Goal: Task Accomplishment & Management: Use online tool/utility

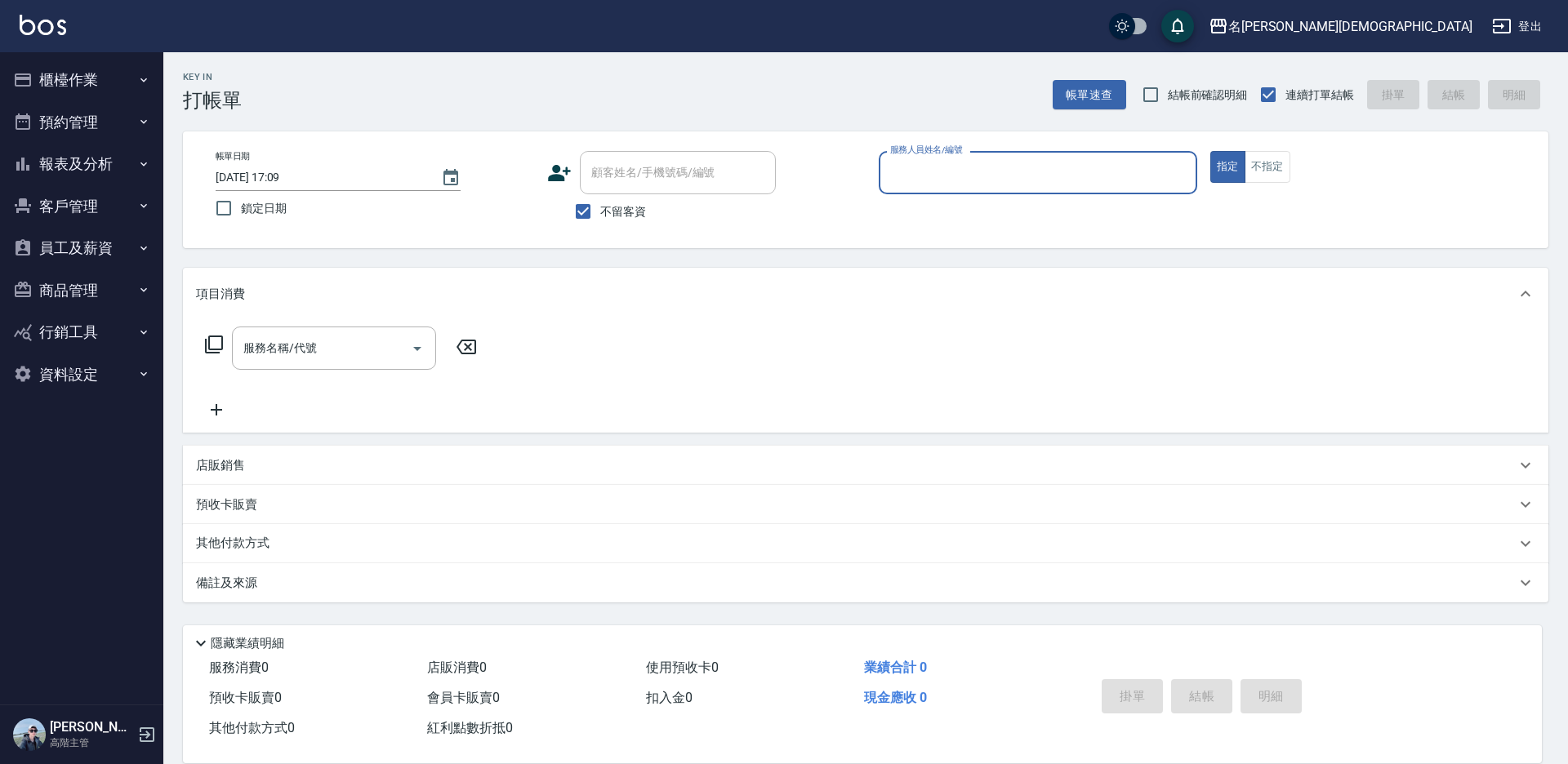
click at [912, 168] on input "服務人員姓名/編號" at bounding box center [1038, 172] width 304 height 28
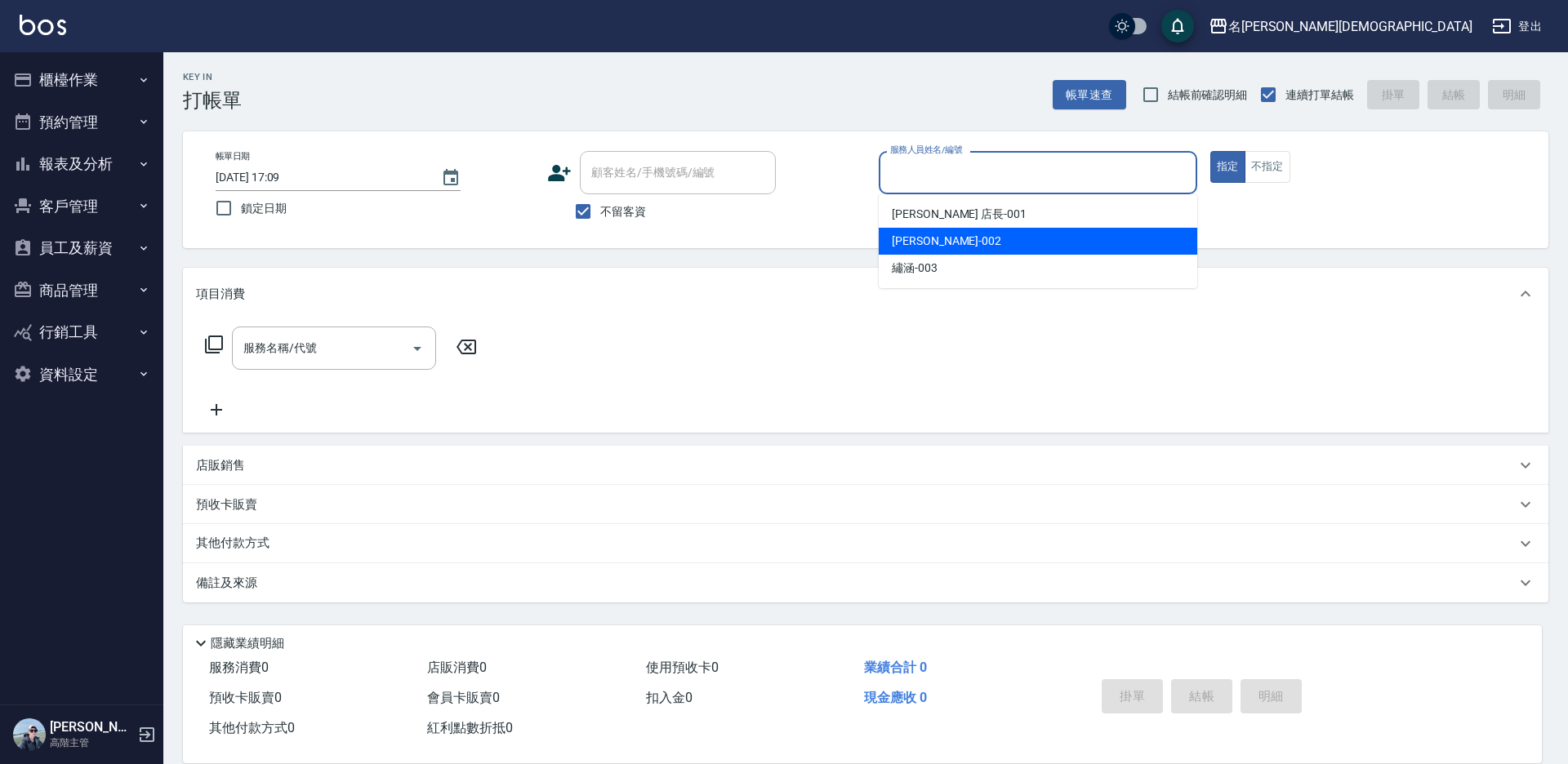
drag, startPoint x: 907, startPoint y: 229, endPoint x: 919, endPoint y: 201, distance: 30.5
click at [907, 224] on ul "[PERSON_NAME] 店長 -001 香香 -002 繡涵 -003" at bounding box center [1038, 242] width 319 height 94
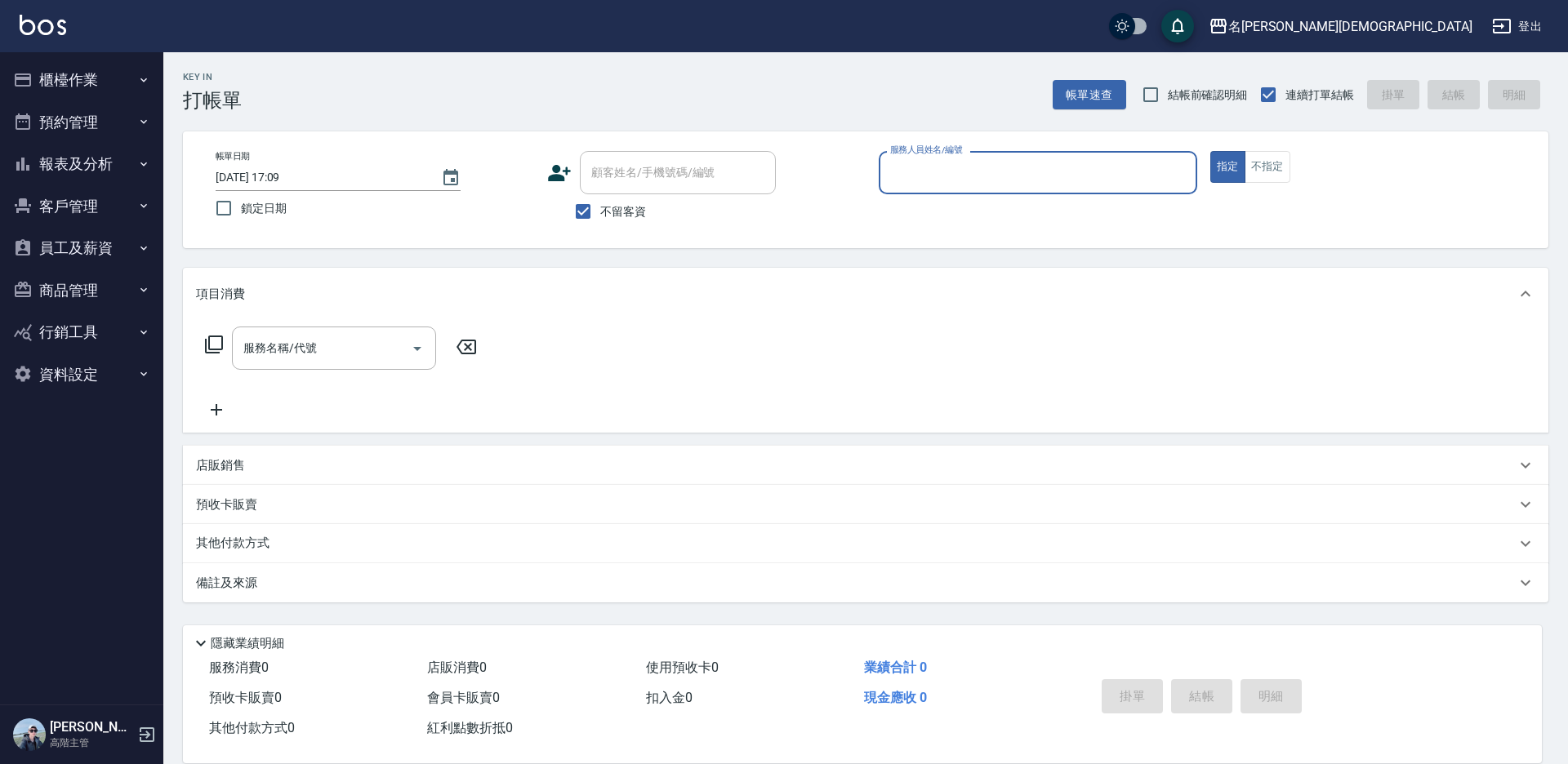
click at [924, 168] on input "服務人員姓名/編號" at bounding box center [1038, 172] width 304 height 28
click at [917, 170] on input "服務人員姓名/編號" at bounding box center [1038, 172] width 304 height 28
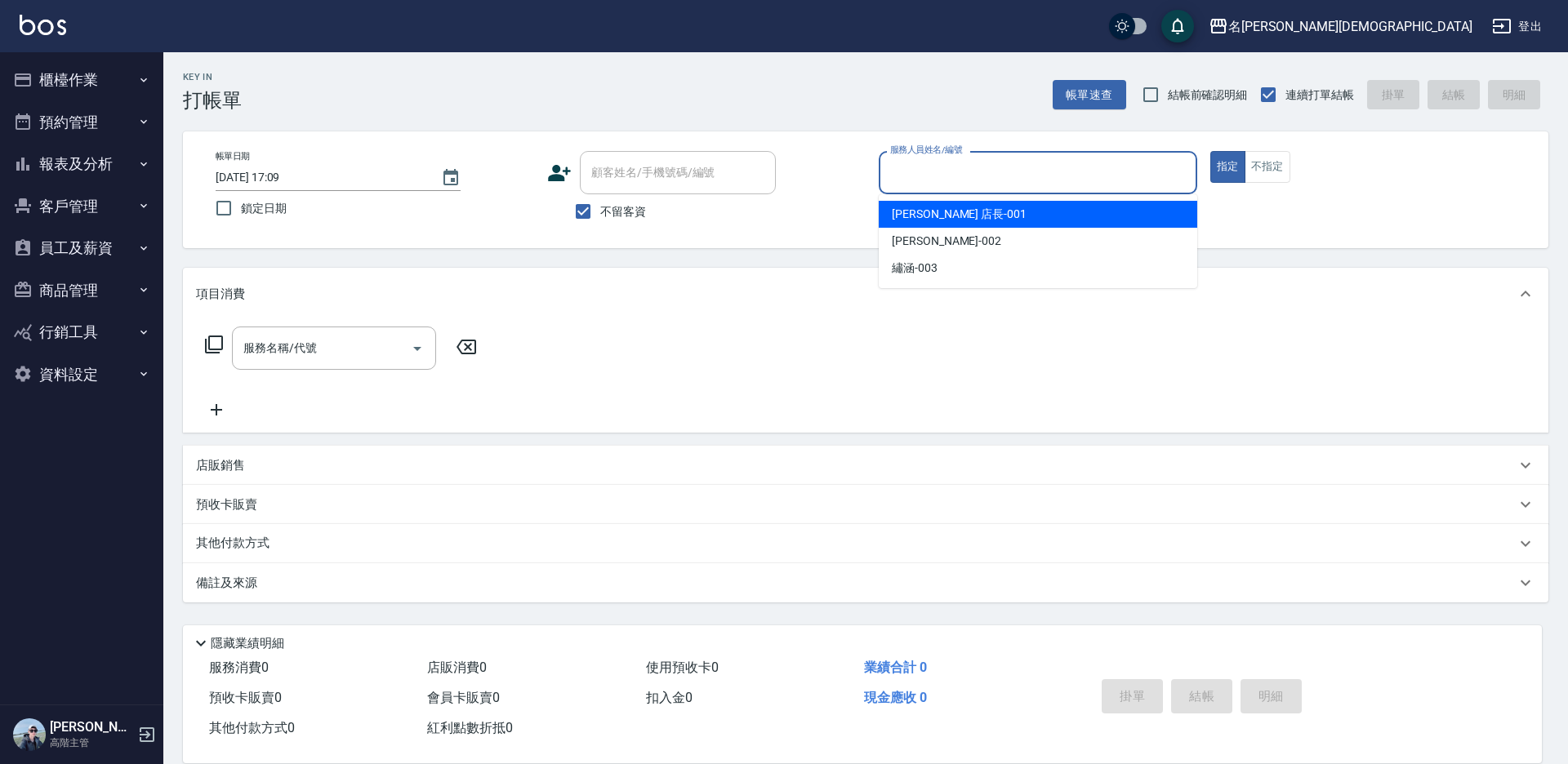
click at [891, 221] on div "[PERSON_NAME] 店長 -001" at bounding box center [1038, 213] width 319 height 27
type input "[PERSON_NAME] 店長-001"
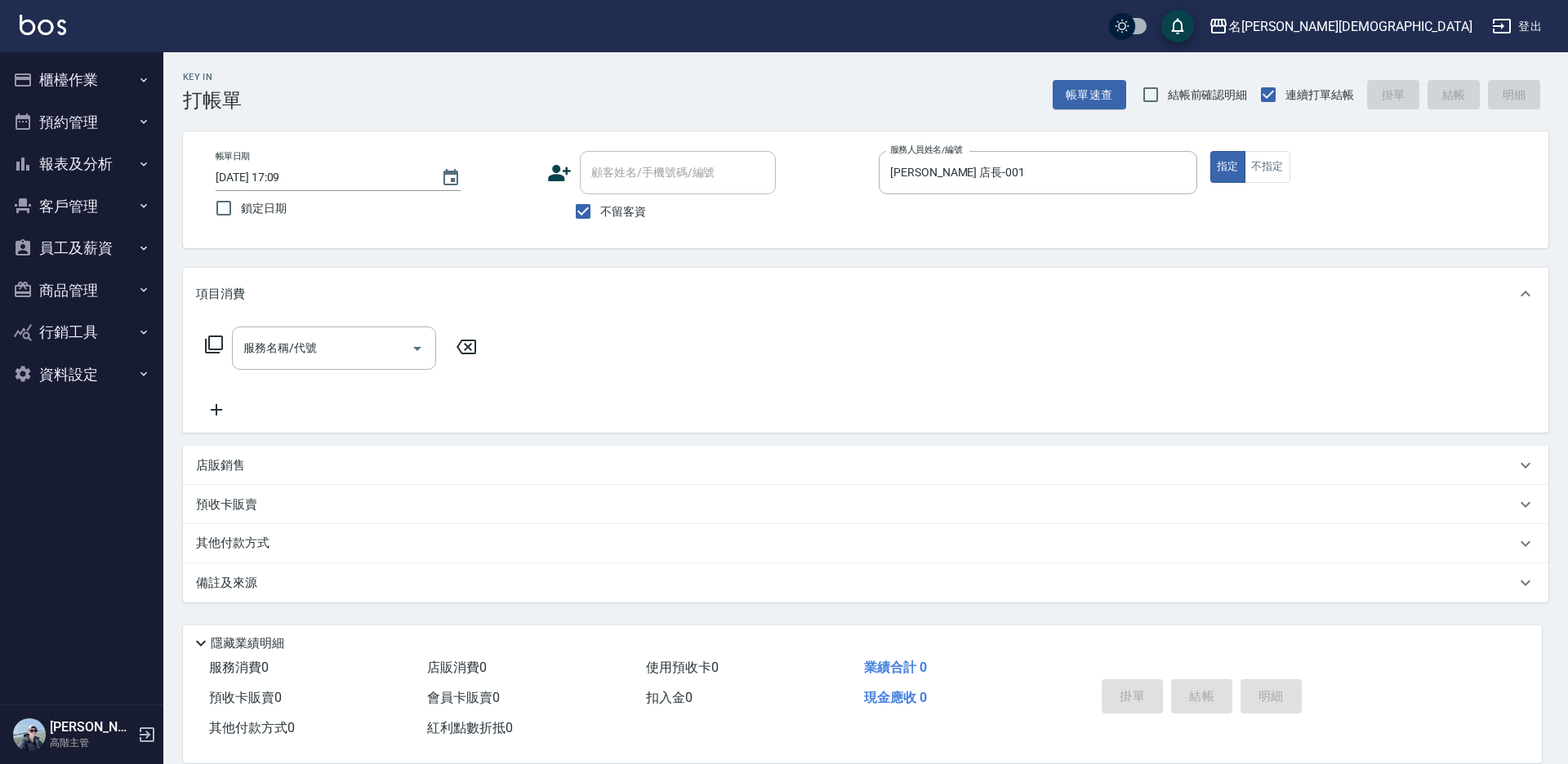
click at [210, 345] on icon at bounding box center [213, 344] width 18 height 18
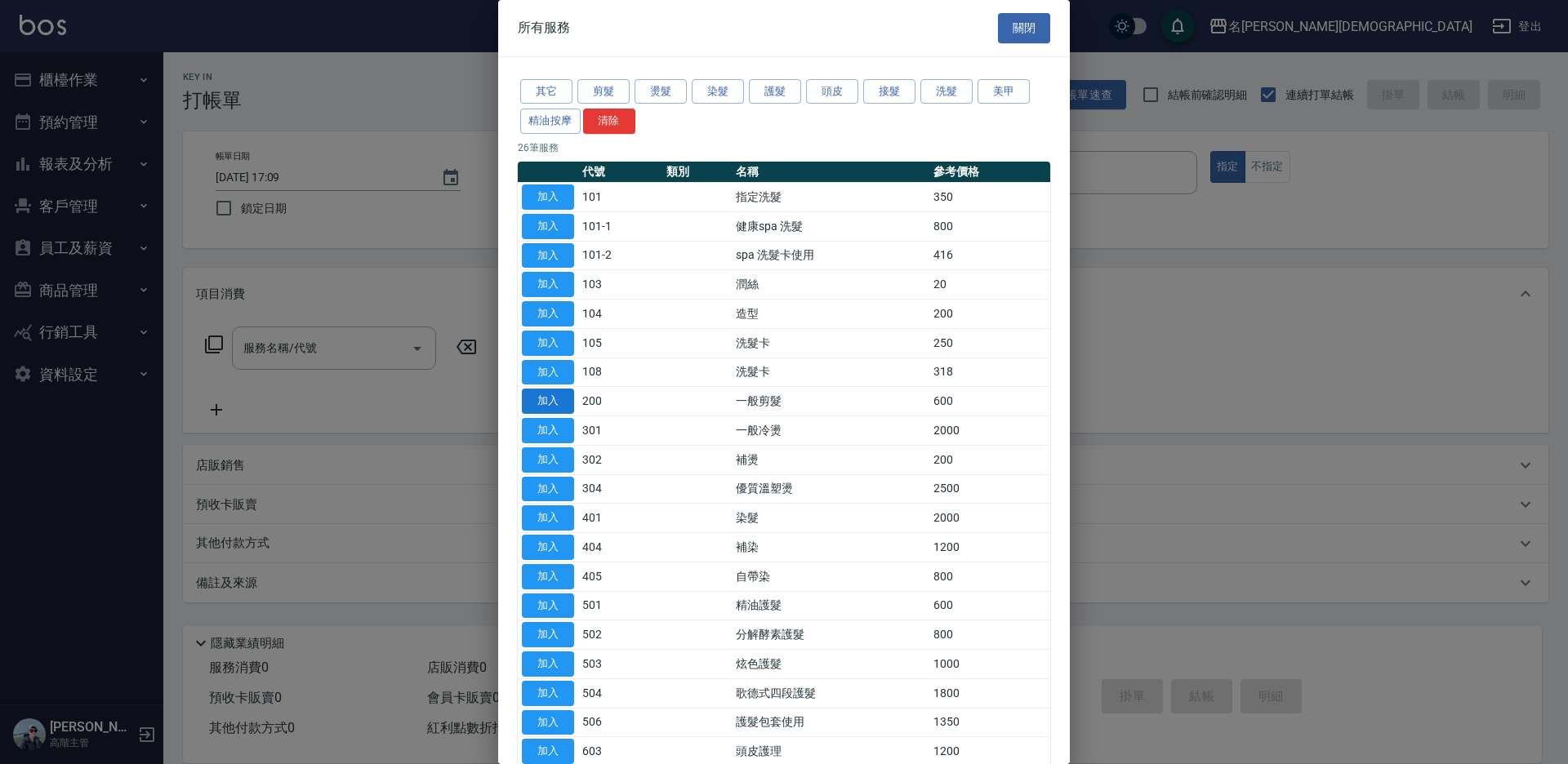
click at [564, 397] on button "加入" at bounding box center [548, 402] width 52 height 26
type input "一般剪髮(200)"
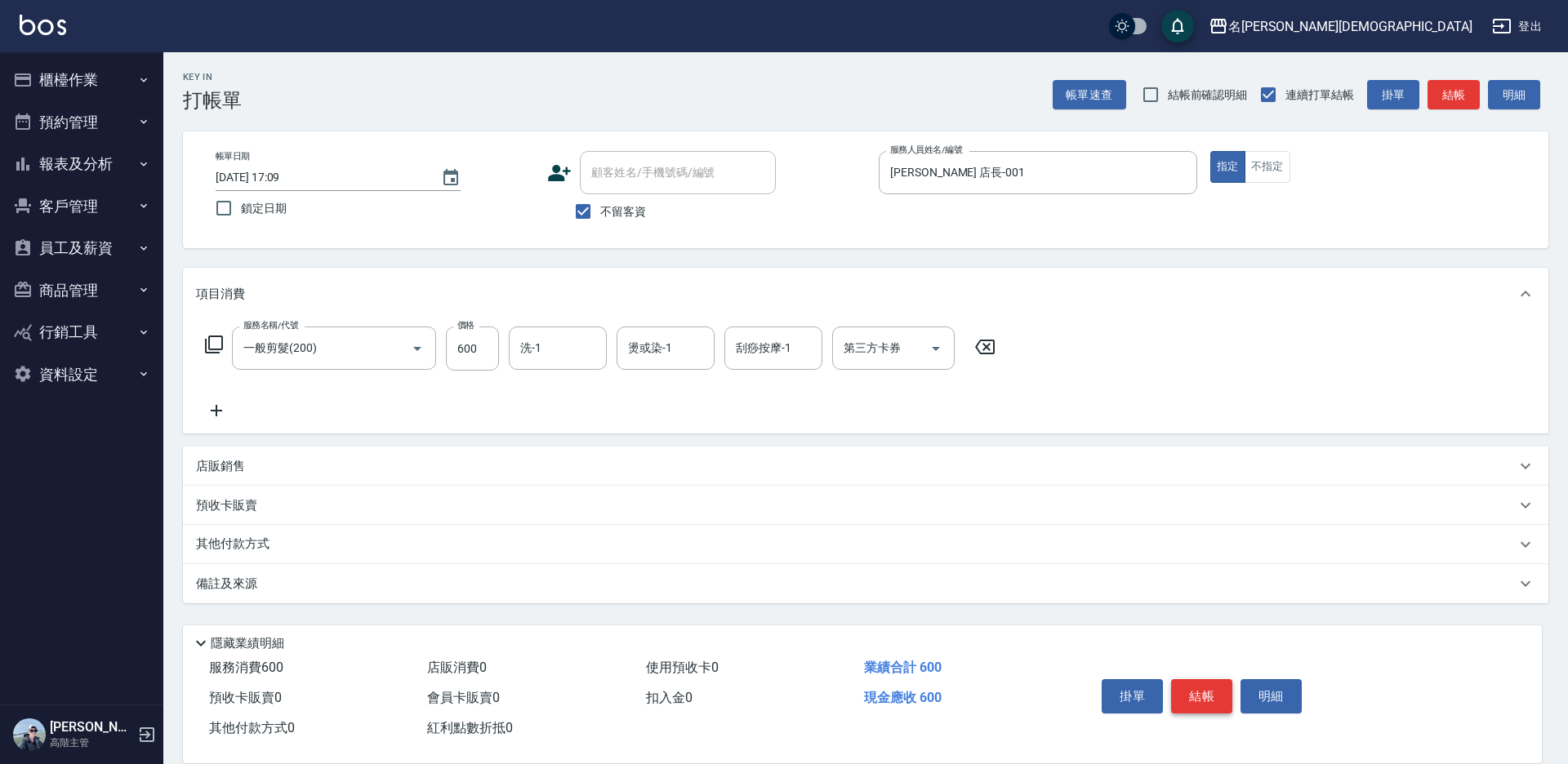
click at [1209, 689] on button "結帳" at bounding box center [1201, 696] width 61 height 34
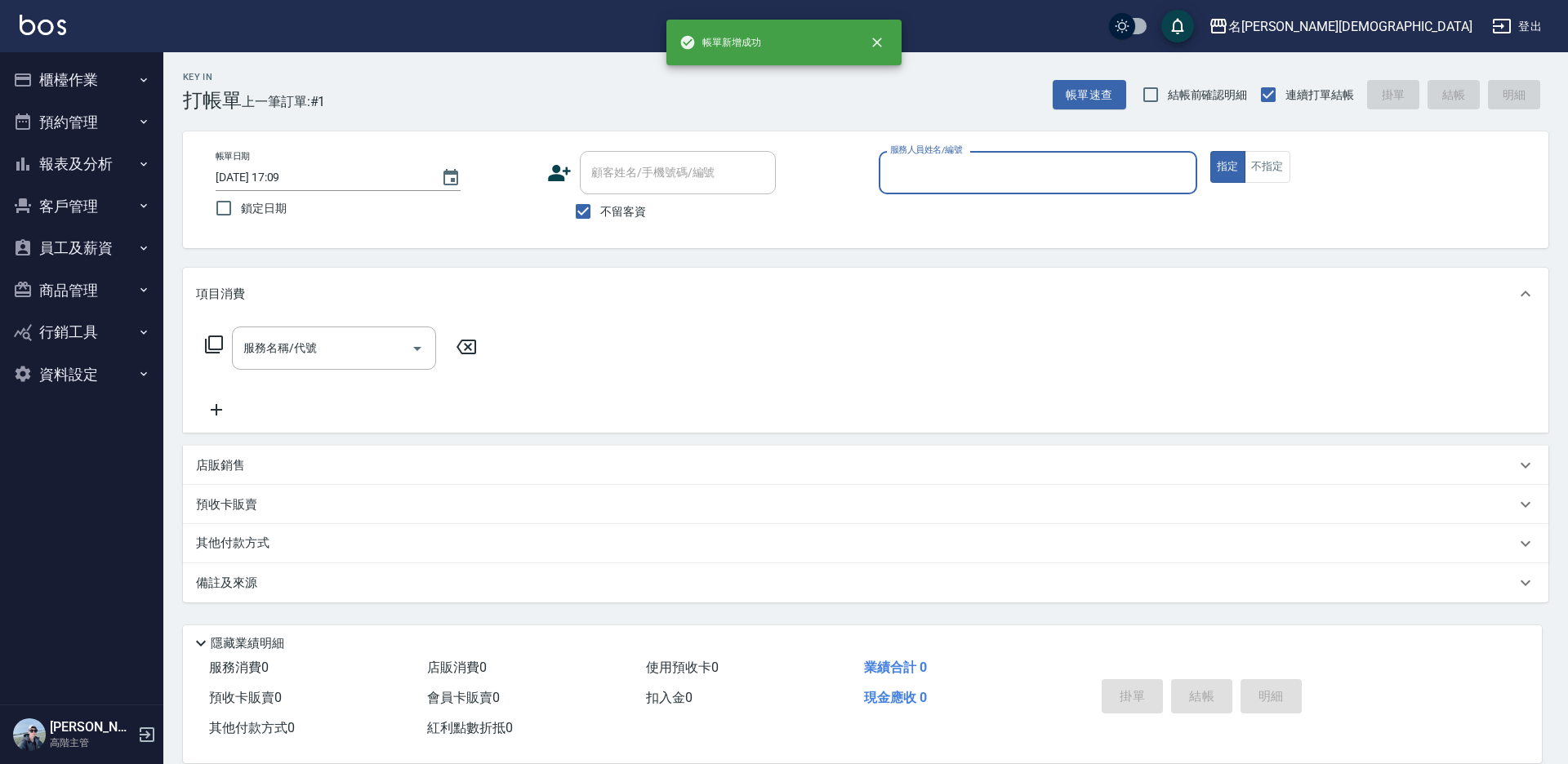
drag, startPoint x: 1005, startPoint y: 170, endPoint x: 994, endPoint y: 174, distance: 11.7
click at [1005, 170] on input "服務人員姓名/編號" at bounding box center [1038, 172] width 304 height 28
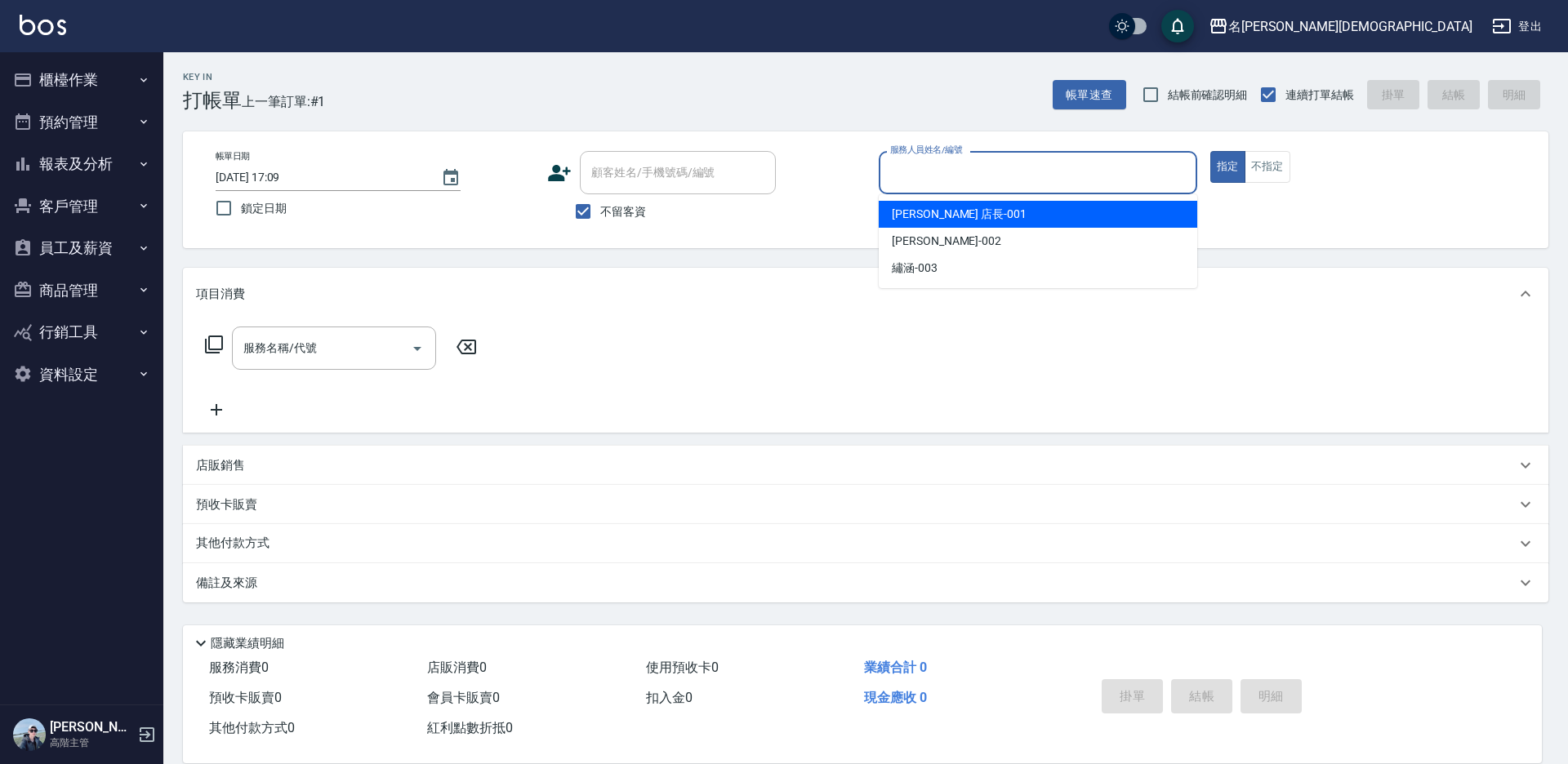
drag, startPoint x: 919, startPoint y: 213, endPoint x: 476, endPoint y: 266, distance: 446.2
click at [916, 213] on span "[PERSON_NAME] 店長 -001" at bounding box center [959, 214] width 135 height 17
type input "[PERSON_NAME] 店長-001"
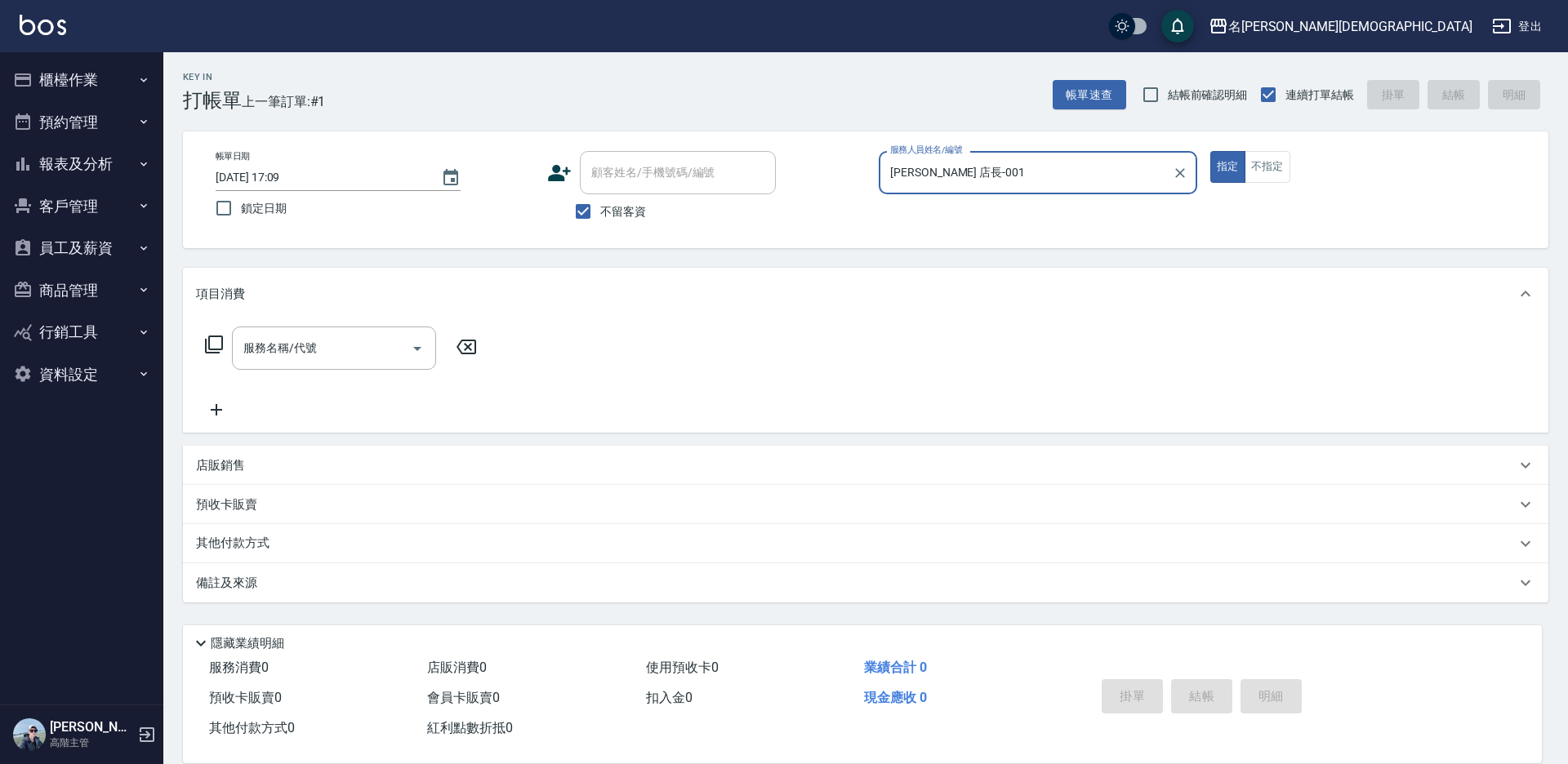
click at [214, 340] on icon at bounding box center [213, 344] width 20 height 20
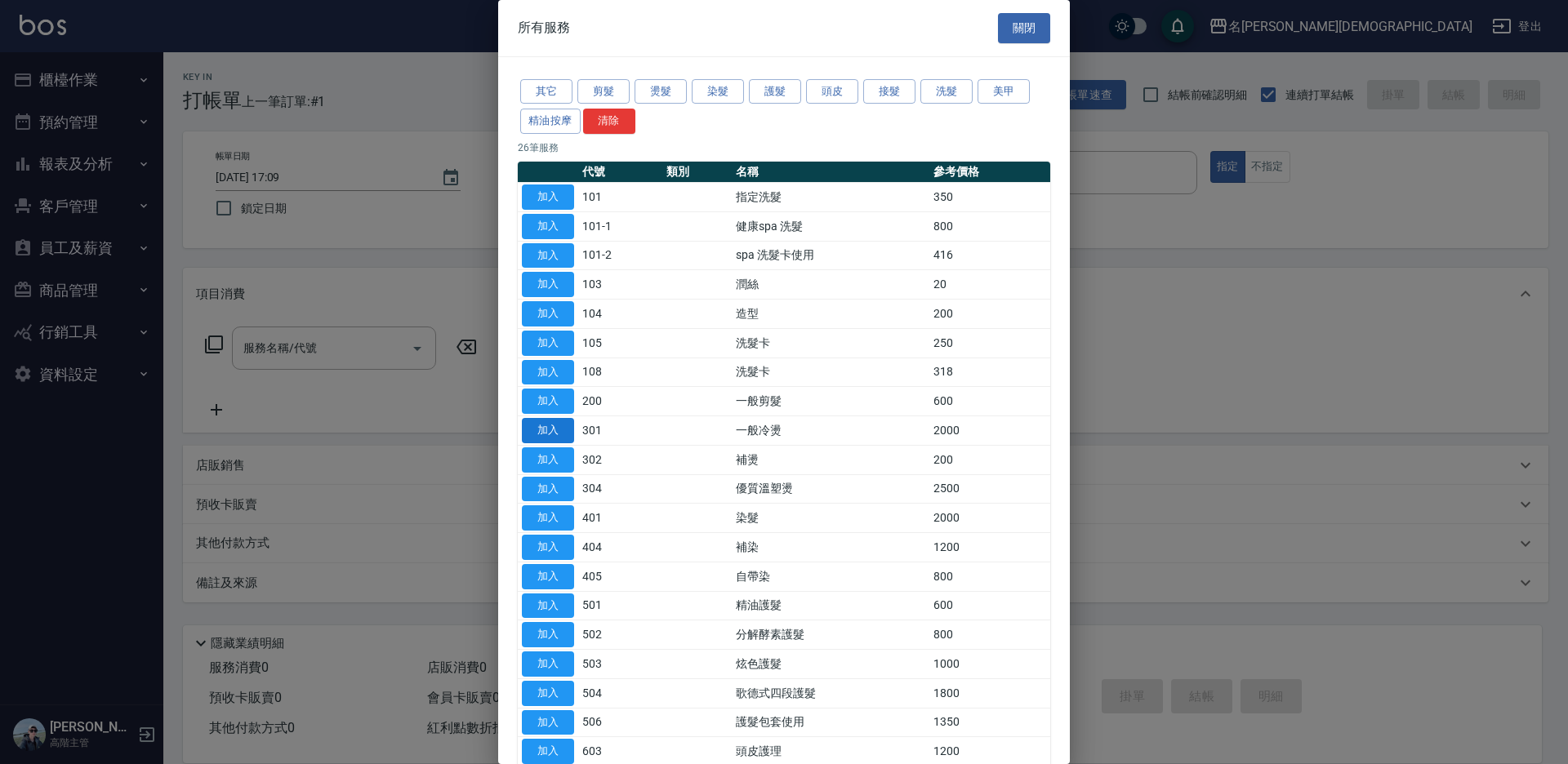
drag, startPoint x: 550, startPoint y: 511, endPoint x: 529, endPoint y: 427, distance: 86.6
click at [550, 510] on button "加入" at bounding box center [548, 518] width 52 height 26
type input "染髮(401)"
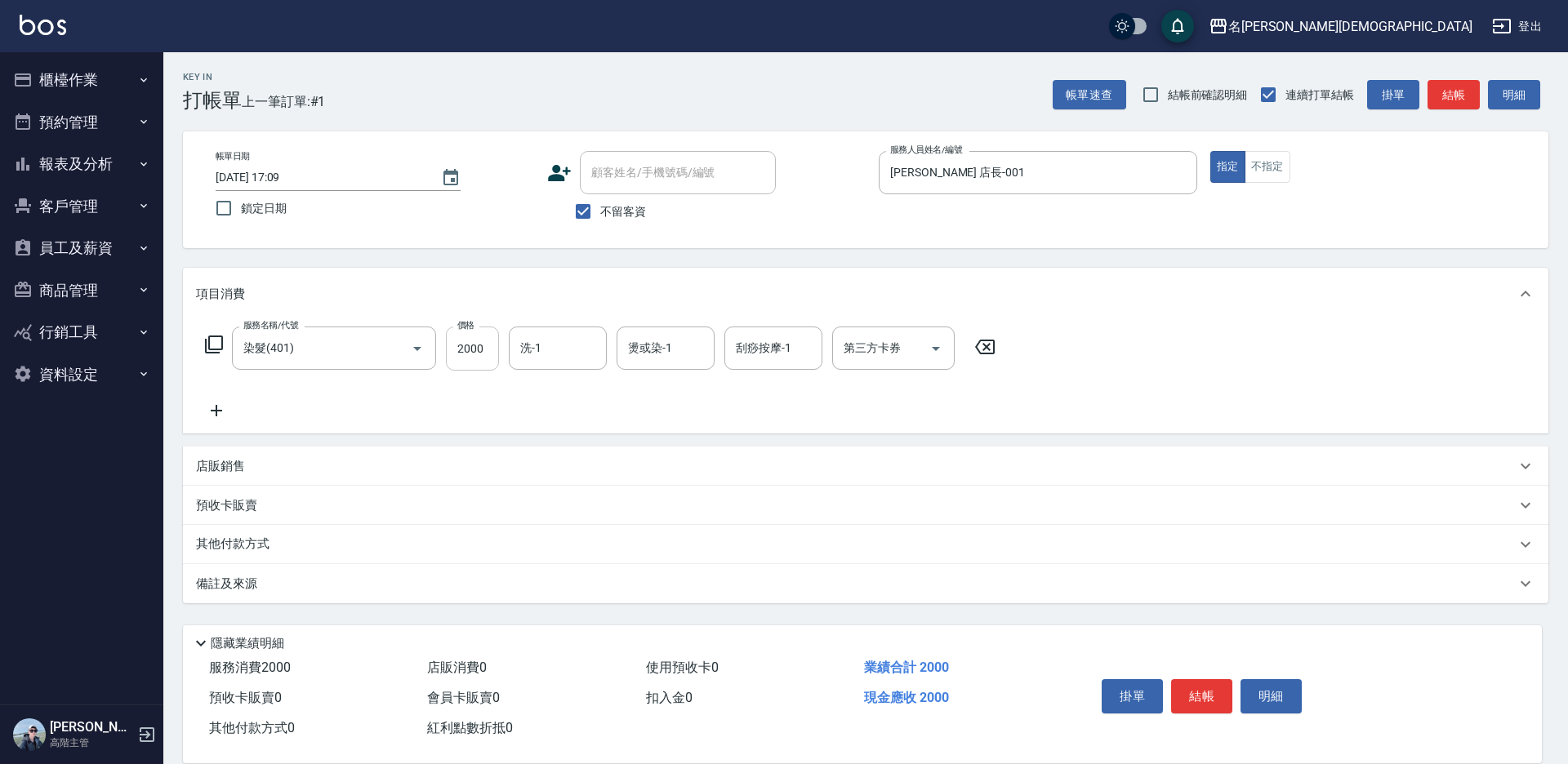
click at [480, 347] on input "2000" at bounding box center [472, 348] width 53 height 44
click at [547, 349] on input "洗-1" at bounding box center [557, 348] width 83 height 28
click at [464, 349] on input "2900" at bounding box center [472, 348] width 53 height 44
type input "2300"
drag, startPoint x: 1208, startPoint y: 696, endPoint x: 1187, endPoint y: 654, distance: 47.0
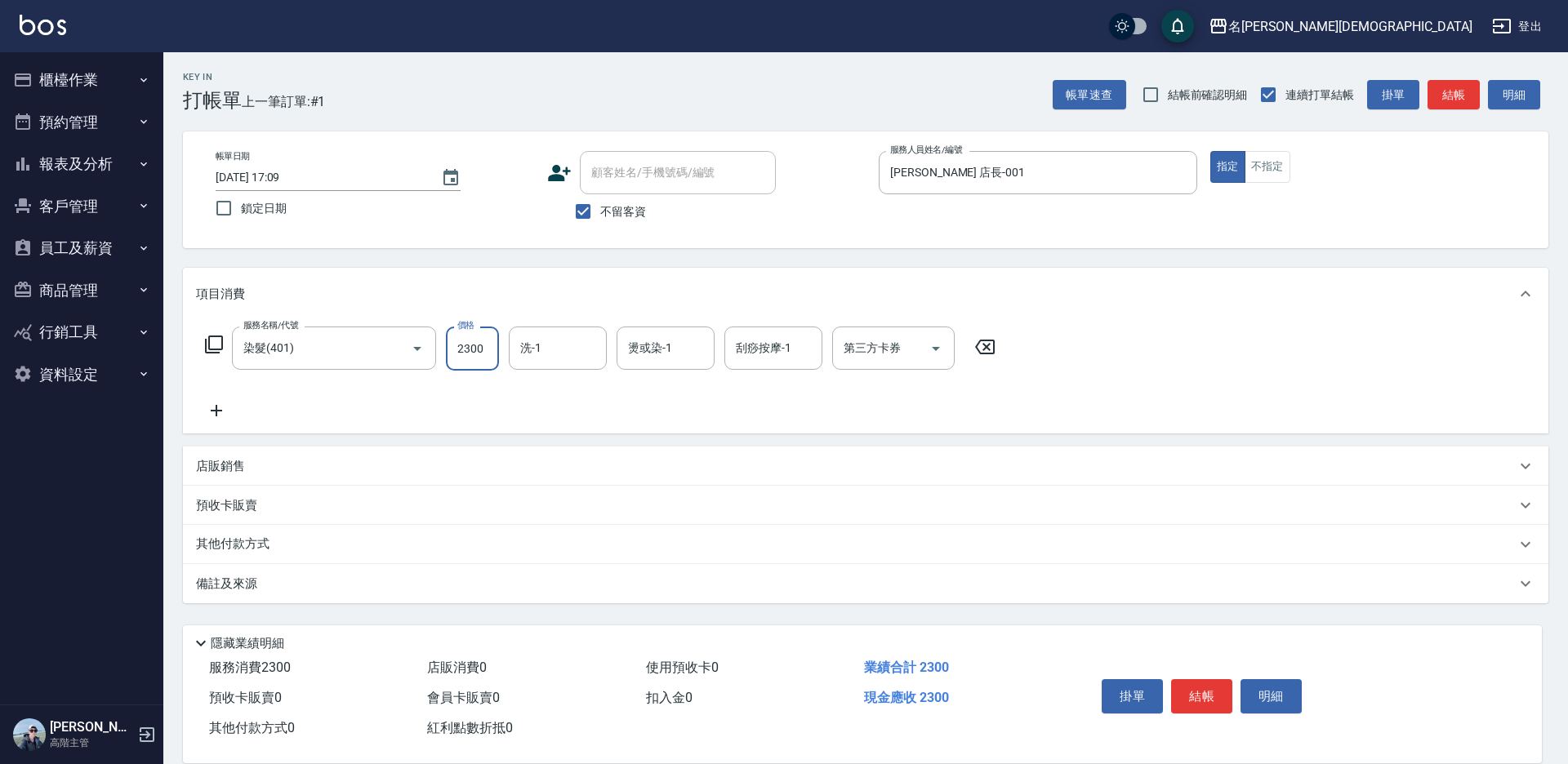
click at [1208, 695] on button "結帳" at bounding box center [1201, 696] width 61 height 34
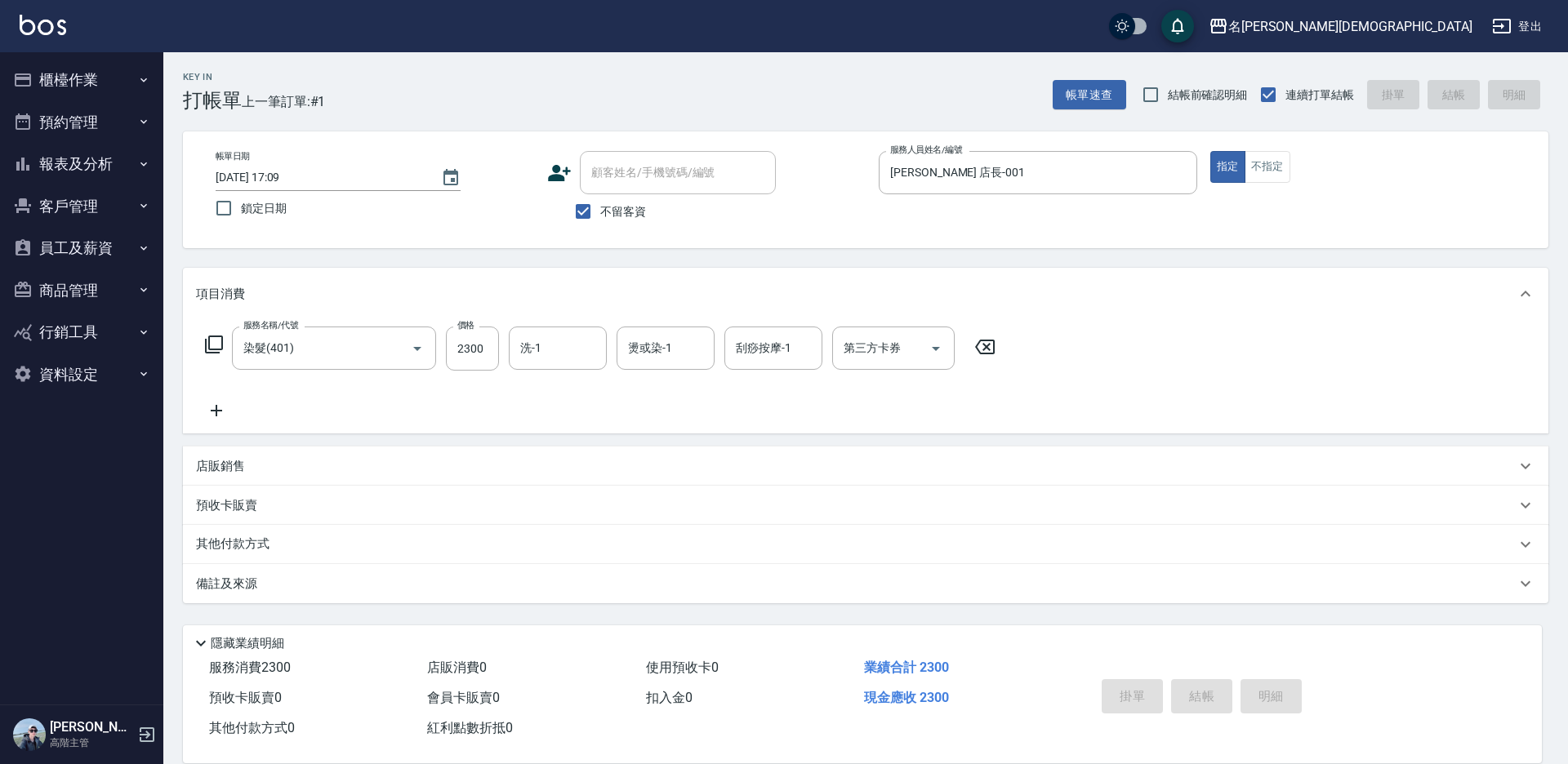
type input "[DATE] 17:10"
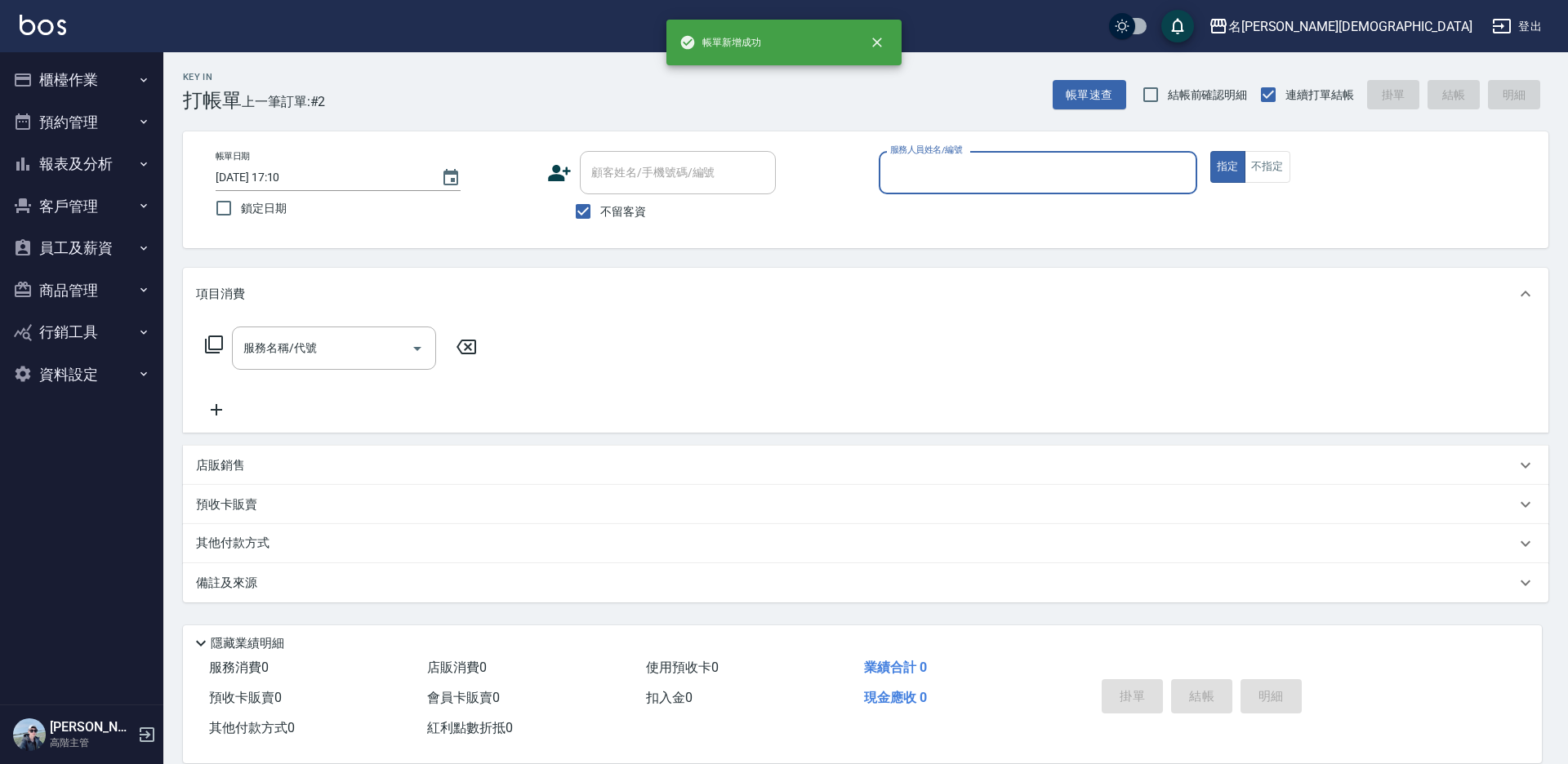
click at [900, 182] on input "服務人員姓名/編號" at bounding box center [1038, 172] width 304 height 28
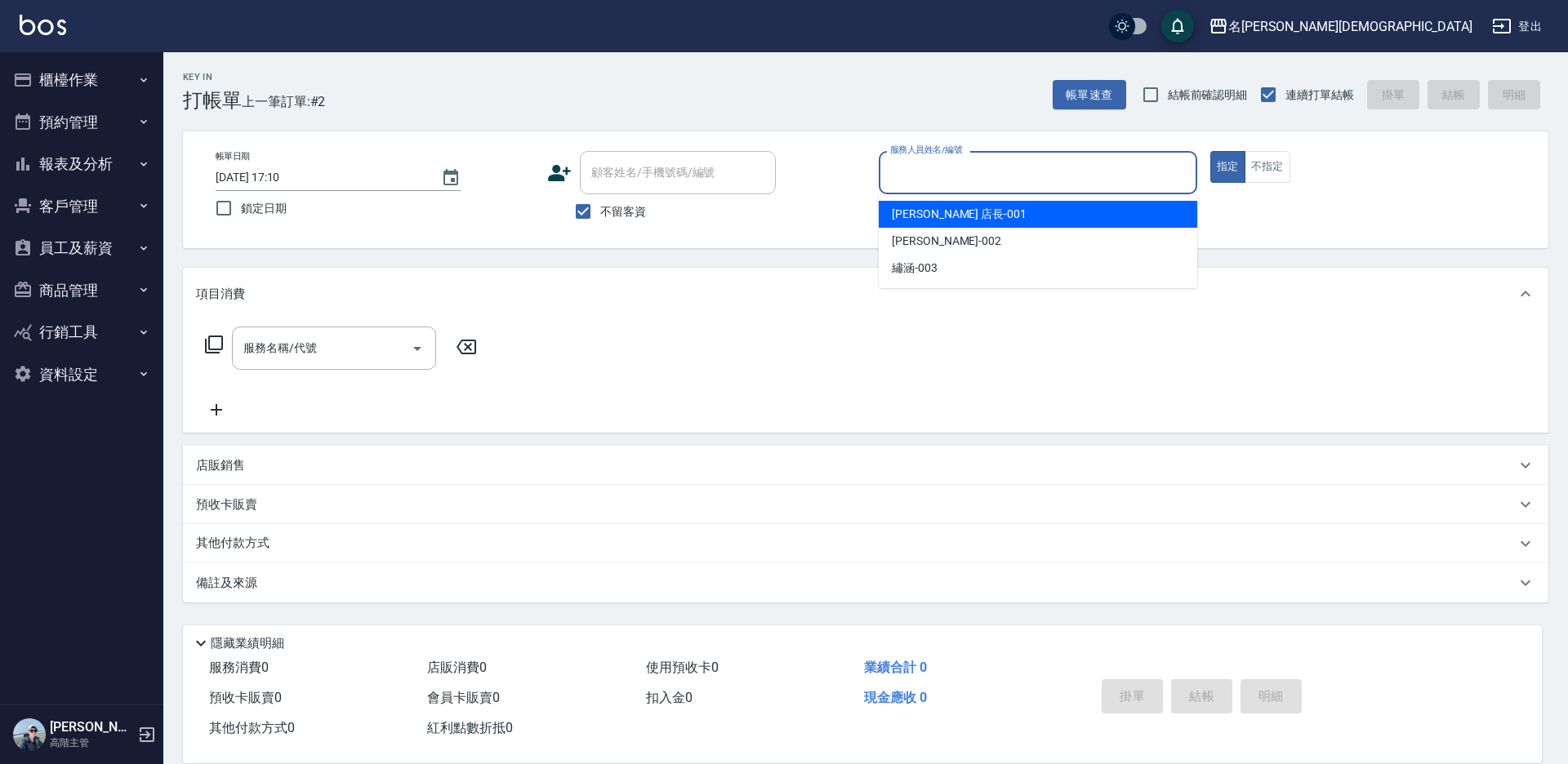
click at [918, 222] on span "[PERSON_NAME] 店長 -001" at bounding box center [959, 214] width 135 height 17
type input "[PERSON_NAME] 店長-001"
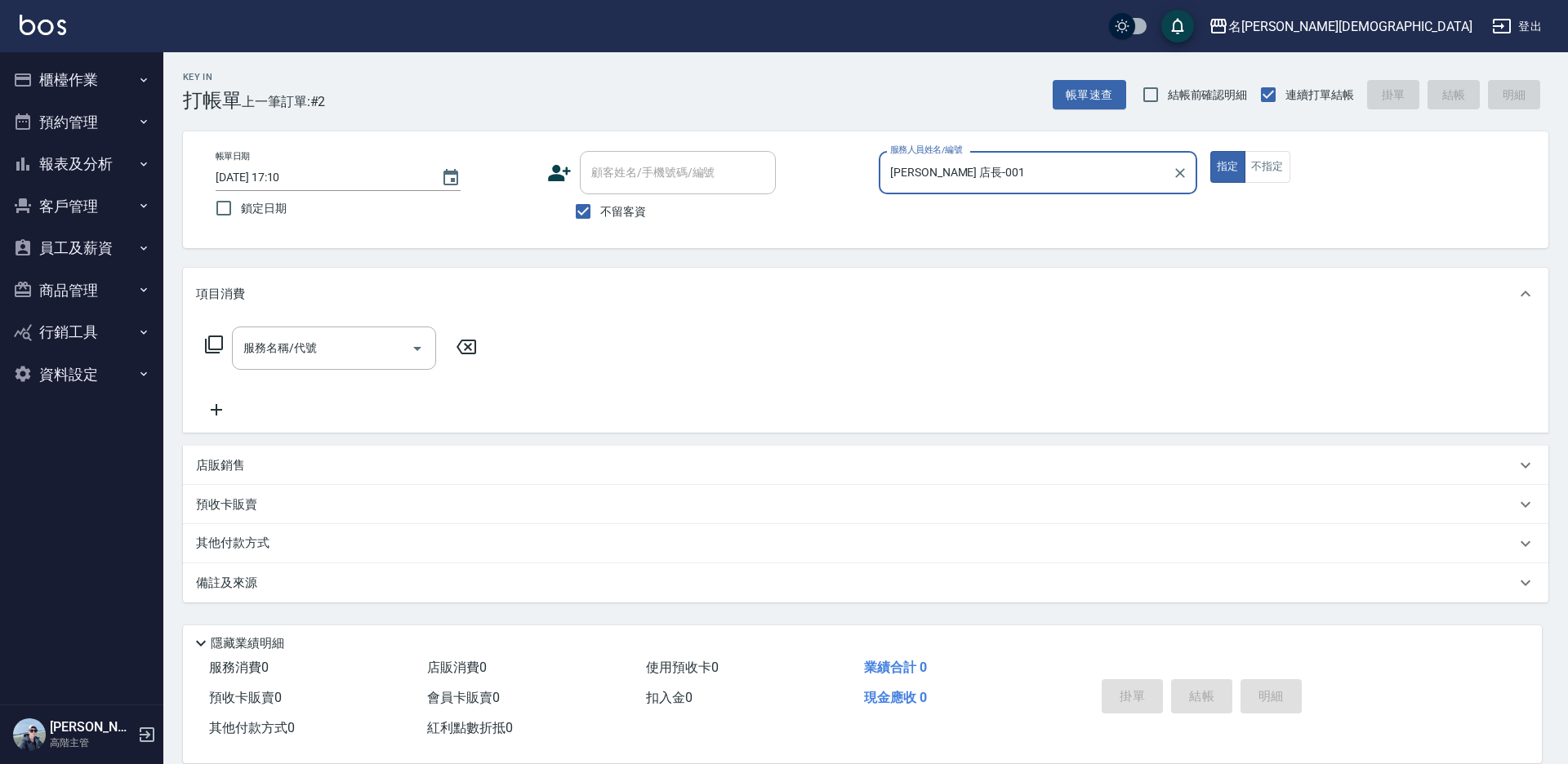
click at [219, 340] on icon at bounding box center [213, 344] width 20 height 20
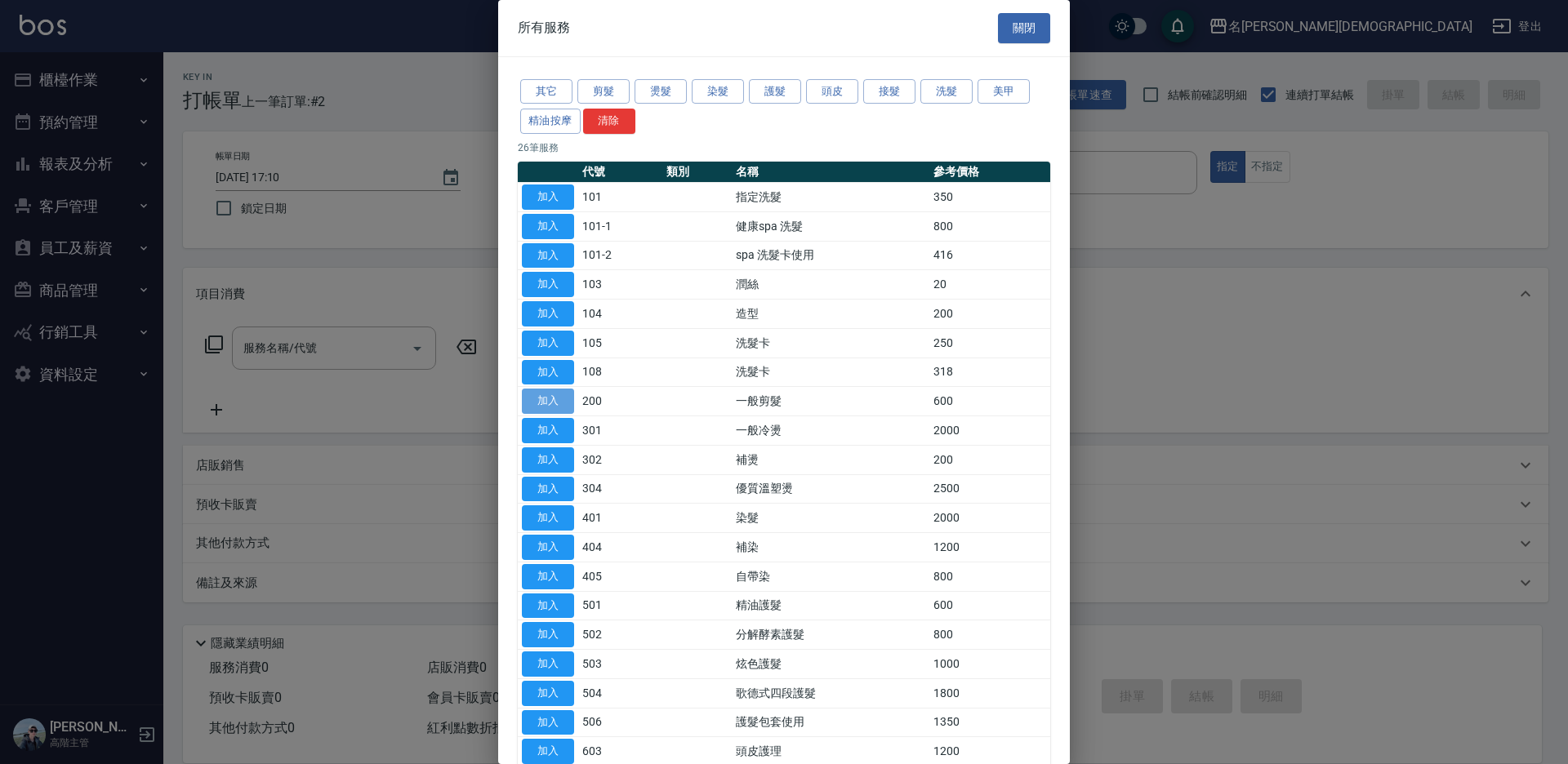
click at [559, 399] on button "加入" at bounding box center [548, 402] width 52 height 26
type input "一般剪髮(200)"
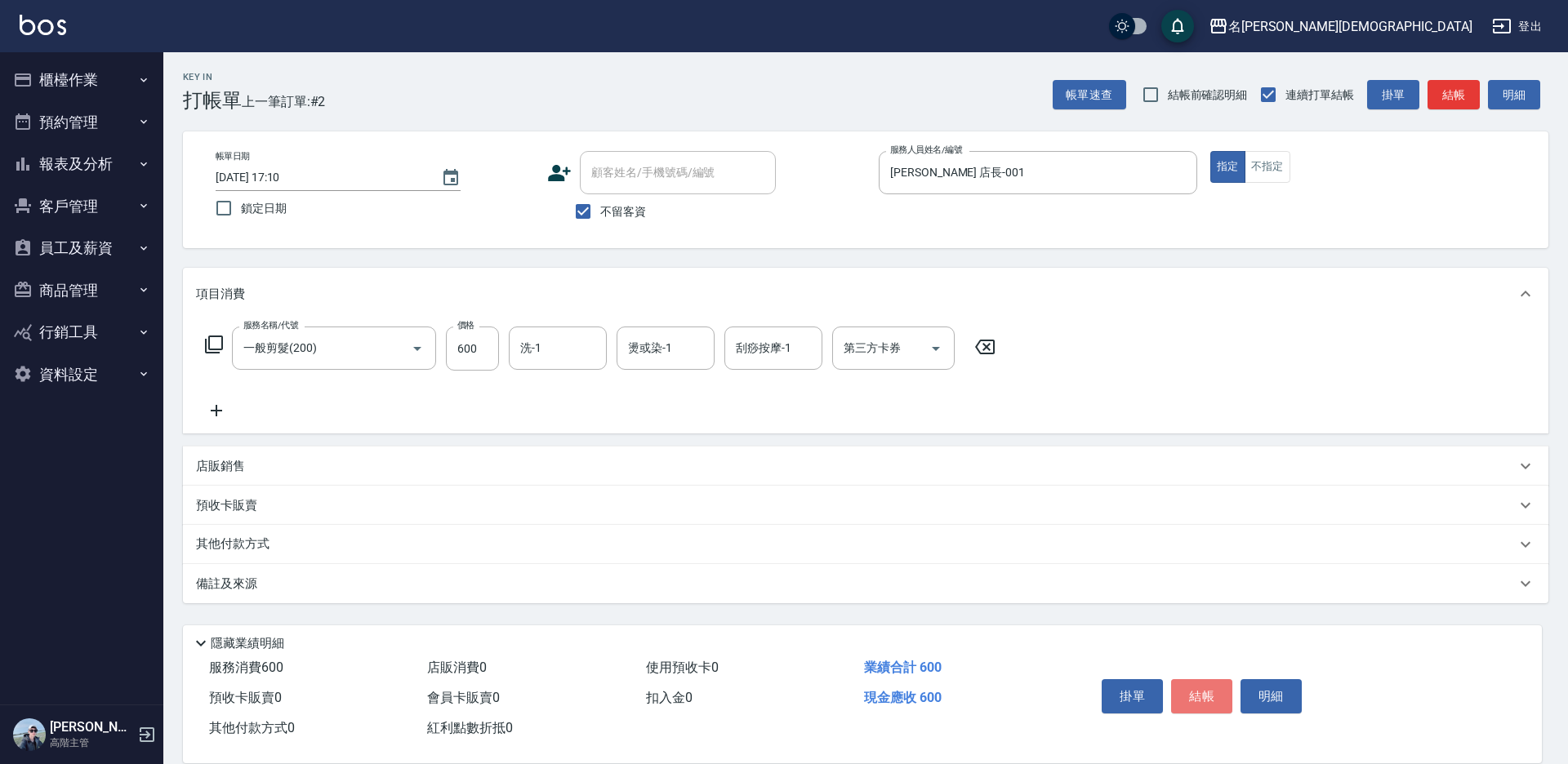
drag, startPoint x: 1212, startPoint y: 691, endPoint x: 1173, endPoint y: 687, distance: 39.2
click at [1212, 689] on button "結帳" at bounding box center [1201, 696] width 61 height 34
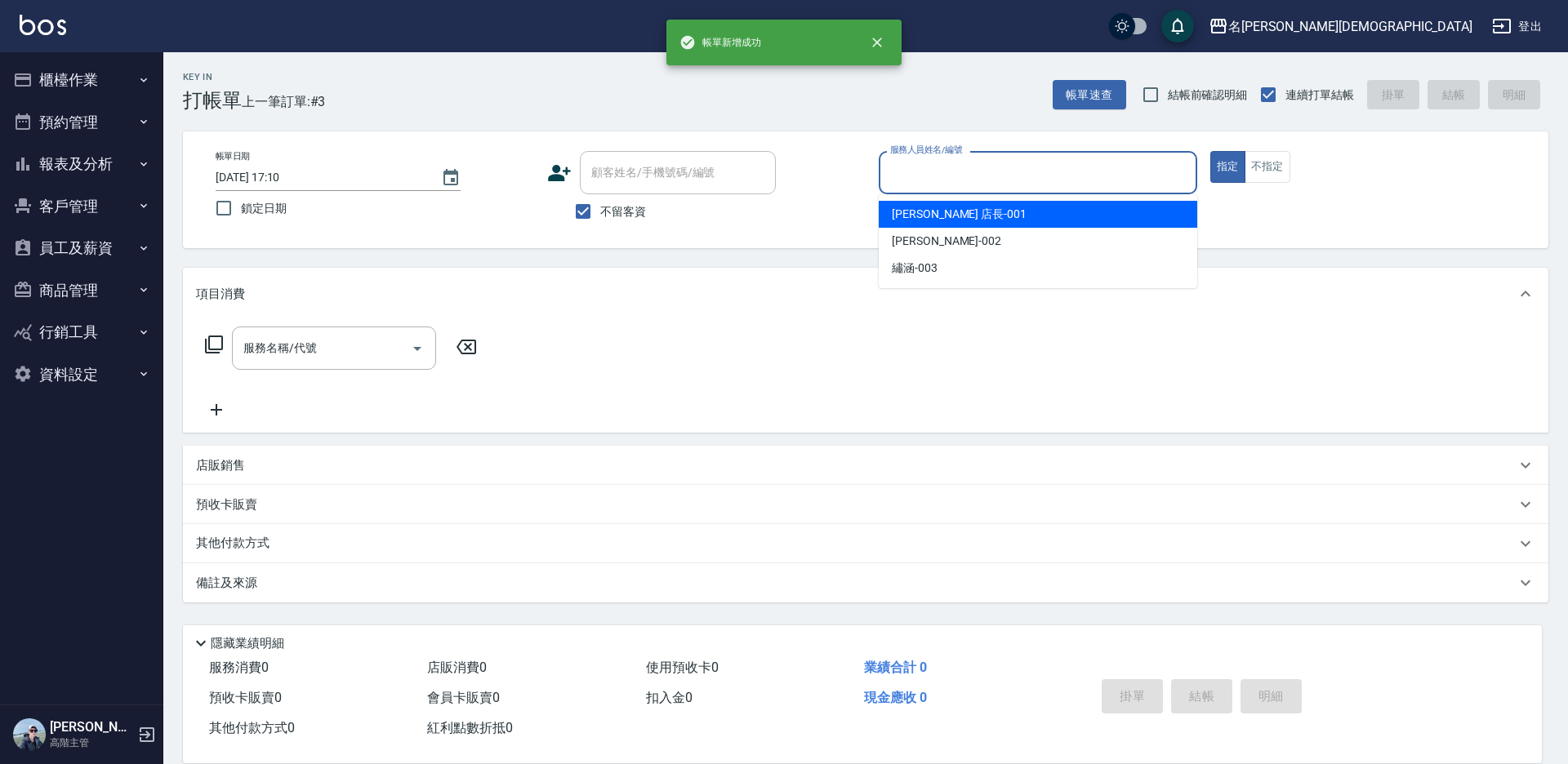
drag, startPoint x: 908, startPoint y: 182, endPoint x: 915, endPoint y: 200, distance: 19.3
click at [908, 183] on input "服務人員姓名/編號" at bounding box center [1038, 172] width 304 height 28
click at [916, 206] on span "[PERSON_NAME] 店長 -001" at bounding box center [959, 214] width 135 height 17
type input "[PERSON_NAME] 店長-001"
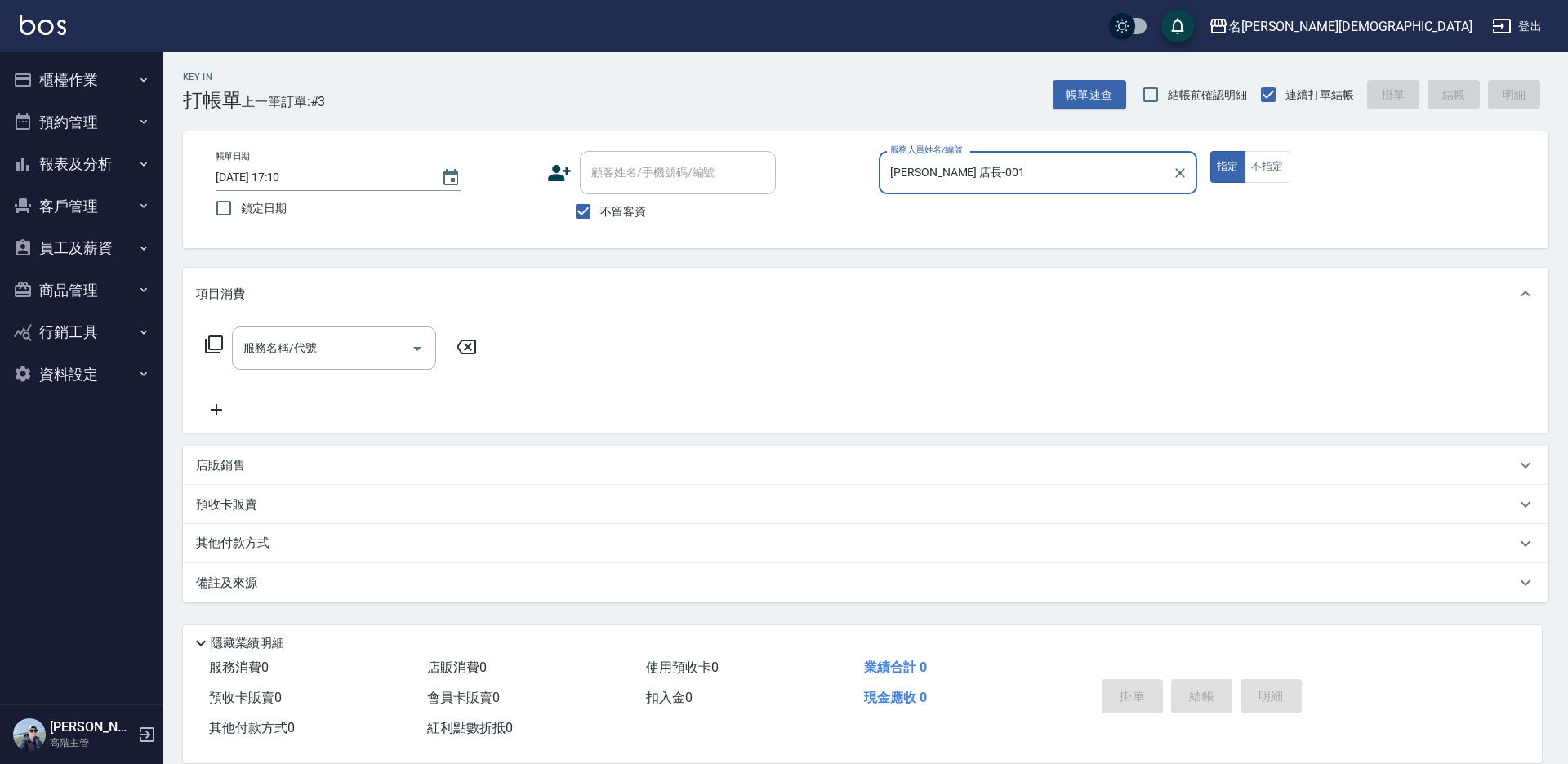
click at [213, 344] on icon at bounding box center [213, 344] width 20 height 20
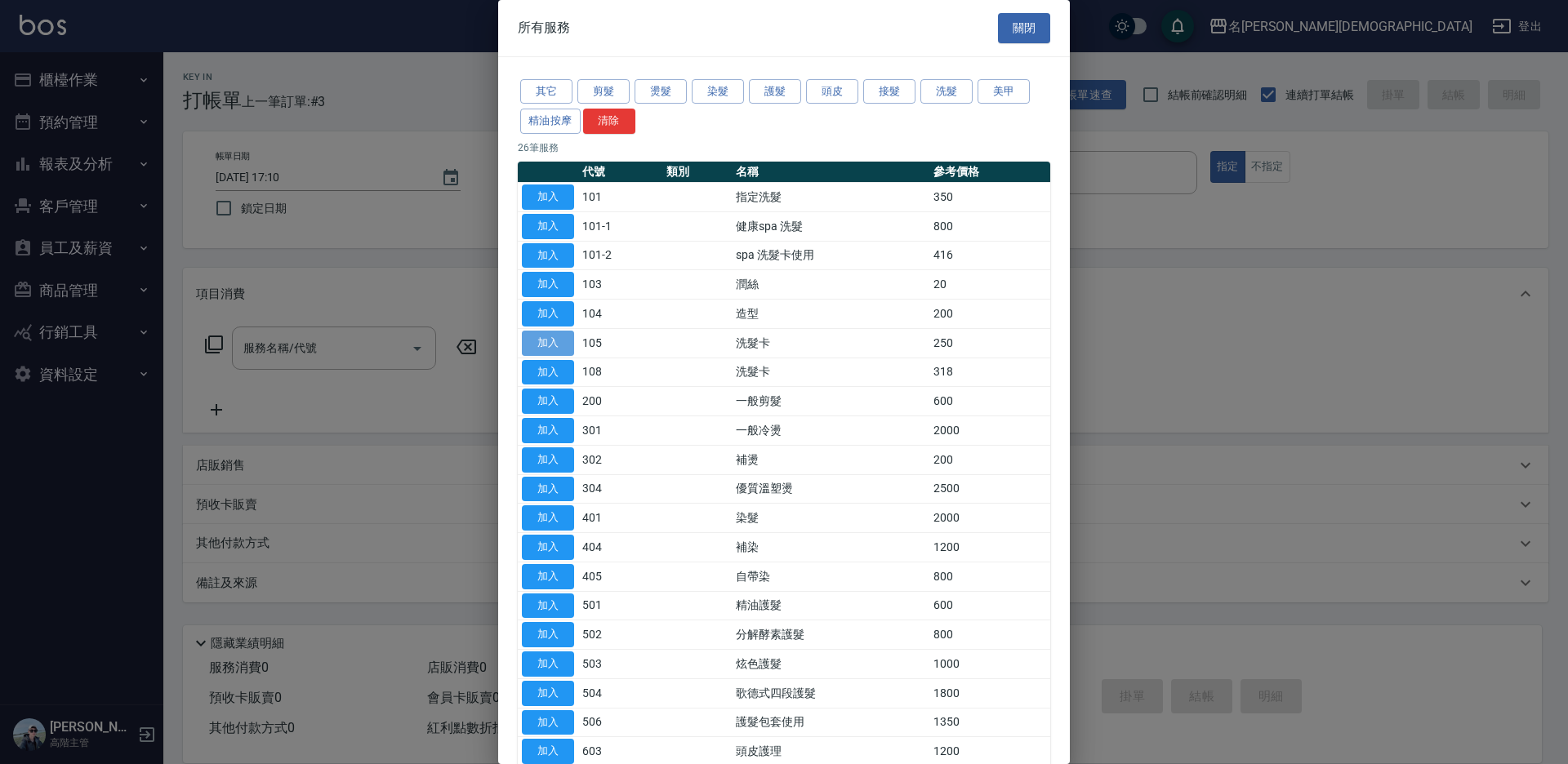
drag, startPoint x: 566, startPoint y: 336, endPoint x: 712, endPoint y: 347, distance: 146.4
click at [566, 337] on button "加入" at bounding box center [548, 343] width 52 height 26
type input "洗髮卡(105)"
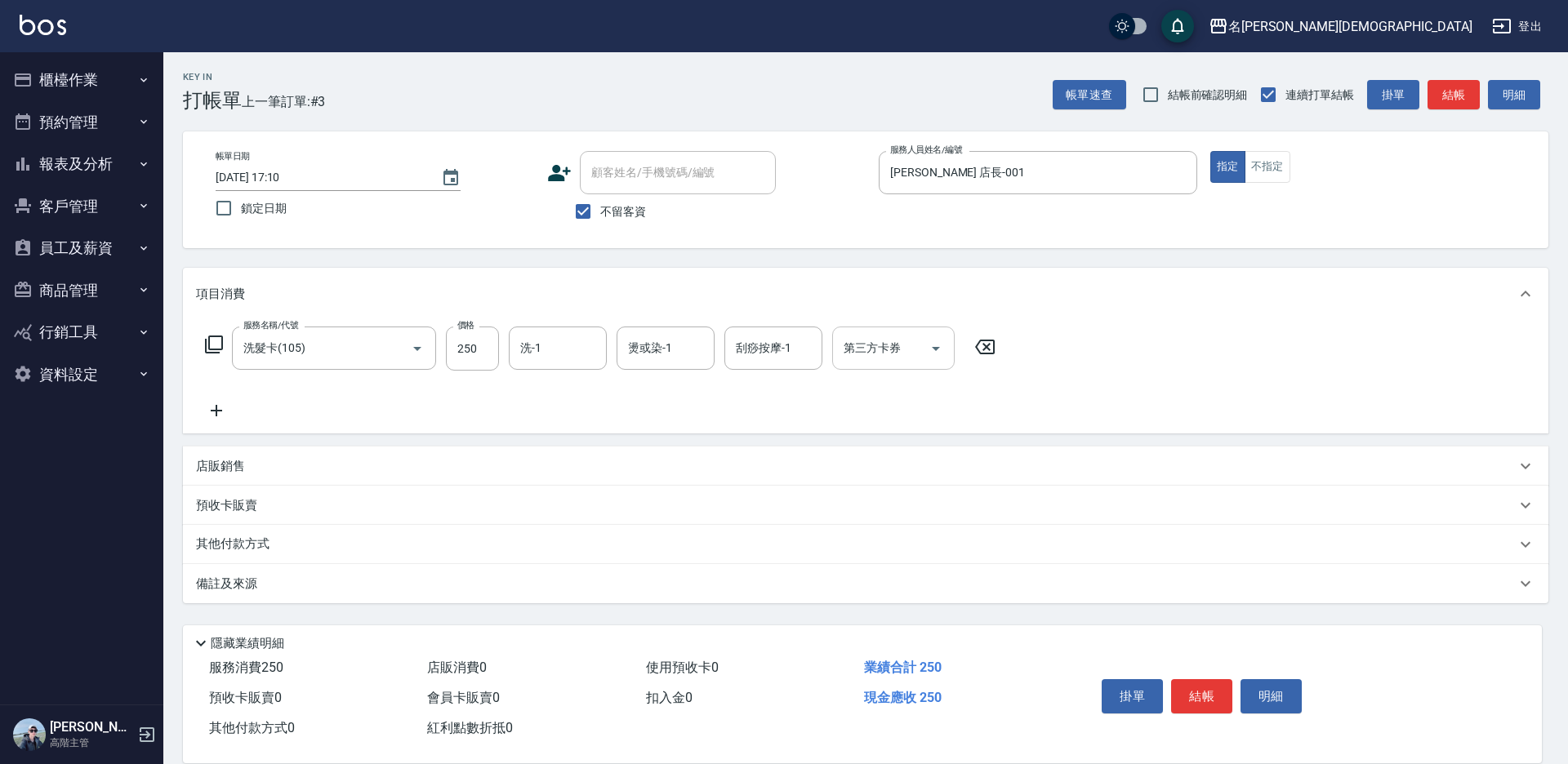
click at [898, 346] on div "第三方卡券 第三方卡券" at bounding box center [893, 348] width 123 height 44
drag, startPoint x: 853, startPoint y: 418, endPoint x: 681, endPoint y: 383, distance: 175.5
click at [853, 414] on span "舊有卡券" at bounding box center [893, 416] width 123 height 27
type input "舊有卡券"
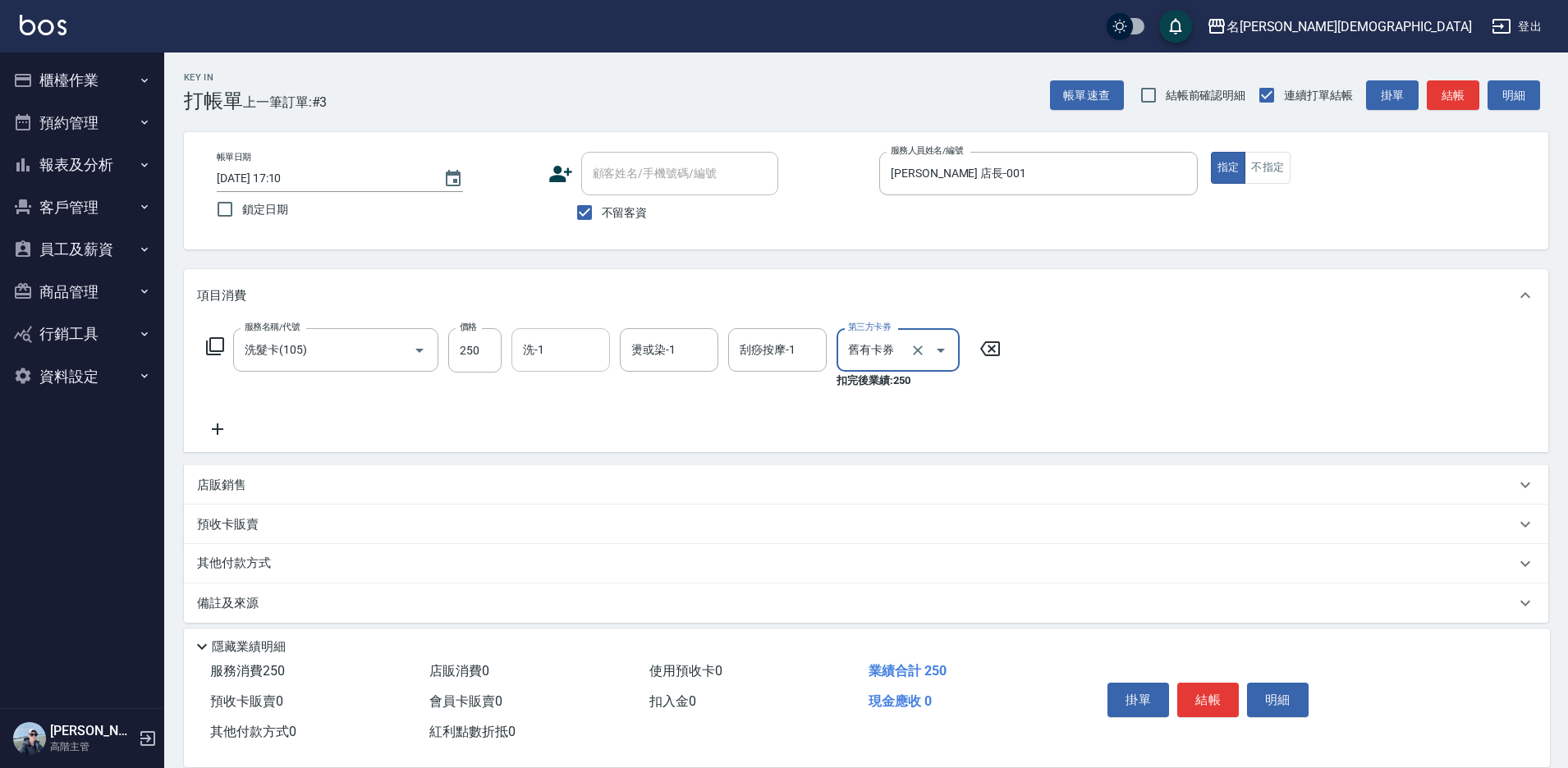
drag, startPoint x: 551, startPoint y: 349, endPoint x: 553, endPoint y: 360, distance: 11.2
click at [553, 350] on input "洗-1" at bounding box center [560, 350] width 84 height 28
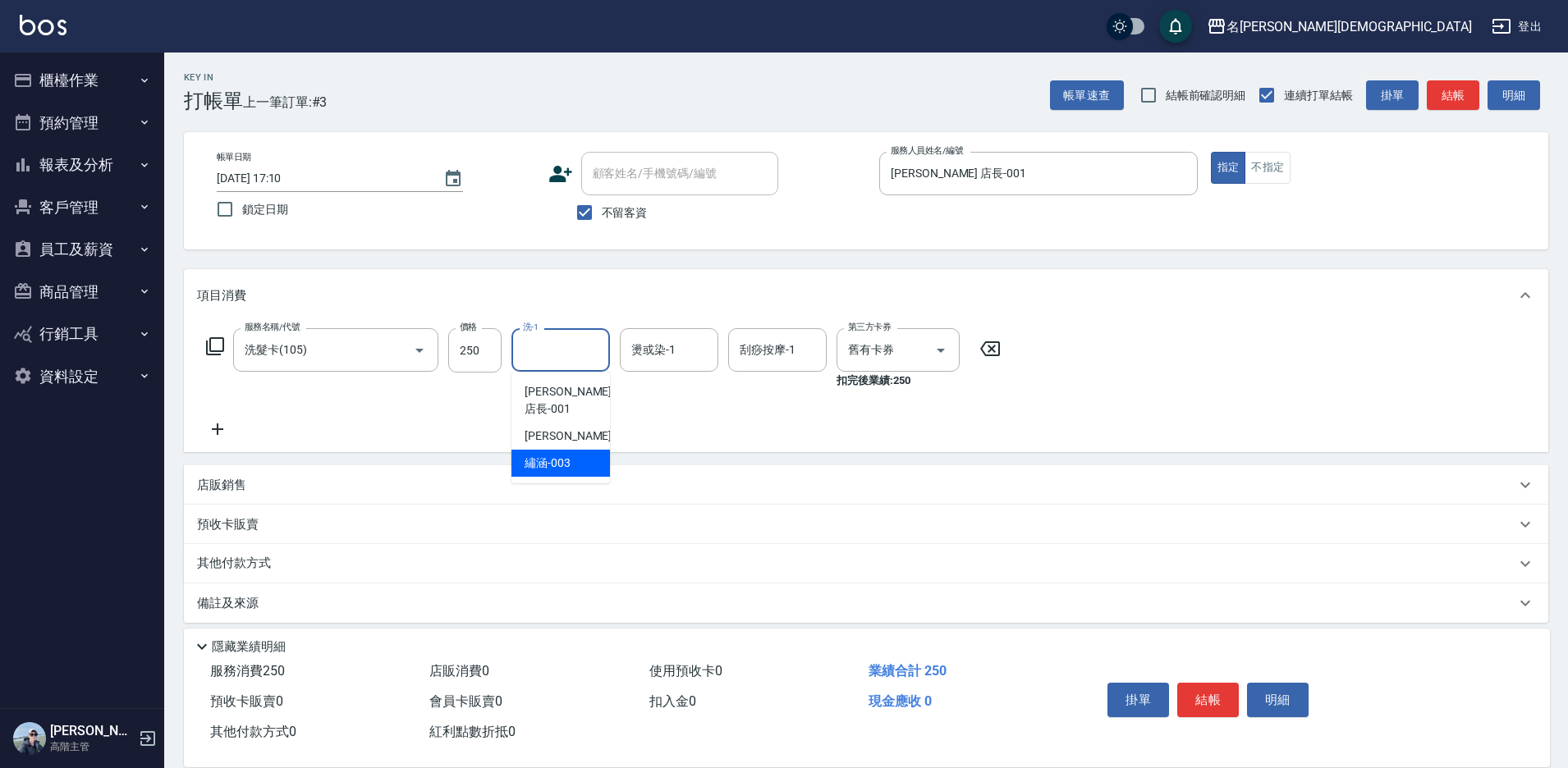
drag, startPoint x: 583, startPoint y: 449, endPoint x: 626, endPoint y: 448, distance: 43.0
click at [586, 449] on div "繡涵 -003" at bounding box center [561, 462] width 98 height 27
type input "繡涵-003"
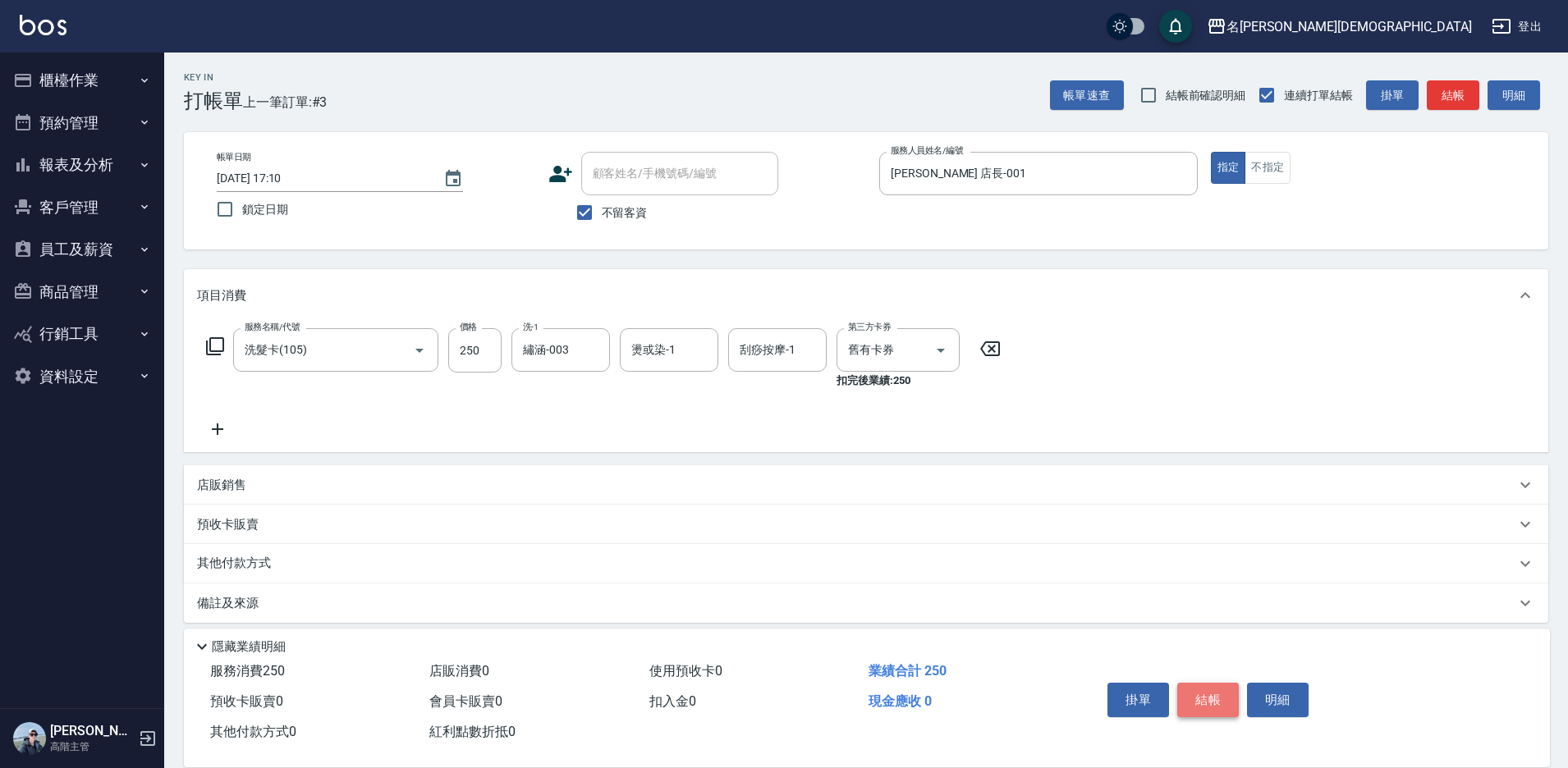
click at [1185, 686] on button "結帳" at bounding box center [1207, 700] width 61 height 34
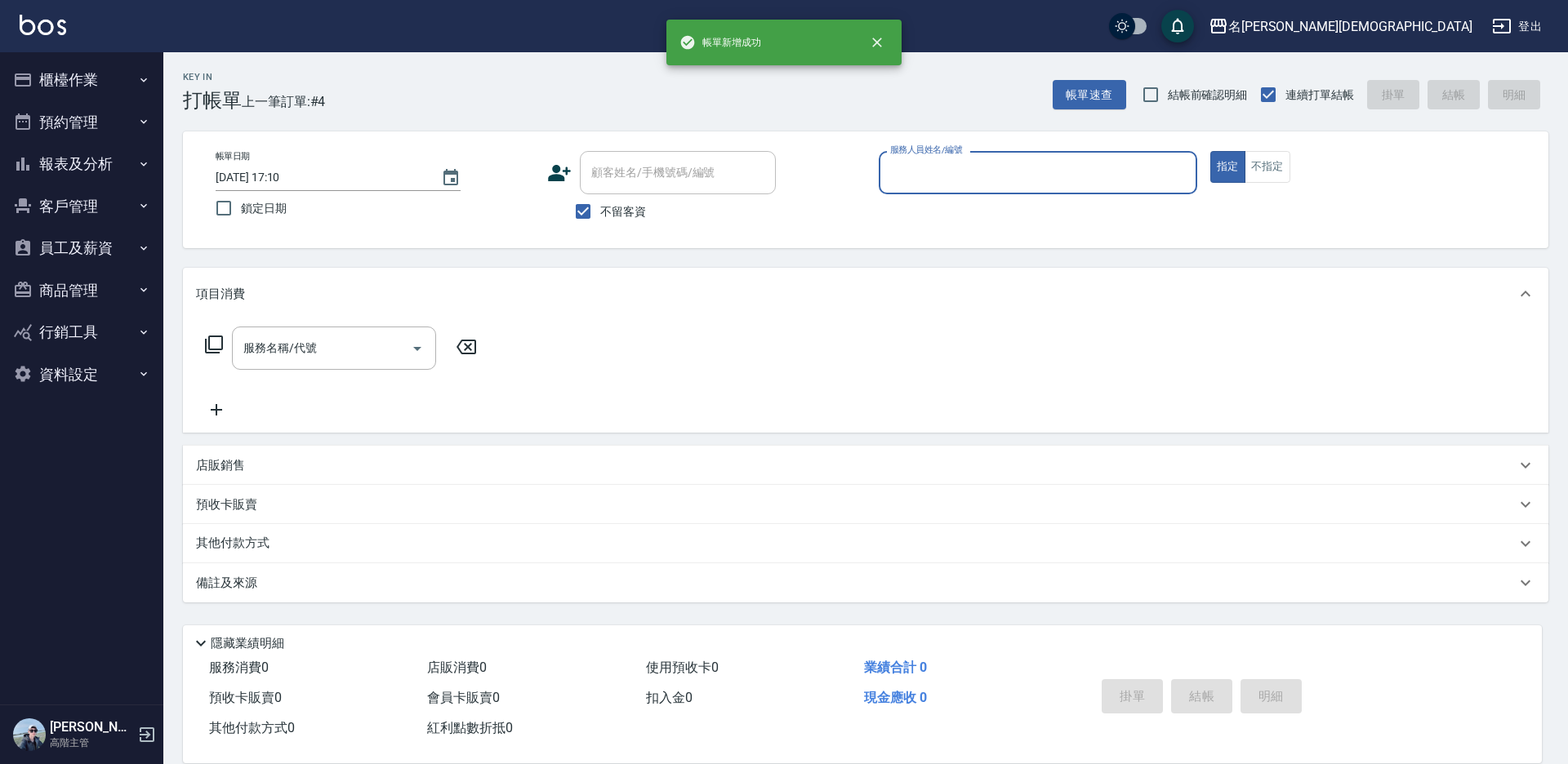
click at [901, 172] on input "服務人員姓名/編號" at bounding box center [1038, 172] width 304 height 28
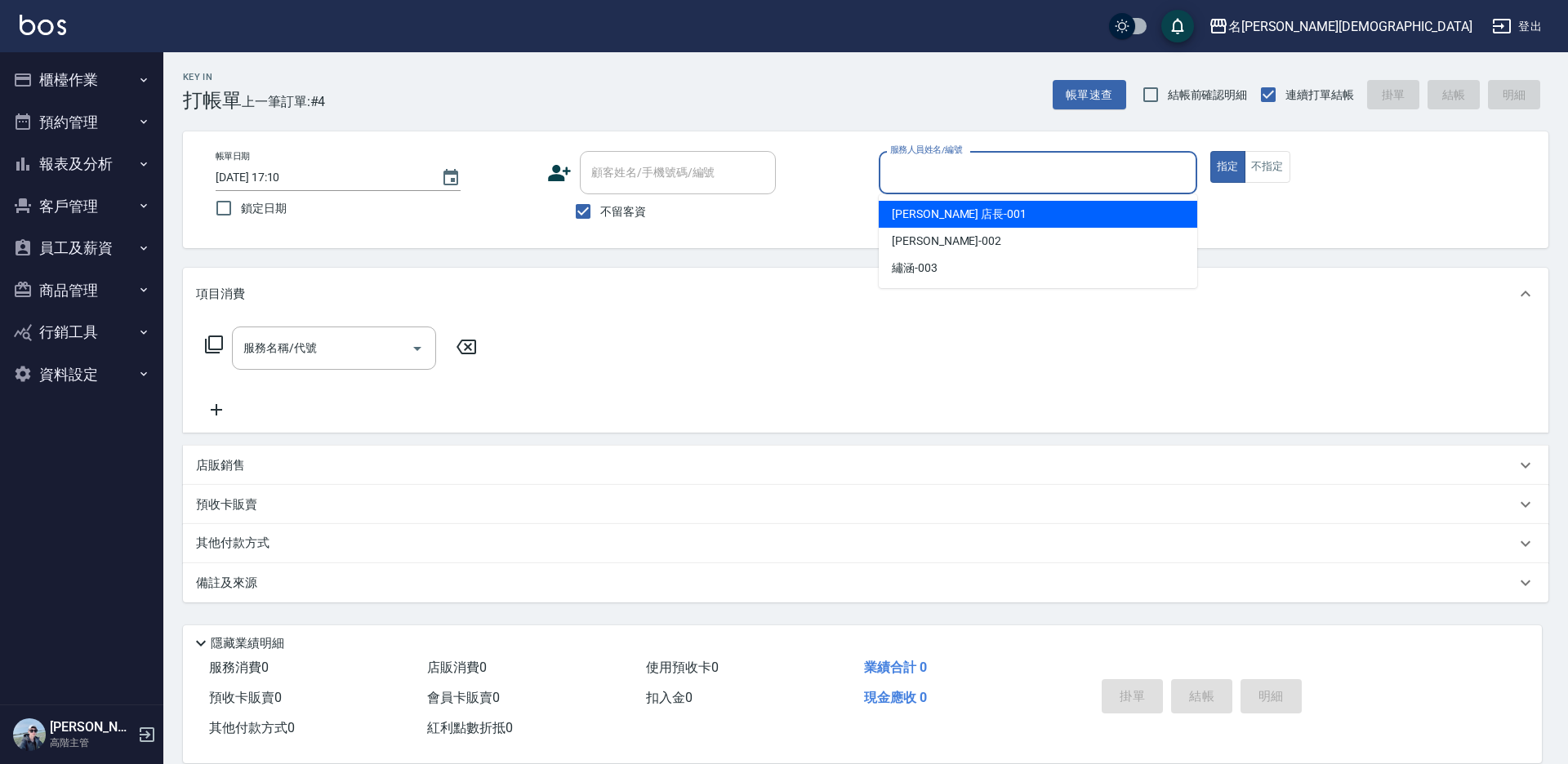
drag, startPoint x: 905, startPoint y: 218, endPoint x: 765, endPoint y: 216, distance: 140.0
click at [904, 218] on span "[PERSON_NAME] 店長 -001" at bounding box center [959, 214] width 135 height 17
type input "[PERSON_NAME] 店長-001"
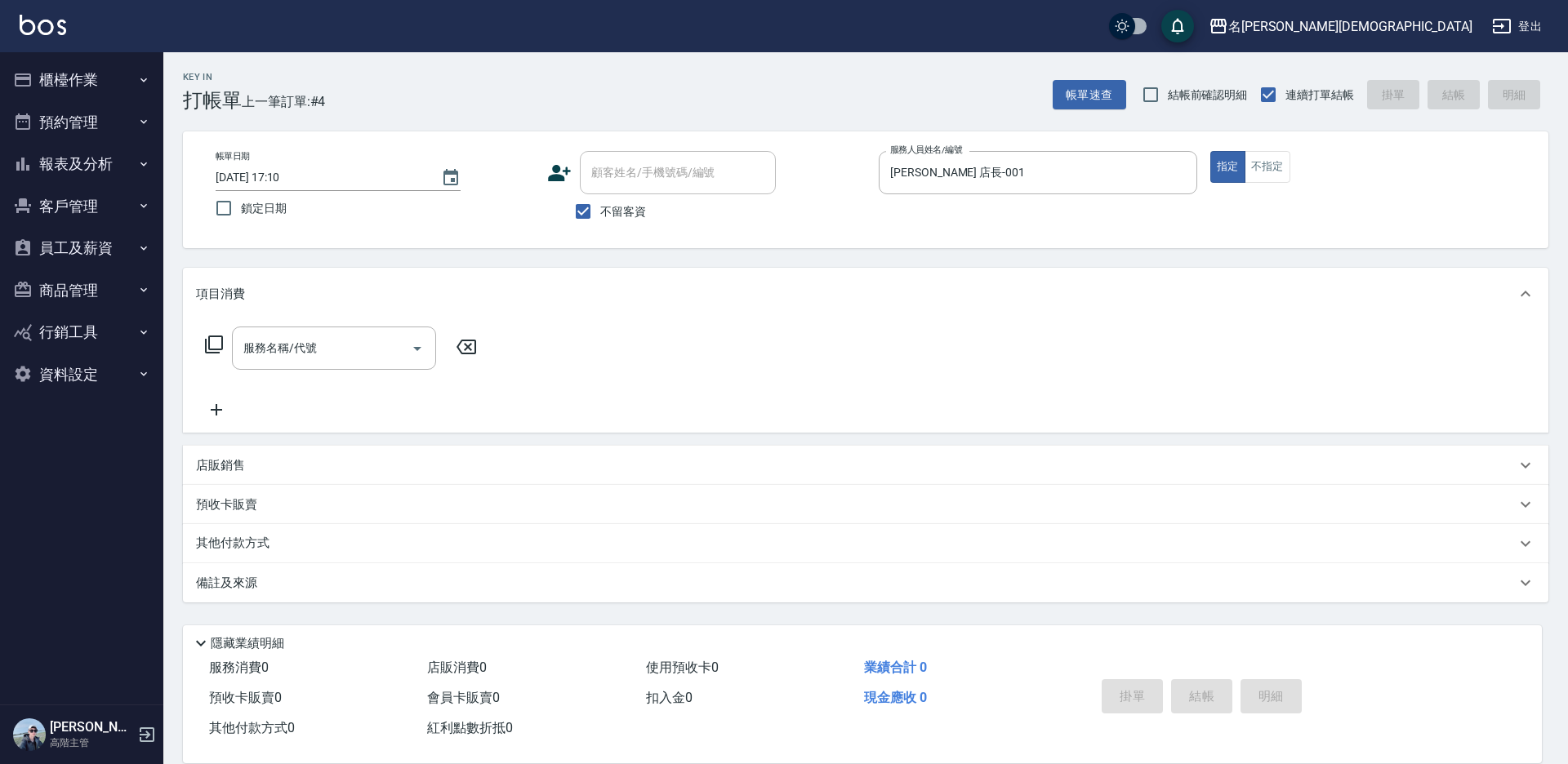
click at [214, 338] on icon at bounding box center [213, 344] width 20 height 20
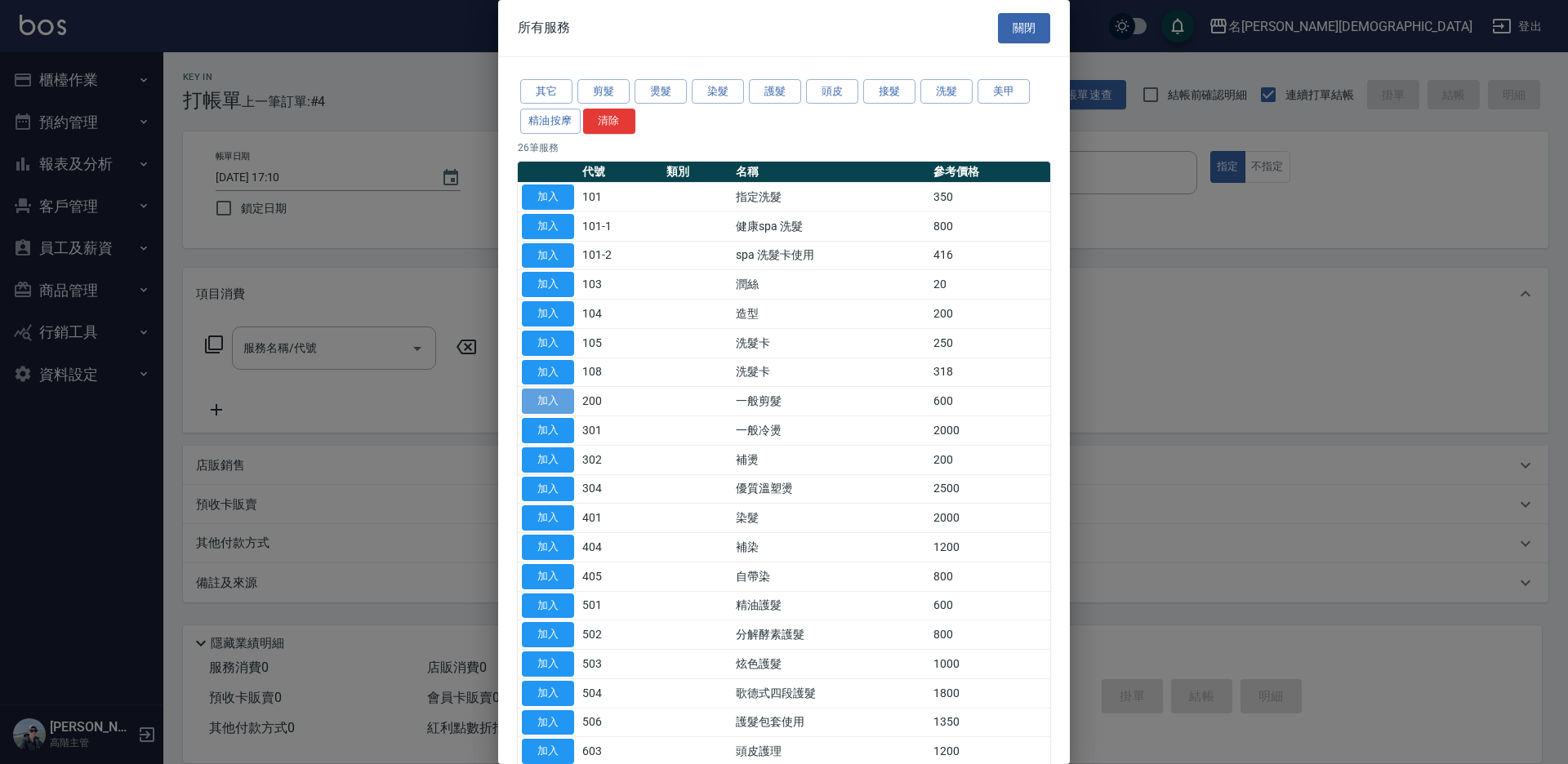
click at [548, 401] on button "加入" at bounding box center [548, 402] width 52 height 26
type input "一般剪髮(200)"
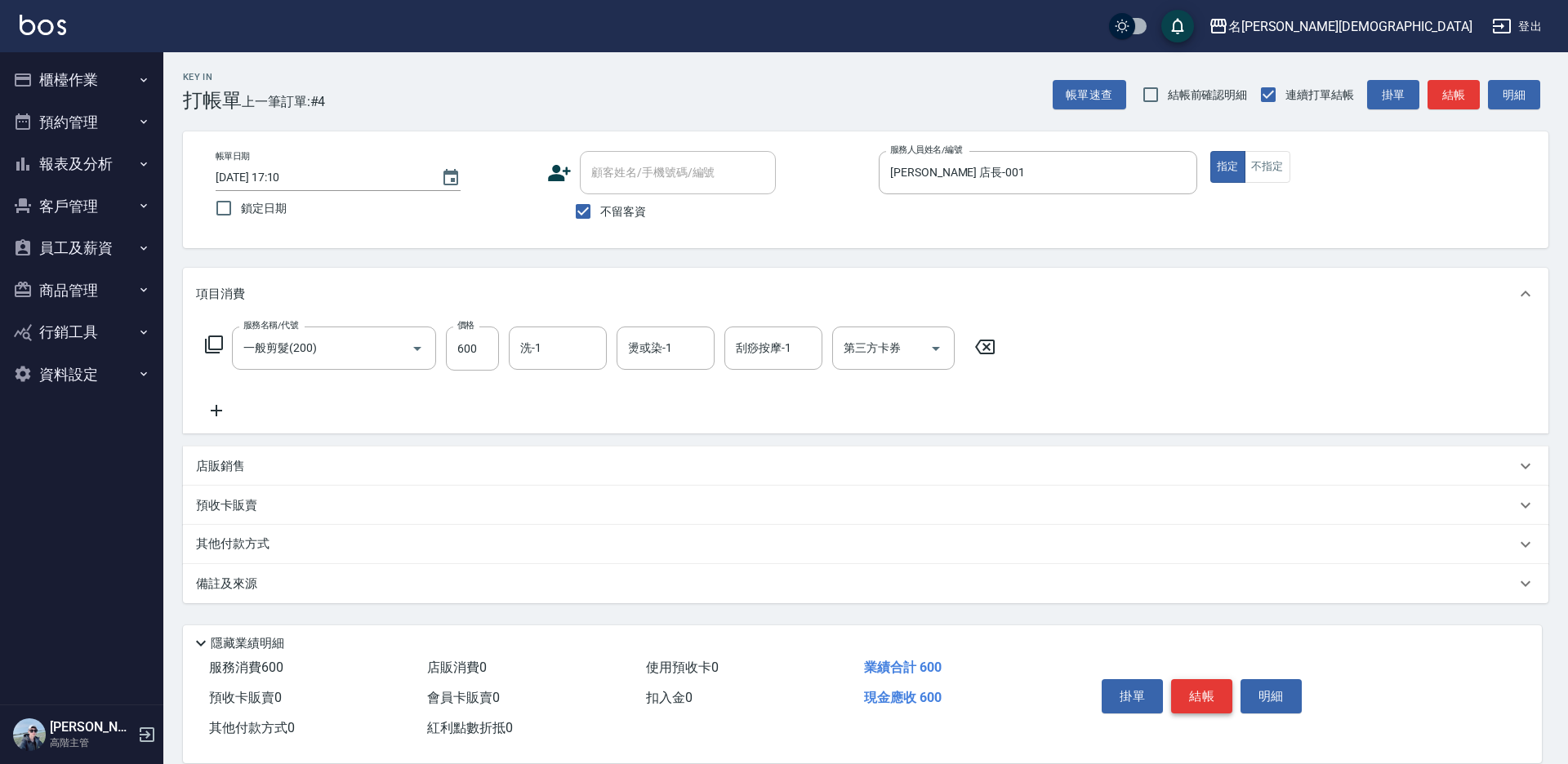
click at [1194, 679] on button "結帳" at bounding box center [1201, 696] width 61 height 34
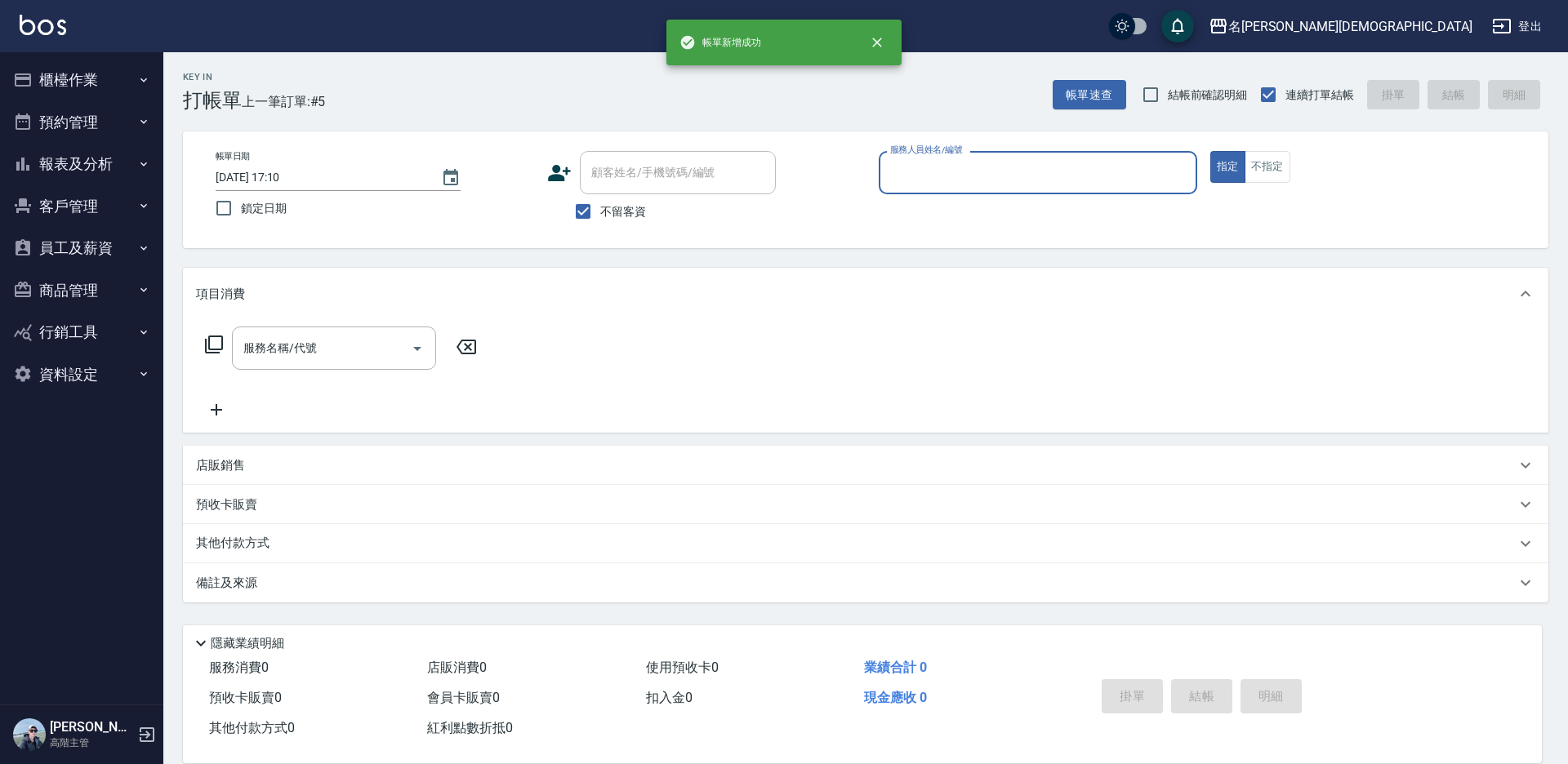
click at [906, 166] on input "服務人員姓名/編號" at bounding box center [1038, 172] width 304 height 28
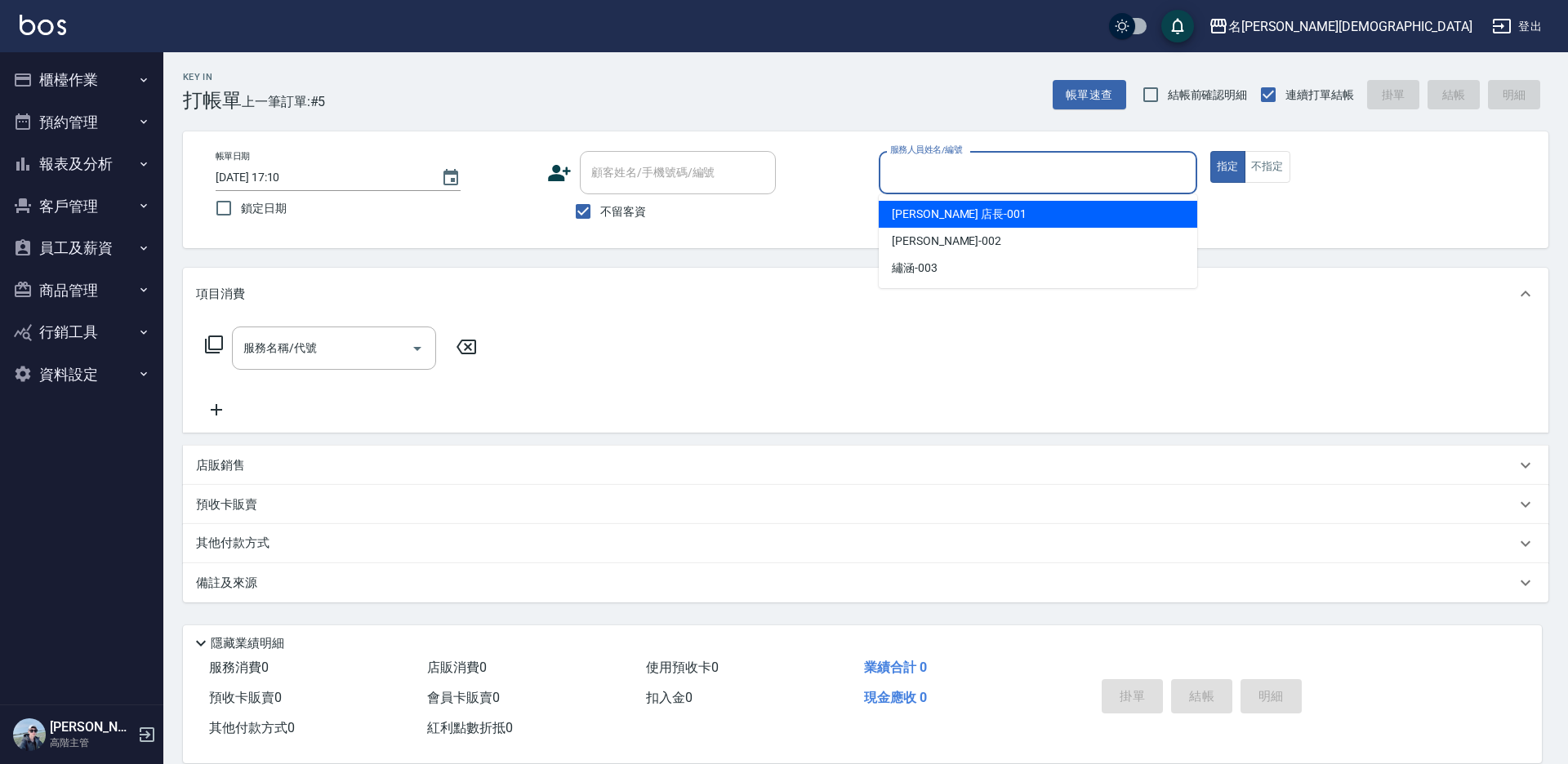
drag, startPoint x: 912, startPoint y: 219, endPoint x: 517, endPoint y: 247, distance: 396.0
click at [911, 218] on span "[PERSON_NAME] 店長 -001" at bounding box center [959, 214] width 135 height 17
type input "[PERSON_NAME] 店長-001"
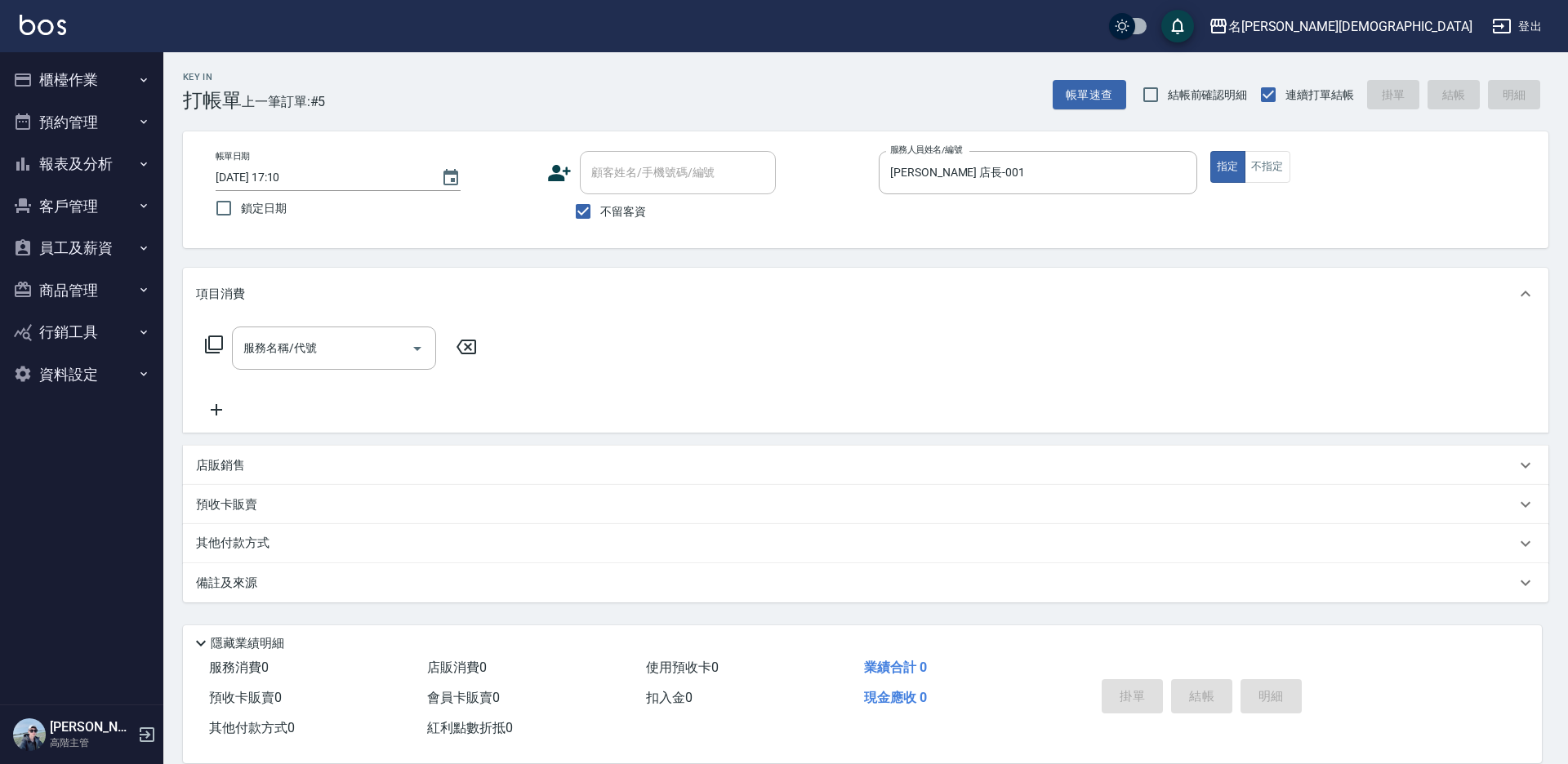
click at [220, 344] on icon at bounding box center [213, 344] width 20 height 20
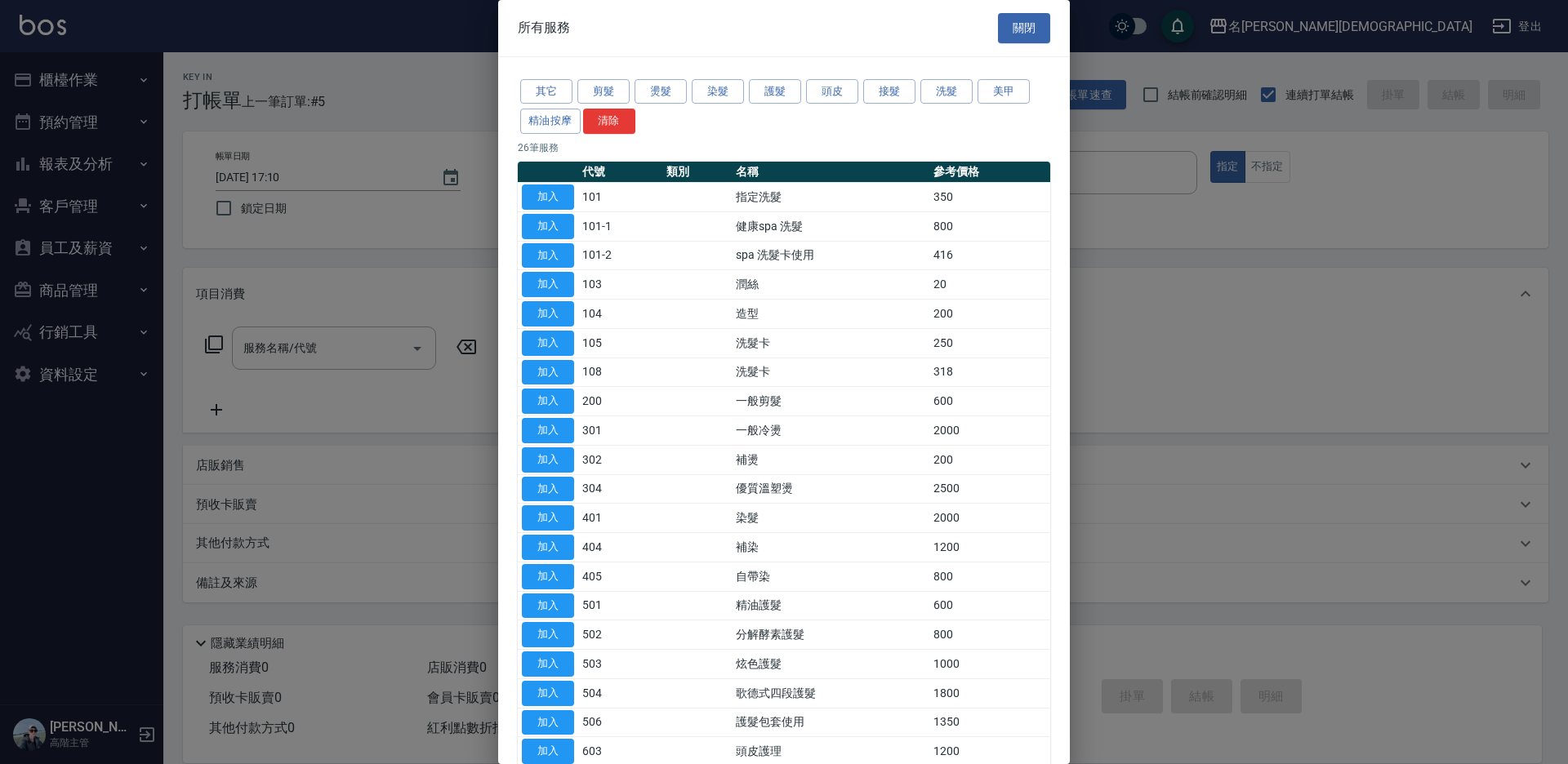
drag, startPoint x: 561, startPoint y: 397, endPoint x: 953, endPoint y: 583, distance: 433.9
click at [562, 397] on button "加入" at bounding box center [548, 402] width 52 height 26
type input "一般剪髮(200)"
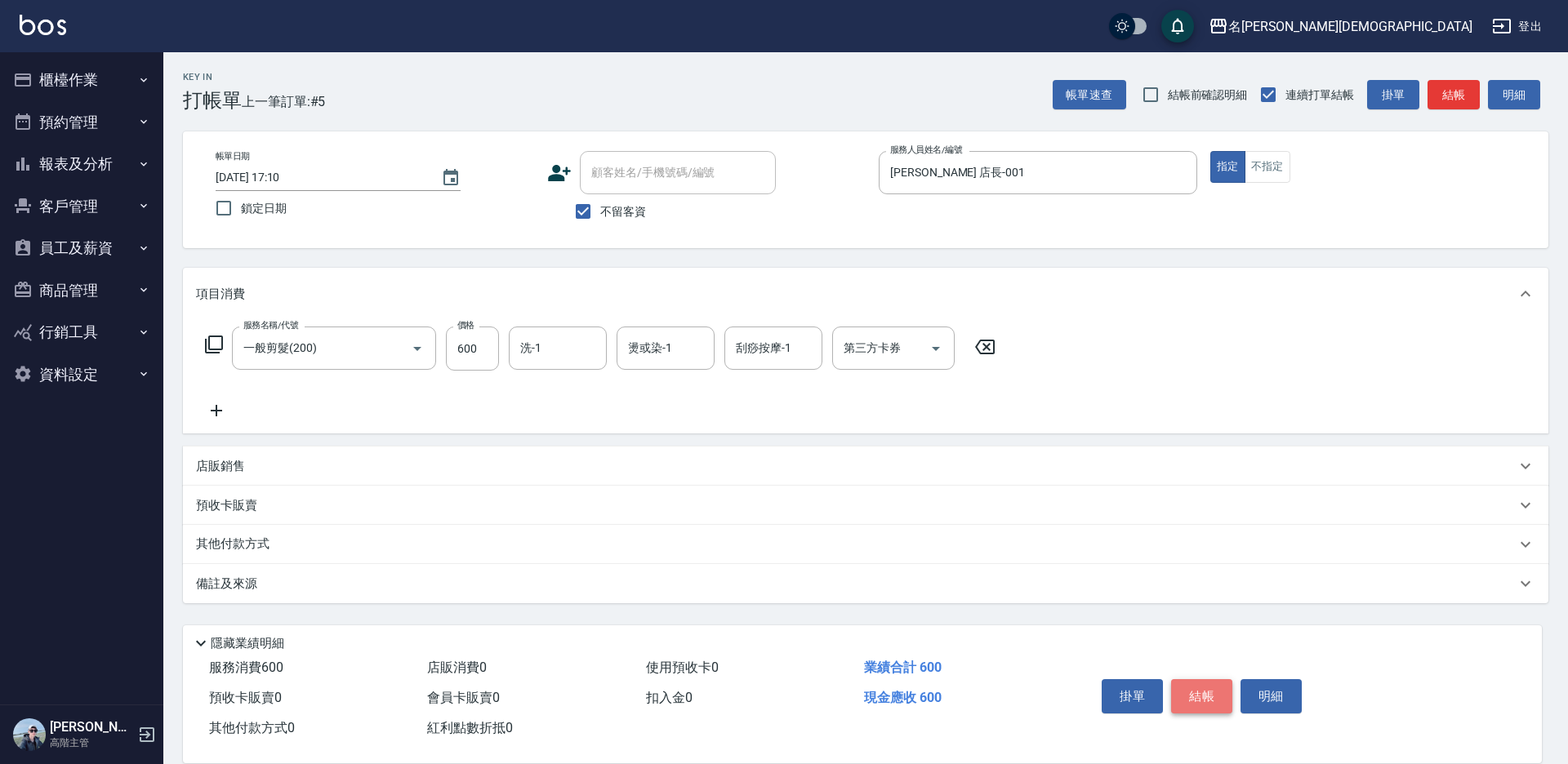
drag, startPoint x: 1186, startPoint y: 683, endPoint x: 1163, endPoint y: 621, distance: 66.1
click at [1185, 683] on button "結帳" at bounding box center [1201, 696] width 61 height 34
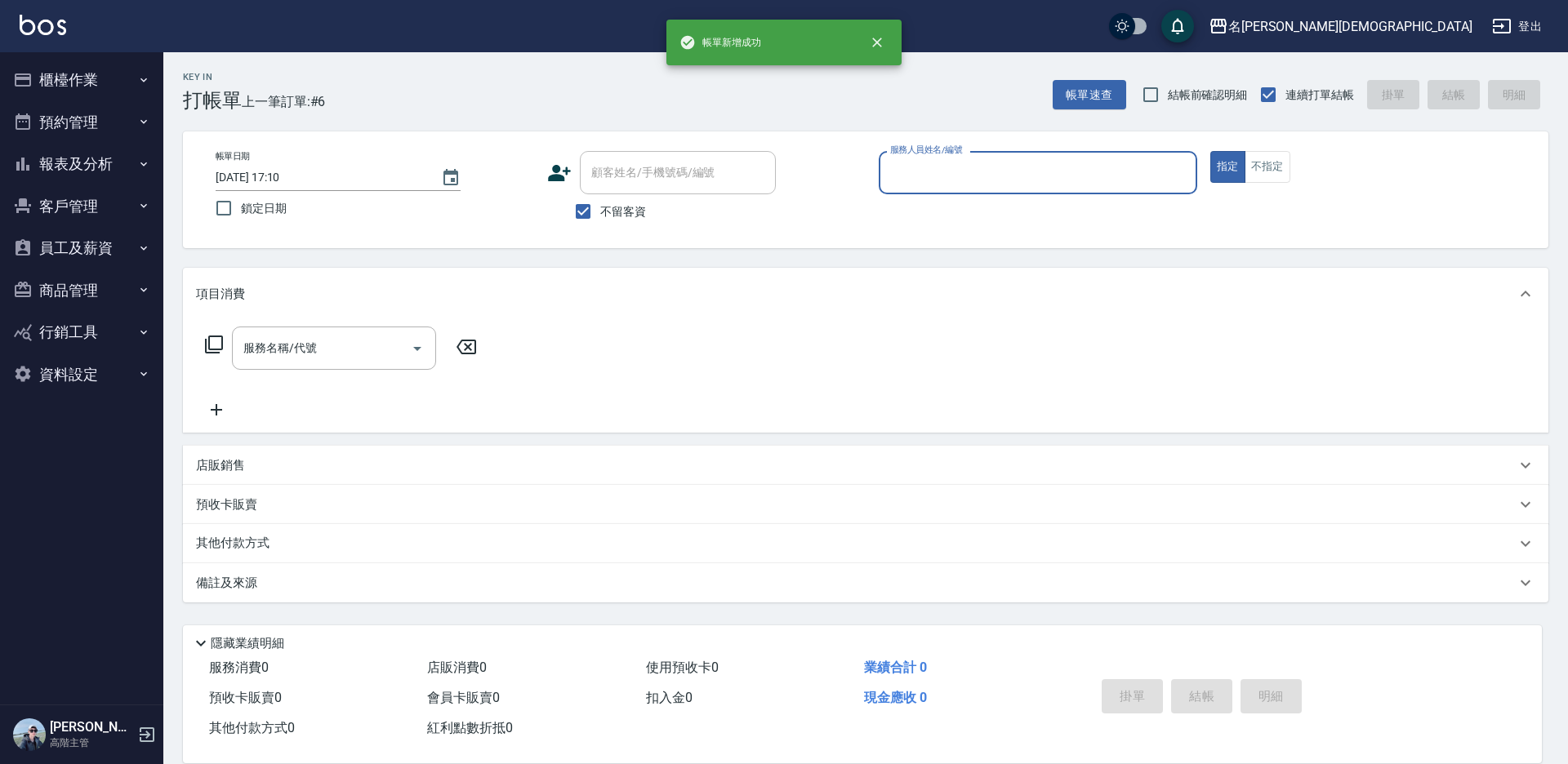
click at [902, 179] on input "服務人員姓名/編號" at bounding box center [1038, 172] width 304 height 28
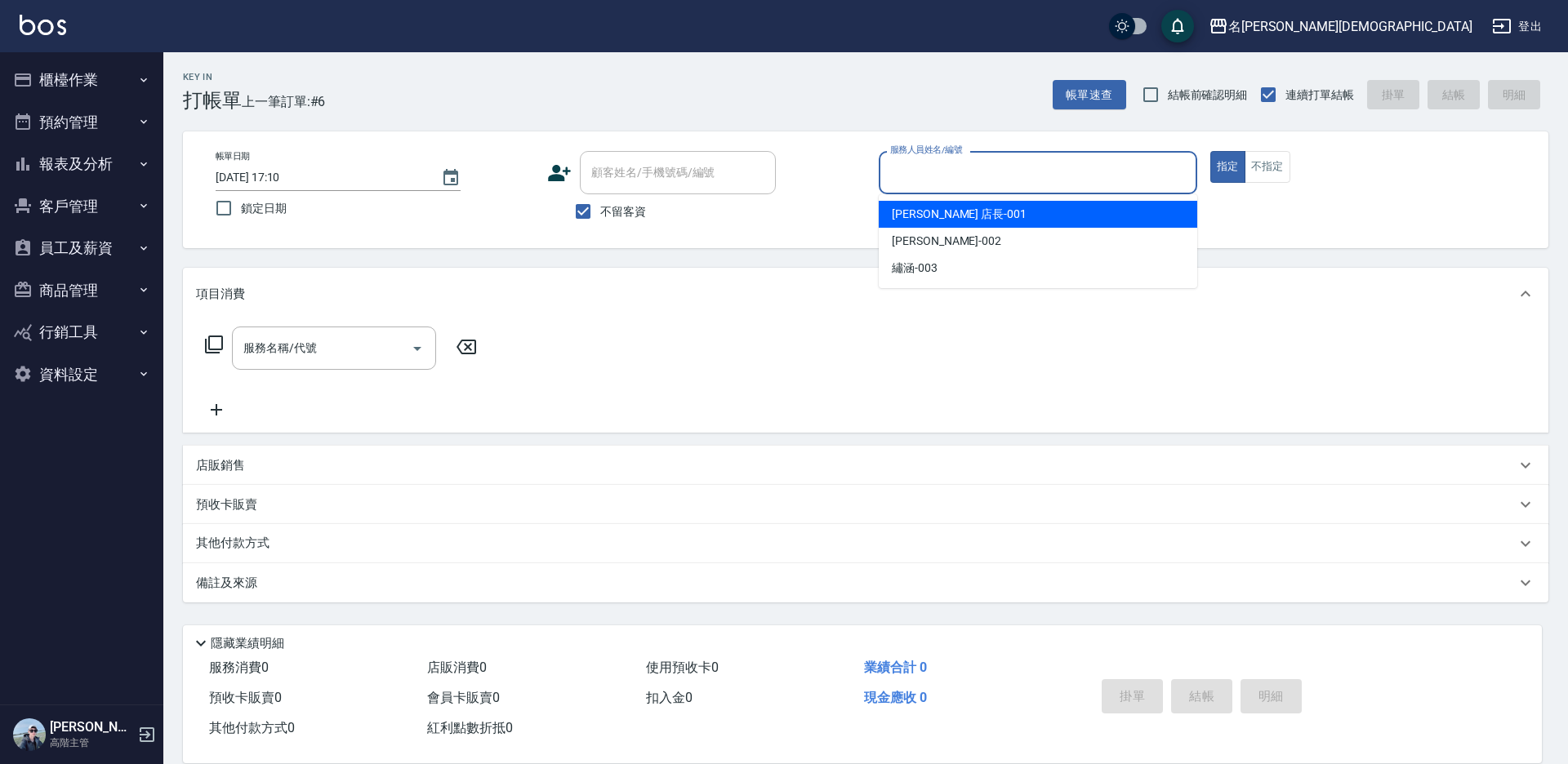
drag, startPoint x: 907, startPoint y: 215, endPoint x: 172, endPoint y: 241, distance: 735.5
click at [907, 216] on span "[PERSON_NAME] 店長 -001" at bounding box center [959, 214] width 135 height 17
type input "[PERSON_NAME] 店長-001"
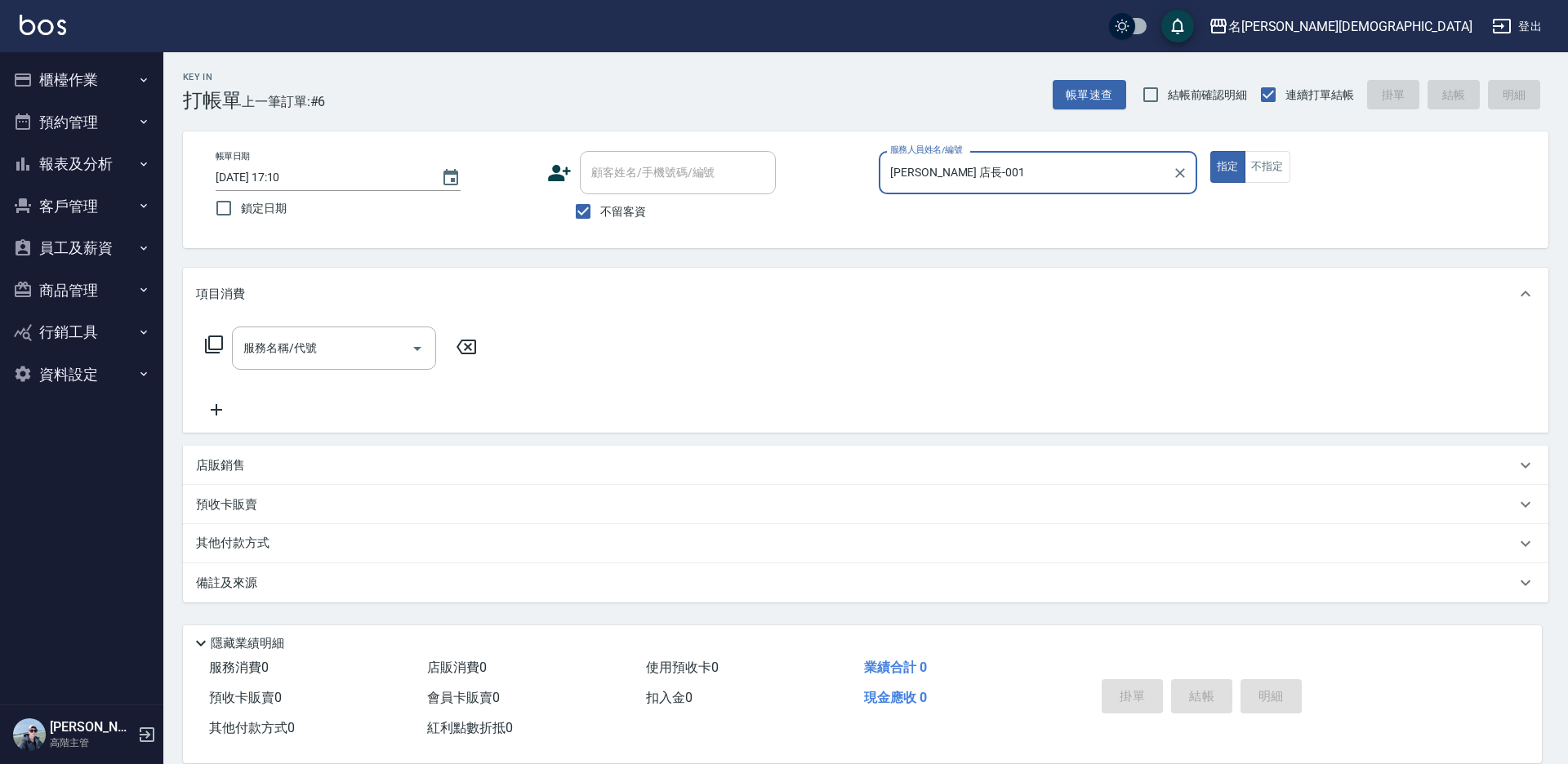
click at [210, 341] on icon at bounding box center [213, 344] width 18 height 18
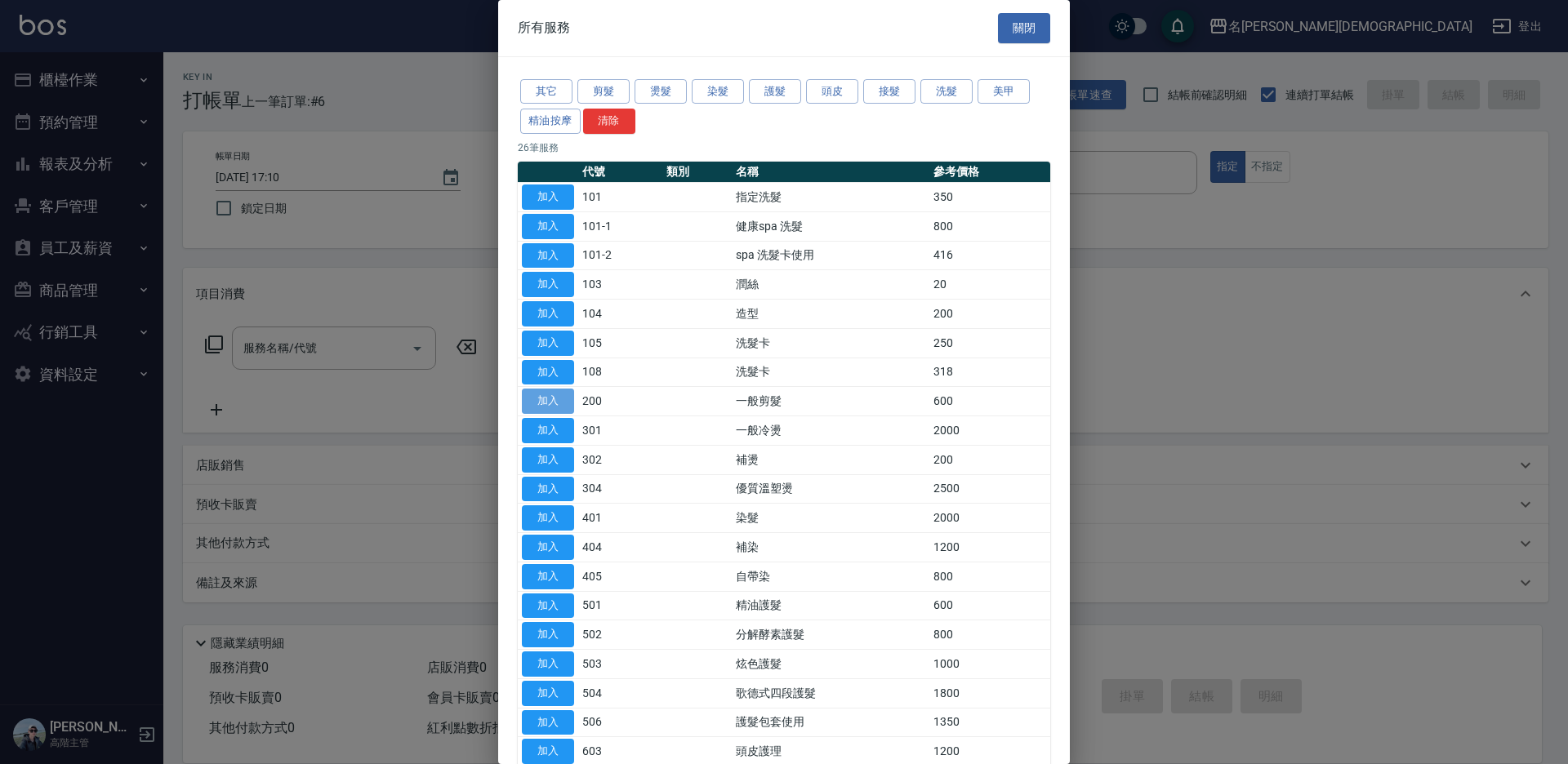
click at [555, 393] on button "加入" at bounding box center [548, 402] width 52 height 26
type input "一般剪髮(200)"
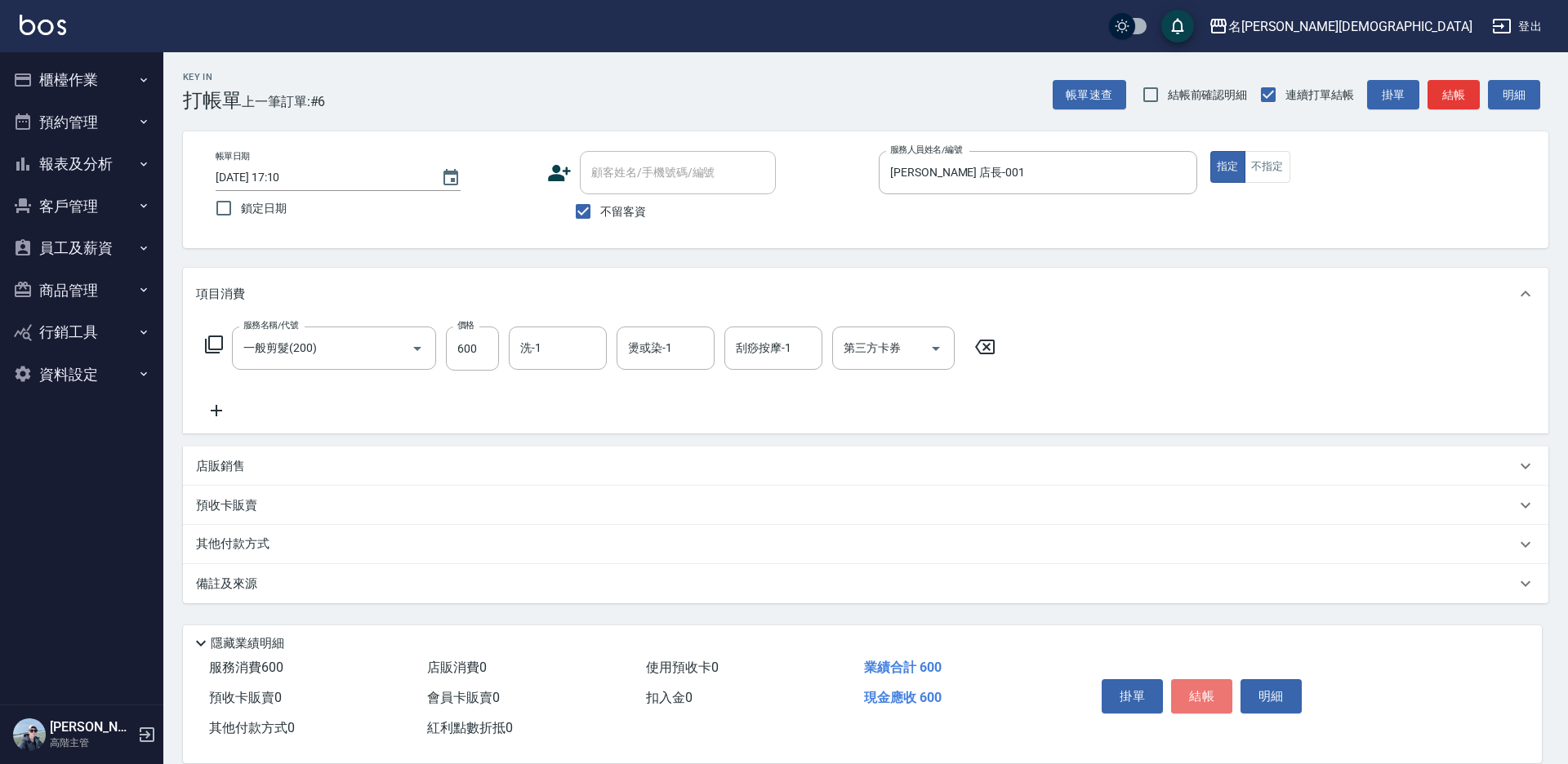
click at [1187, 689] on button "結帳" at bounding box center [1201, 696] width 61 height 34
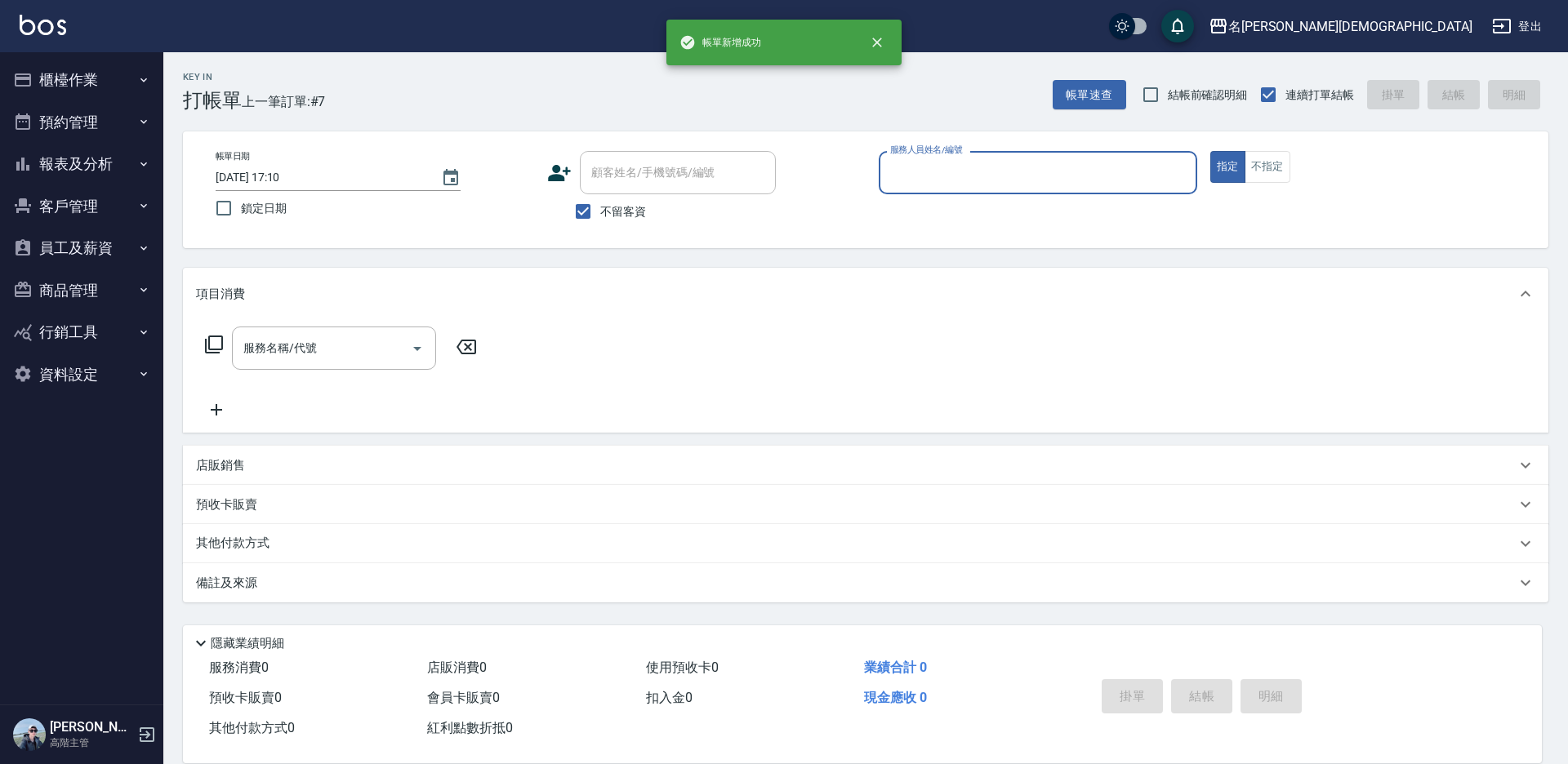
click at [933, 170] on input "服務人員姓名/編號" at bounding box center [1038, 172] width 304 height 28
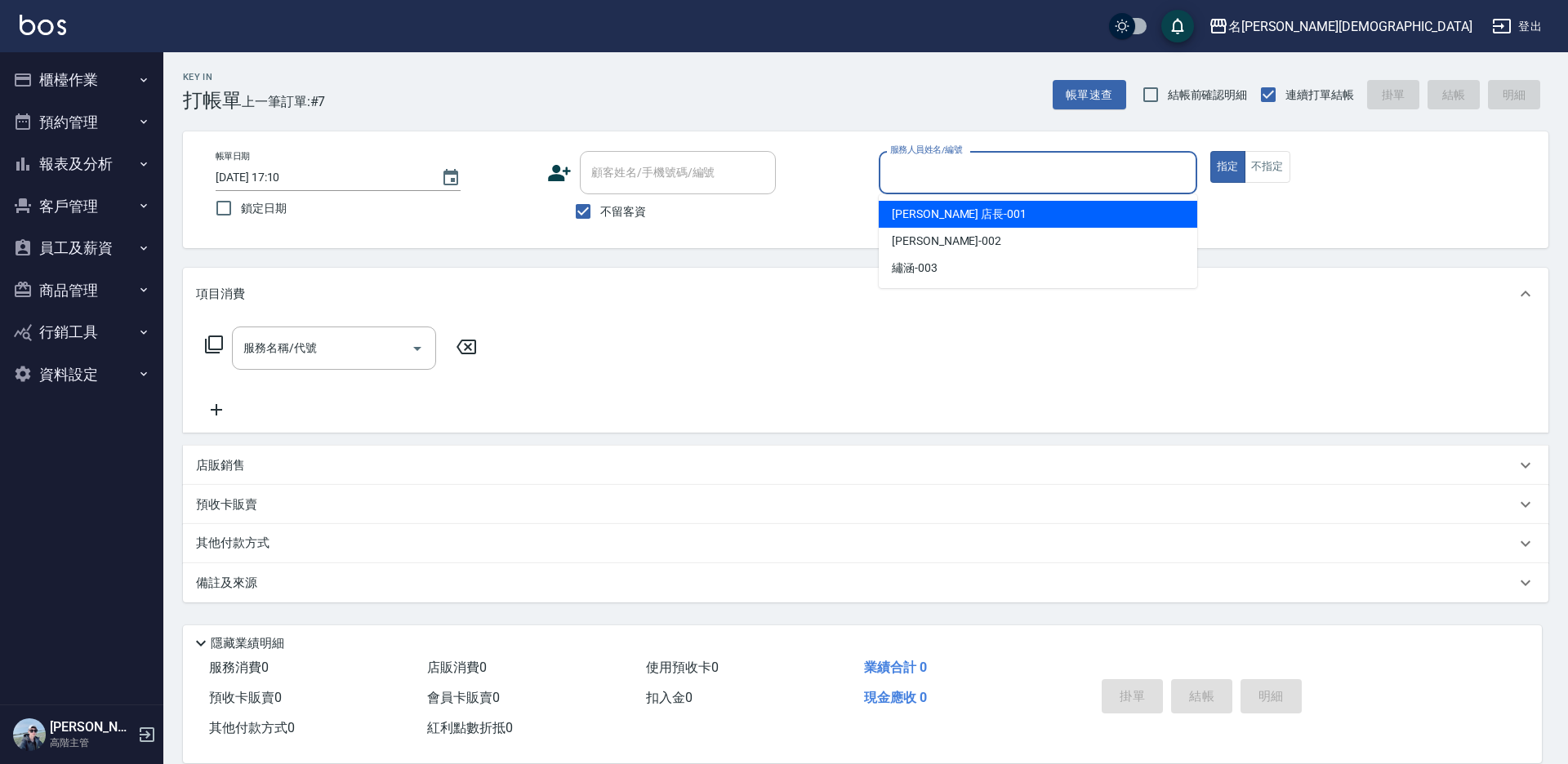
click at [918, 216] on span "[PERSON_NAME] 店長 -001" at bounding box center [959, 214] width 135 height 17
type input "[PERSON_NAME] 店長-001"
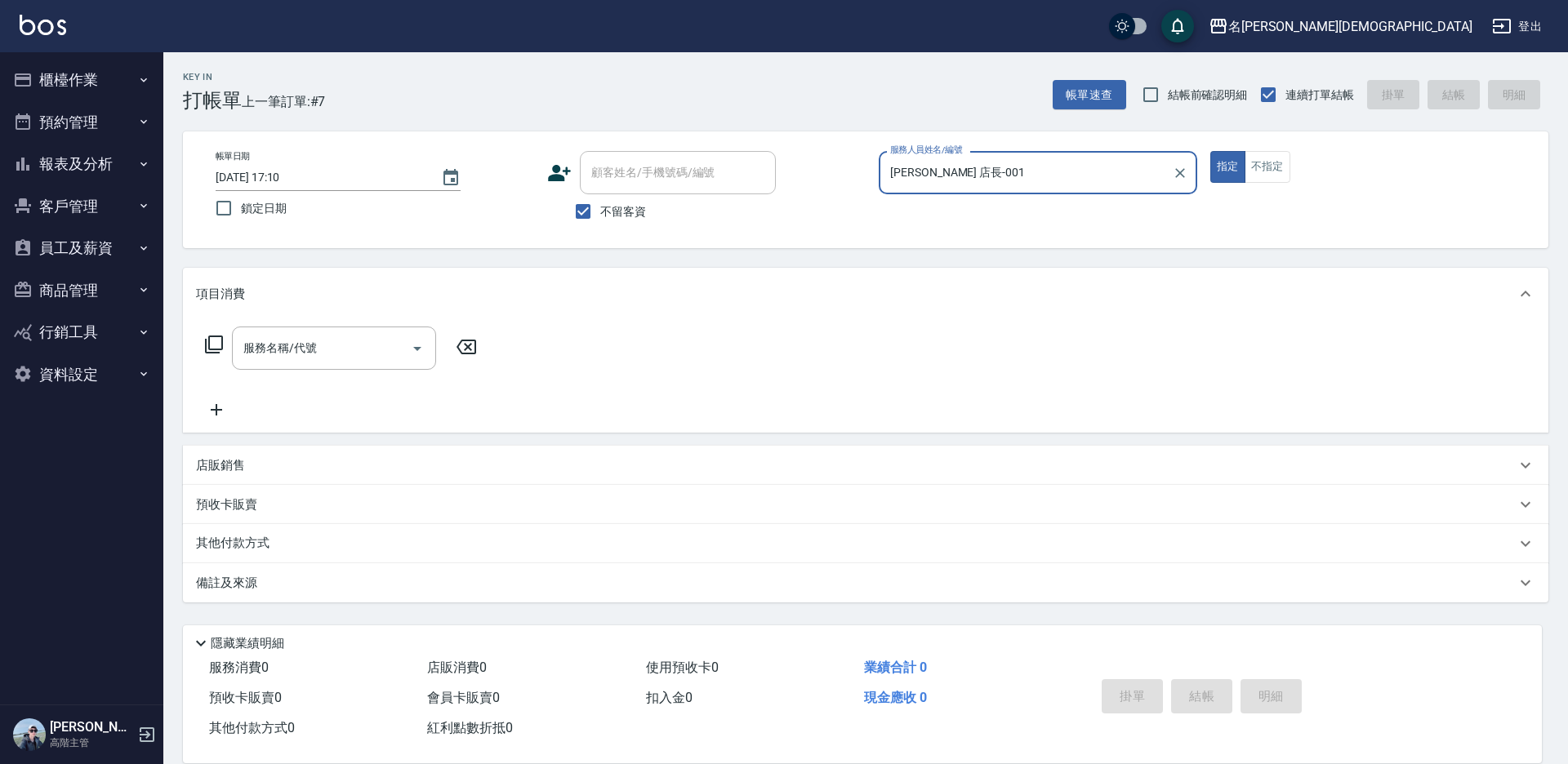
click at [211, 340] on icon at bounding box center [213, 344] width 20 height 20
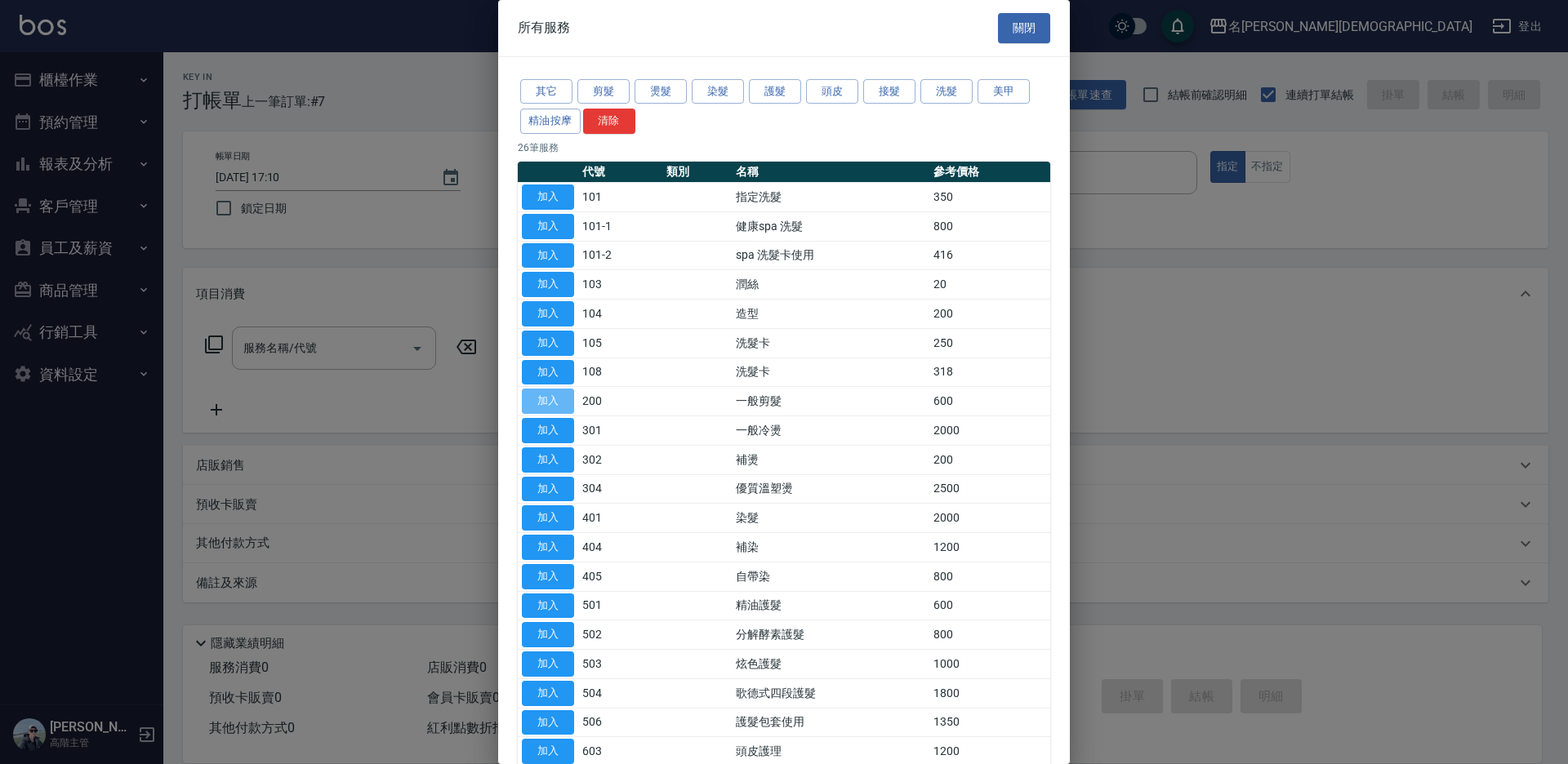
click at [542, 391] on button "加入" at bounding box center [548, 402] width 52 height 26
type input "一般剪髮(200)"
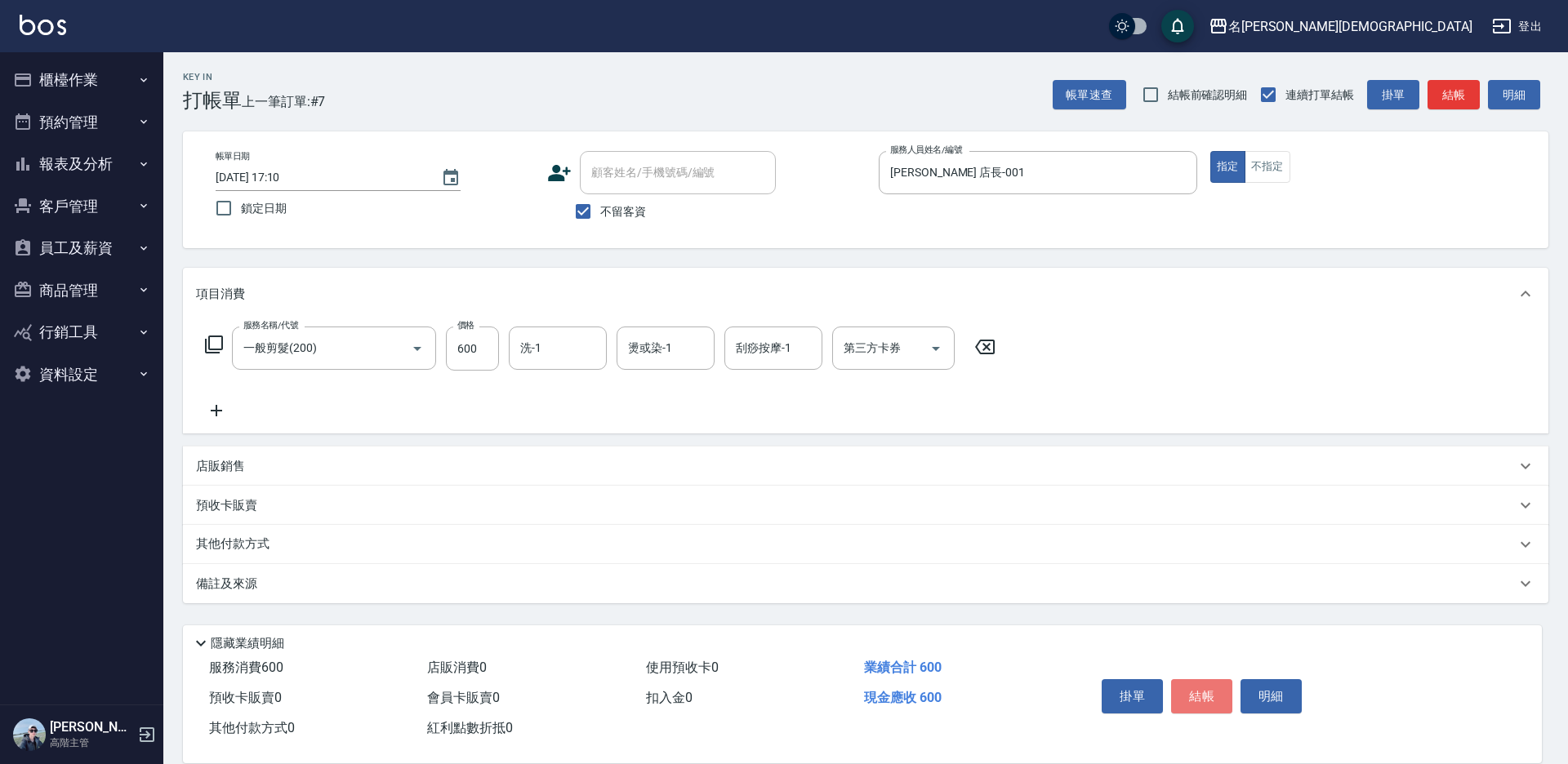
click at [1204, 692] on button "結帳" at bounding box center [1201, 696] width 61 height 34
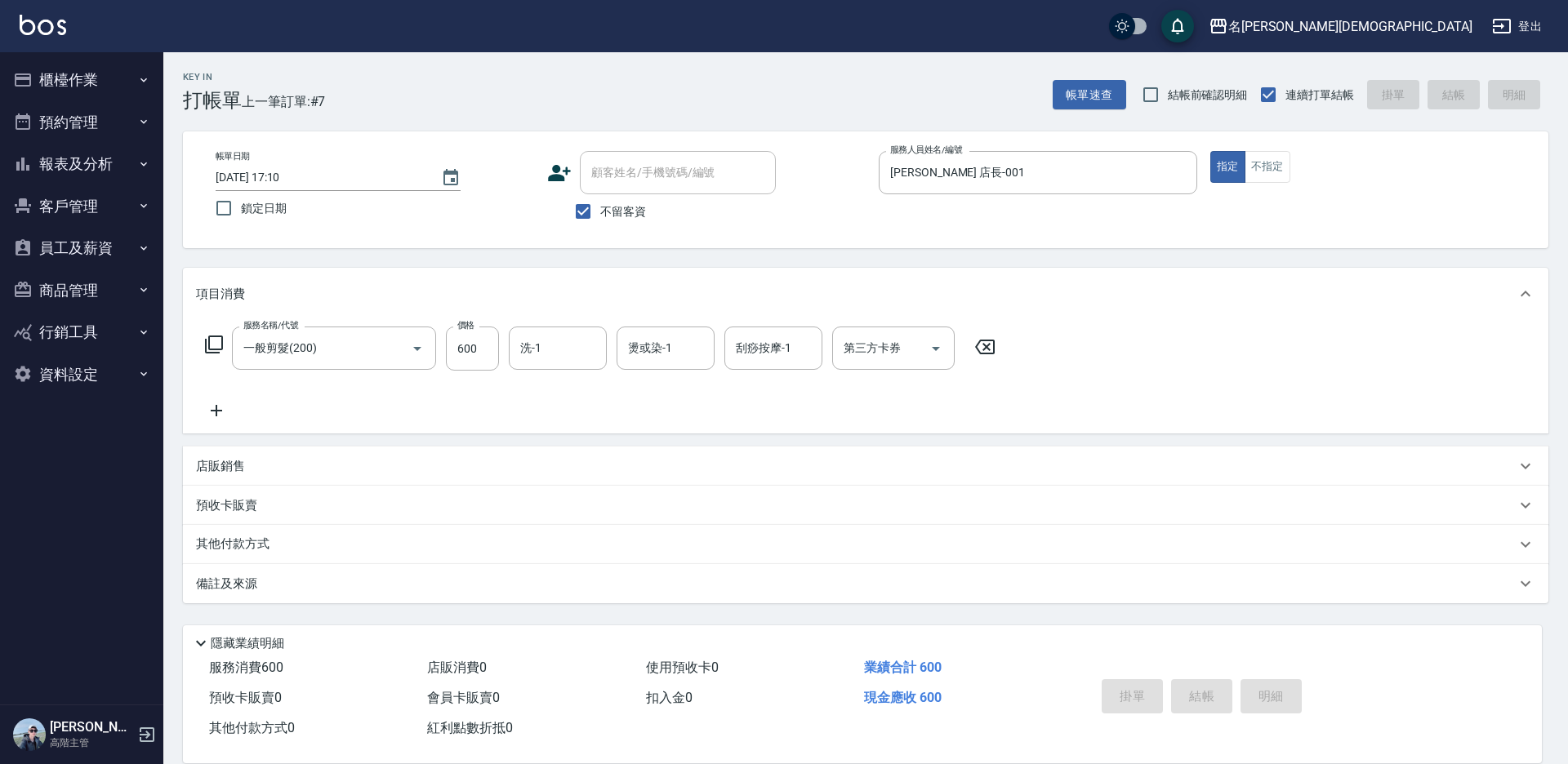
type input "[DATE] 17:11"
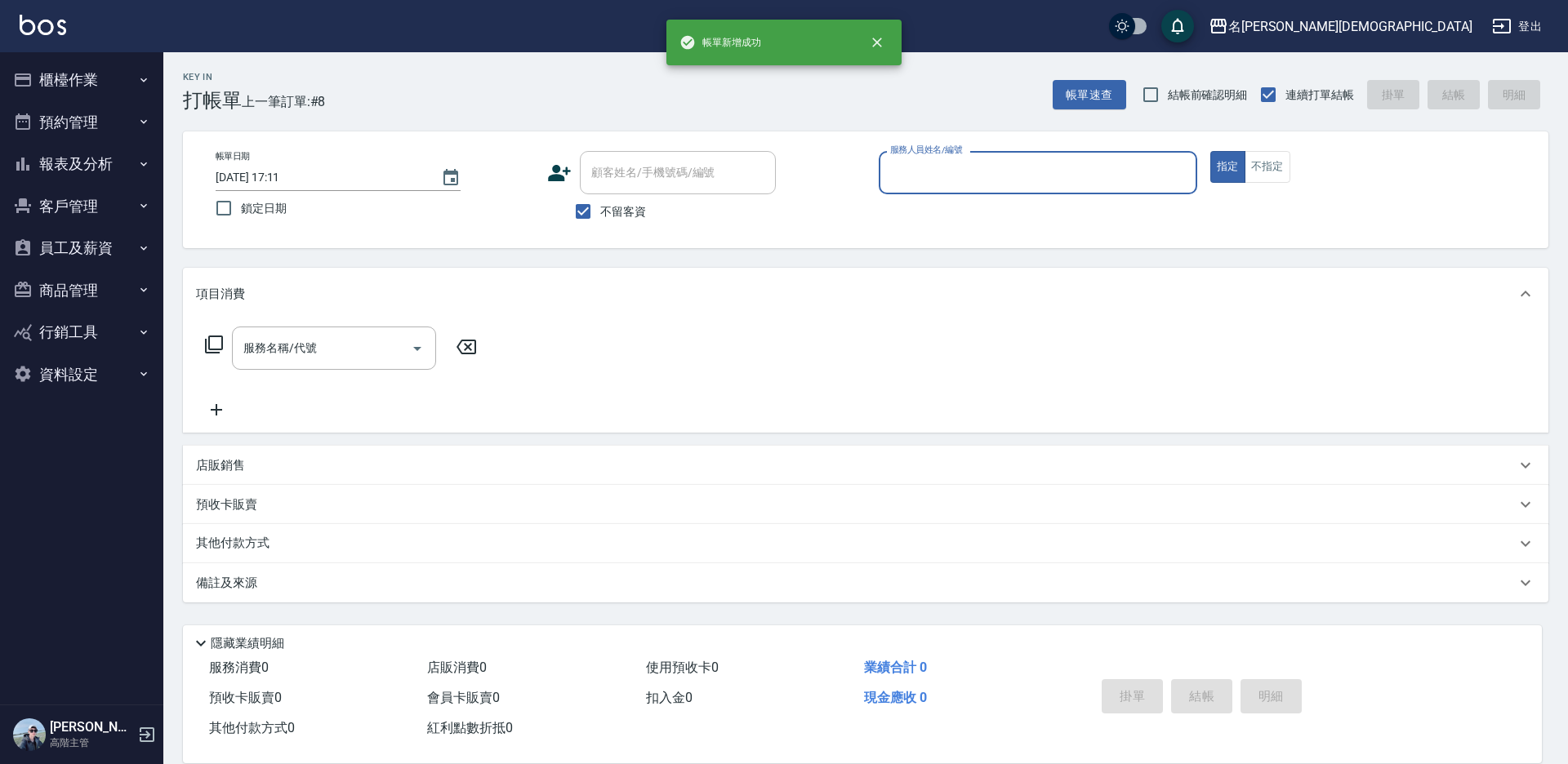
click at [954, 174] on input "服務人員姓名/編號" at bounding box center [1038, 172] width 304 height 28
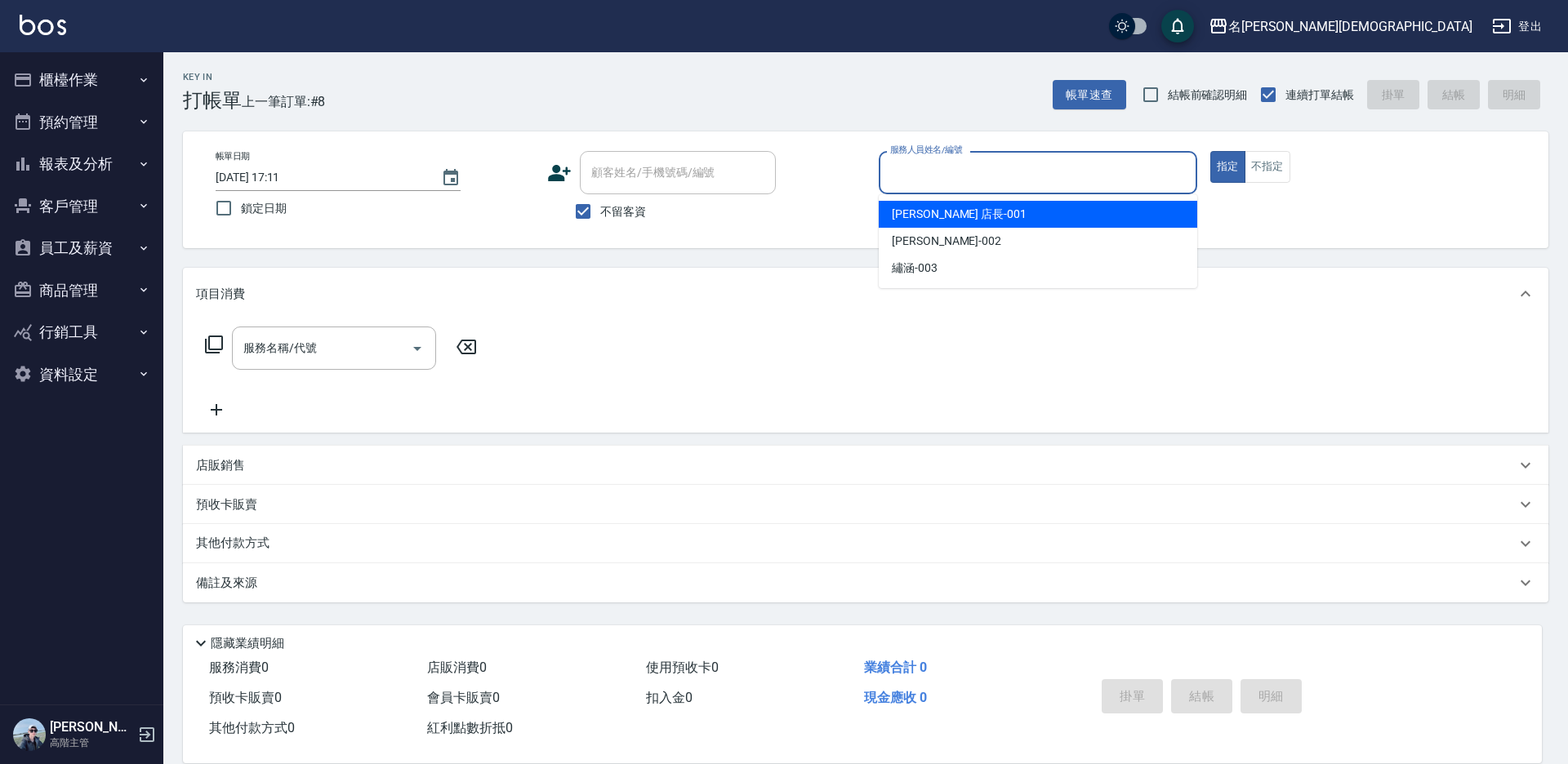
click at [955, 209] on div "[PERSON_NAME] 店長 -001" at bounding box center [1038, 213] width 319 height 27
type input "[PERSON_NAME] 店長-001"
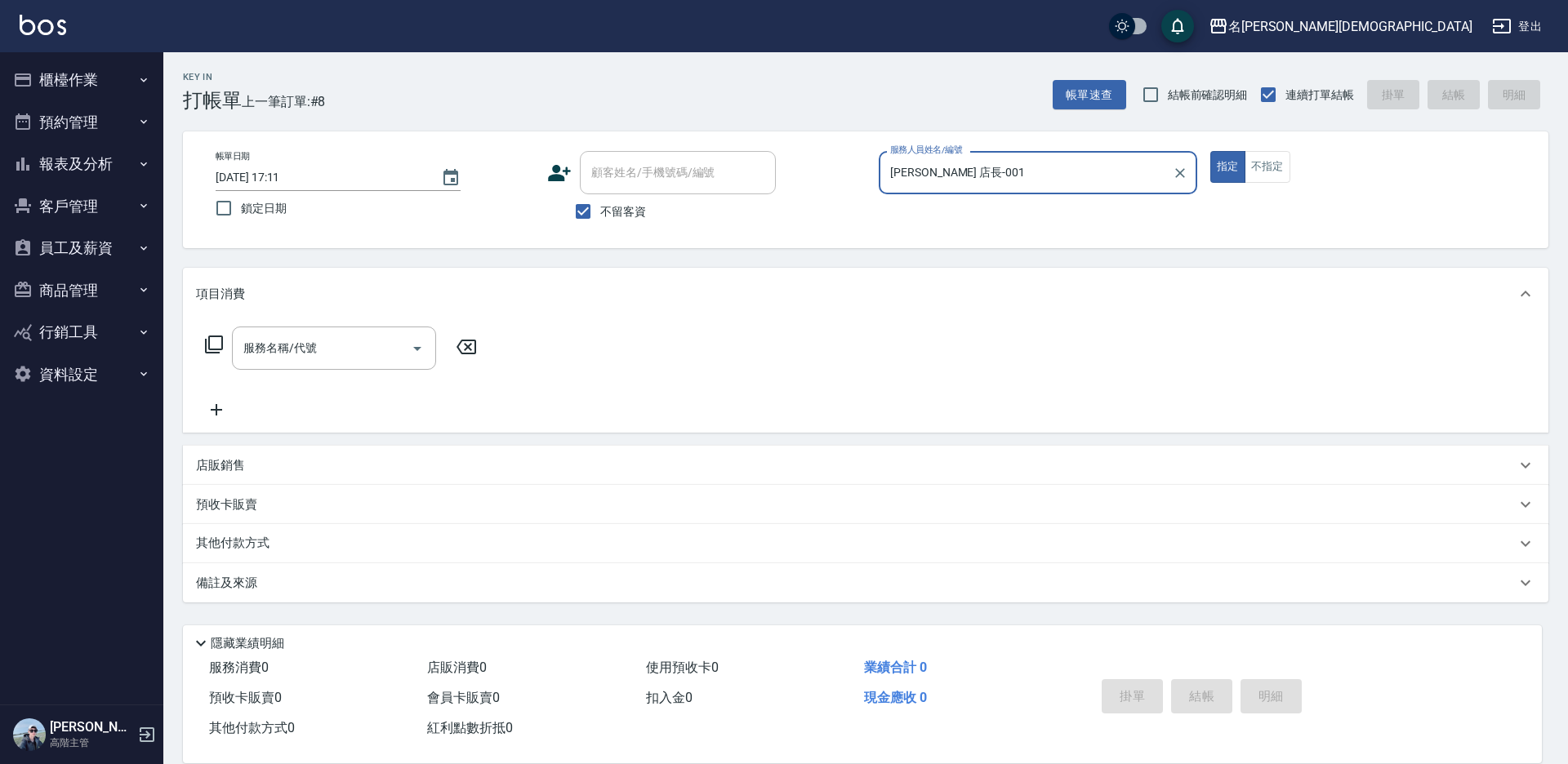
click at [214, 340] on icon at bounding box center [213, 344] width 20 height 20
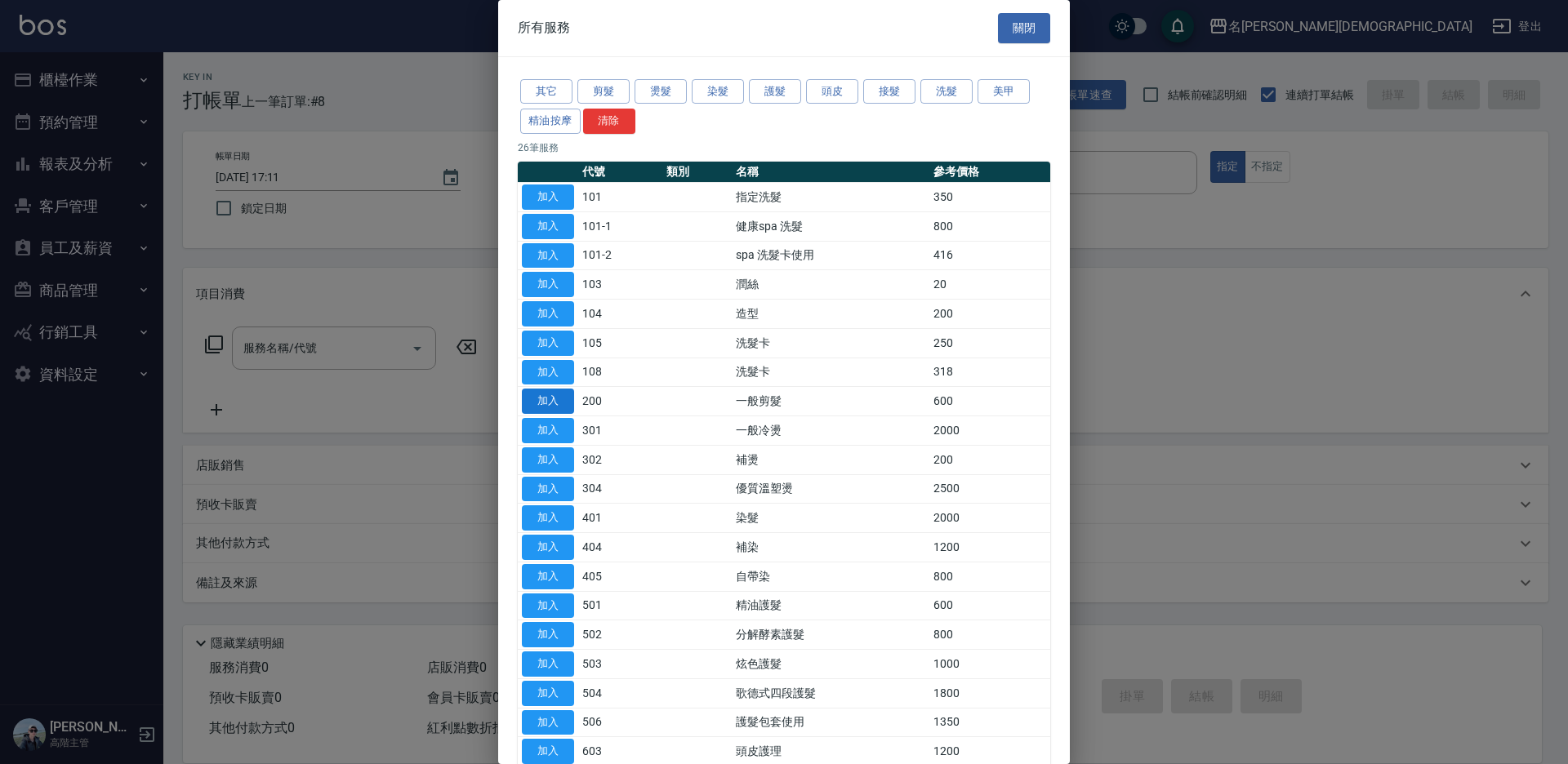
click at [557, 389] on button "加入" at bounding box center [548, 402] width 52 height 26
type input "一般剪髮(200)"
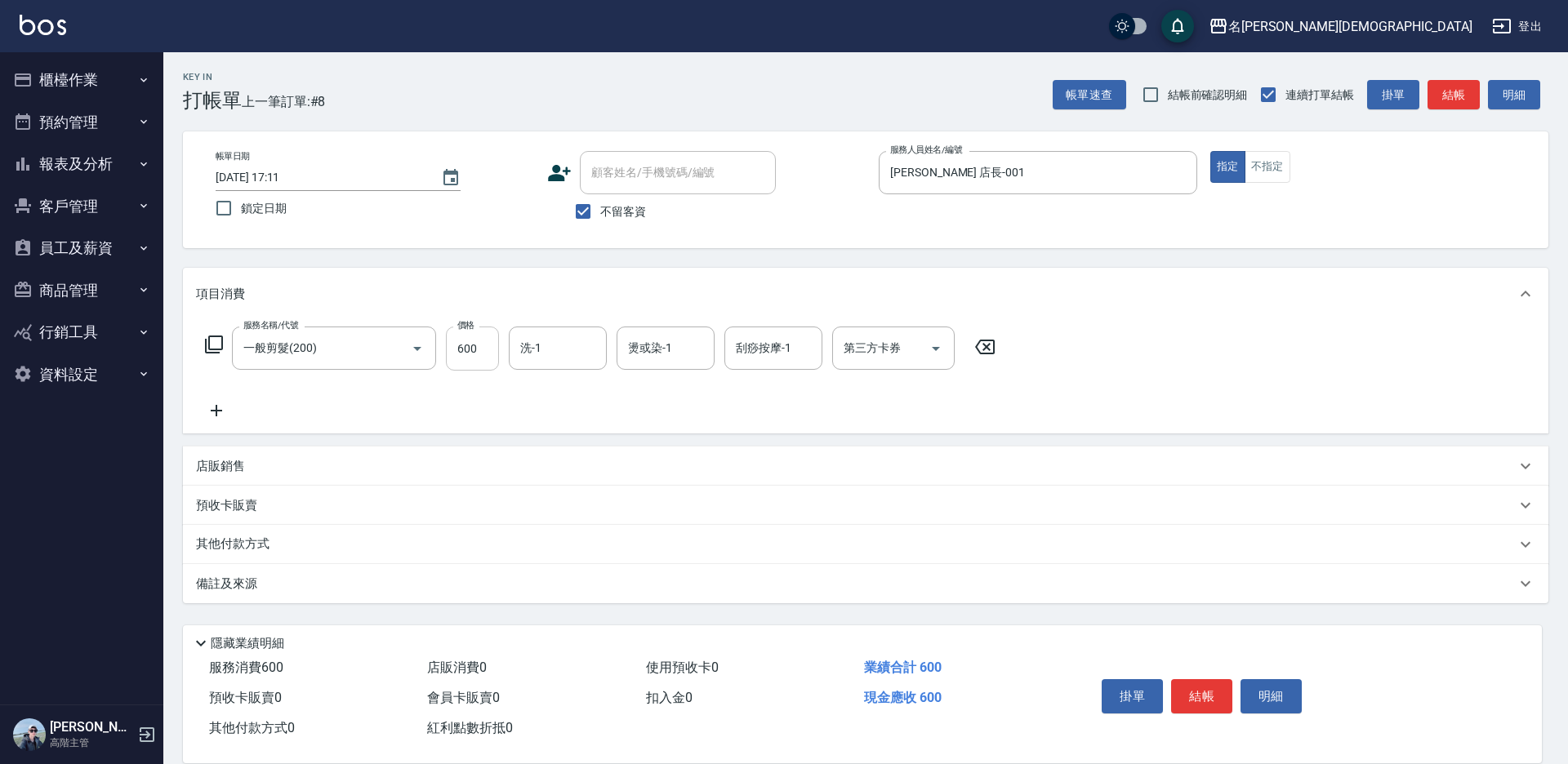
click at [487, 339] on input "600" at bounding box center [472, 348] width 53 height 44
type input "500"
click at [1203, 696] on button "結帳" at bounding box center [1201, 696] width 61 height 34
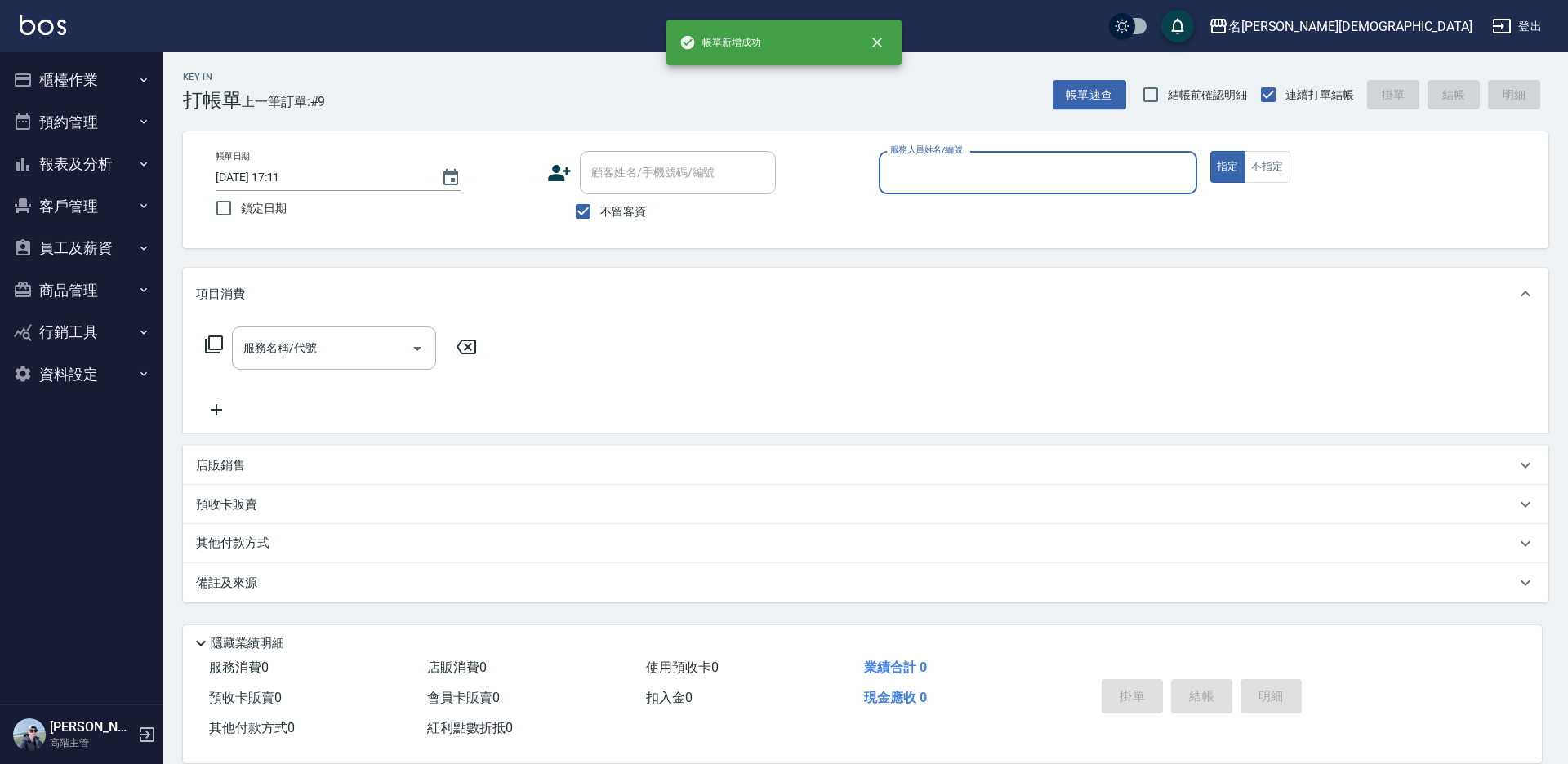
click at [917, 166] on input "服務人員姓名/編號" at bounding box center [1038, 172] width 304 height 28
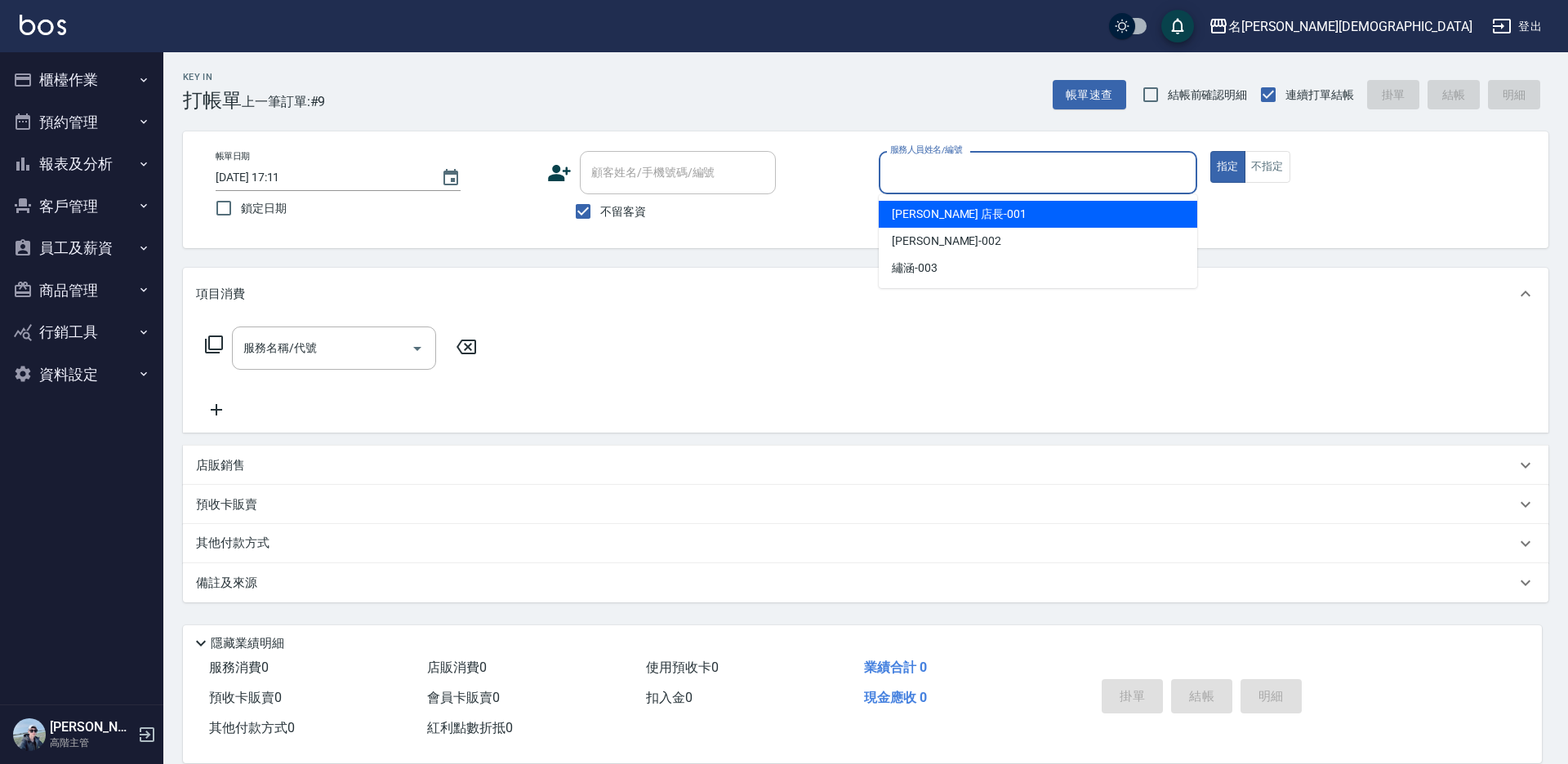
drag, startPoint x: 908, startPoint y: 211, endPoint x: 792, endPoint y: 212, distance: 116.0
click at [907, 212] on span "[PERSON_NAME] 店長 -001" at bounding box center [959, 214] width 135 height 17
type input "[PERSON_NAME] 店長-001"
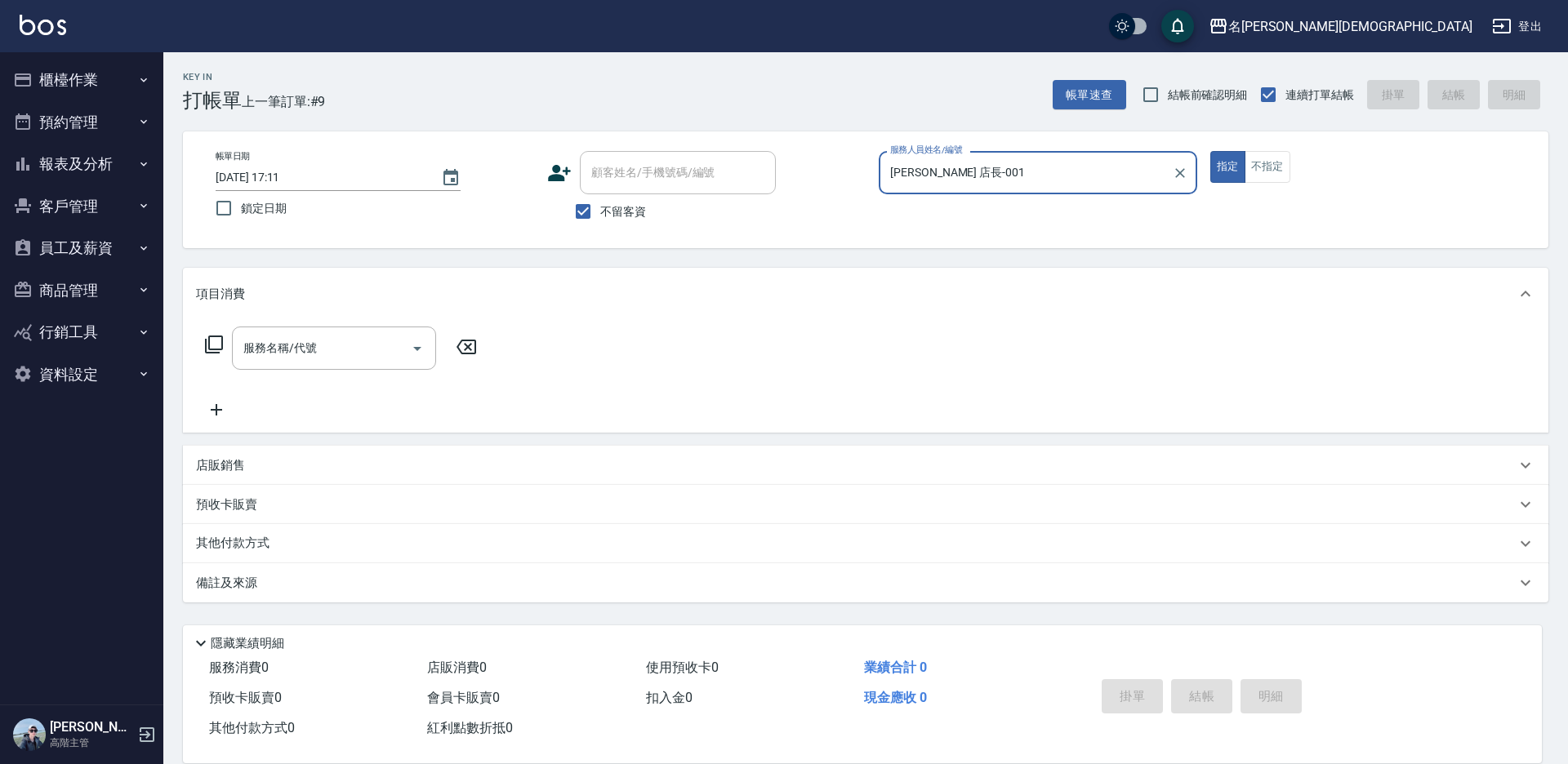
click at [206, 347] on icon at bounding box center [213, 344] width 18 height 18
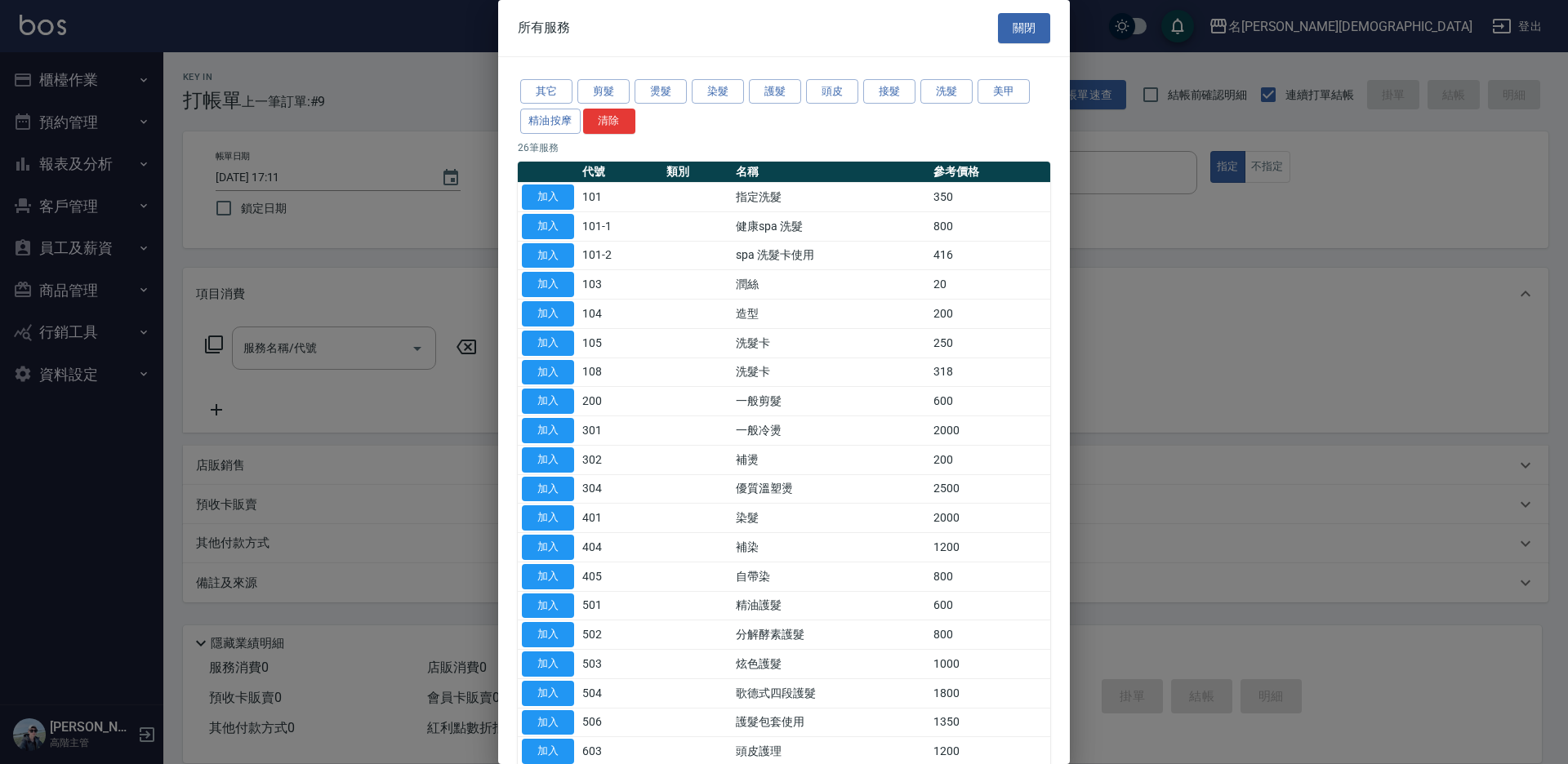
drag, startPoint x: 558, startPoint y: 201, endPoint x: 518, endPoint y: 222, distance: 45.2
click at [559, 201] on button "加入" at bounding box center [548, 197] width 52 height 26
type input "指定洗髮(101)"
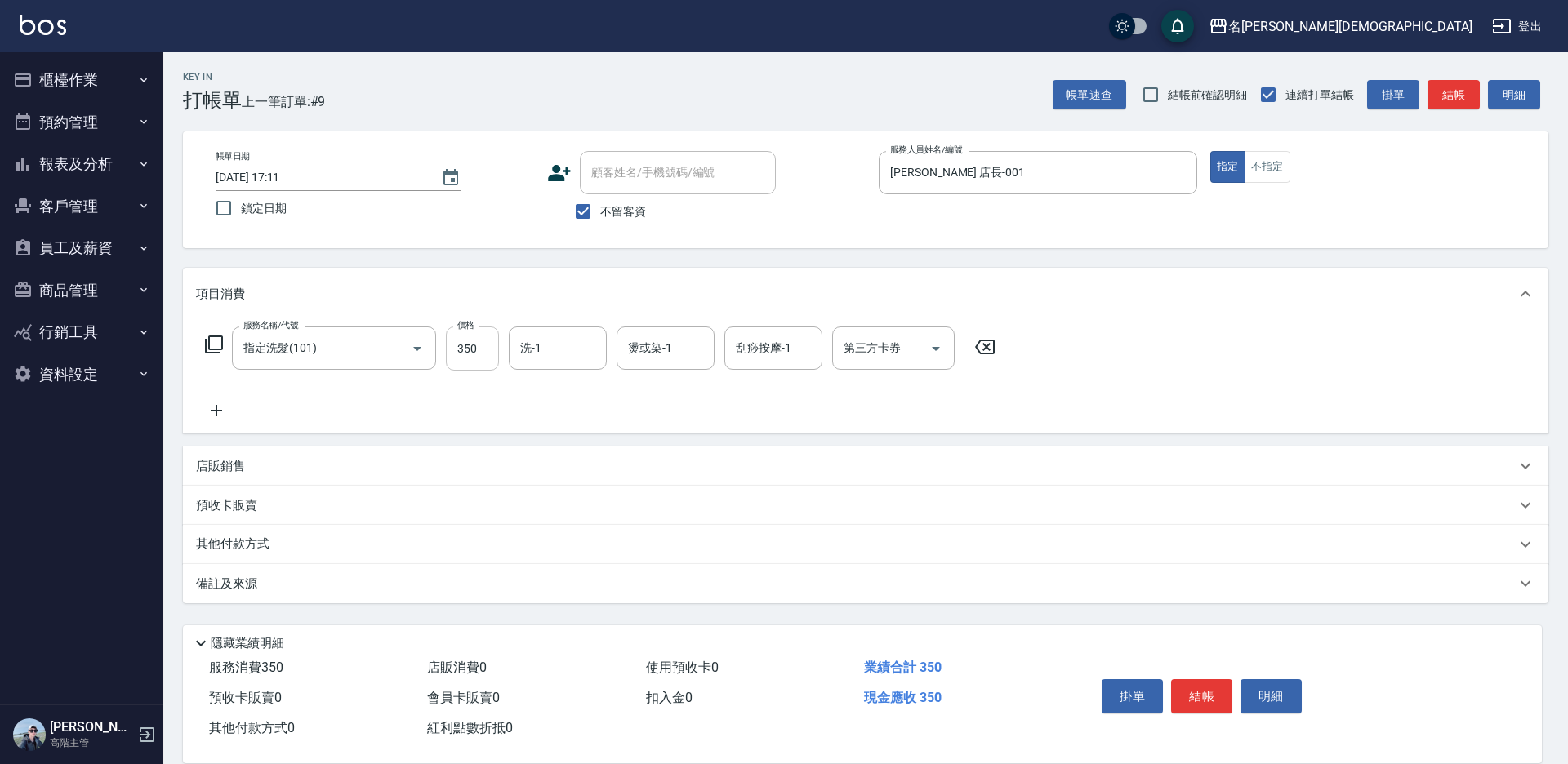
click at [486, 355] on input "350" at bounding box center [472, 348] width 53 height 44
type input "370"
drag, startPoint x: 1207, startPoint y: 683, endPoint x: 1128, endPoint y: 651, distance: 85.2
click at [1206, 683] on button "結帳" at bounding box center [1201, 696] width 61 height 34
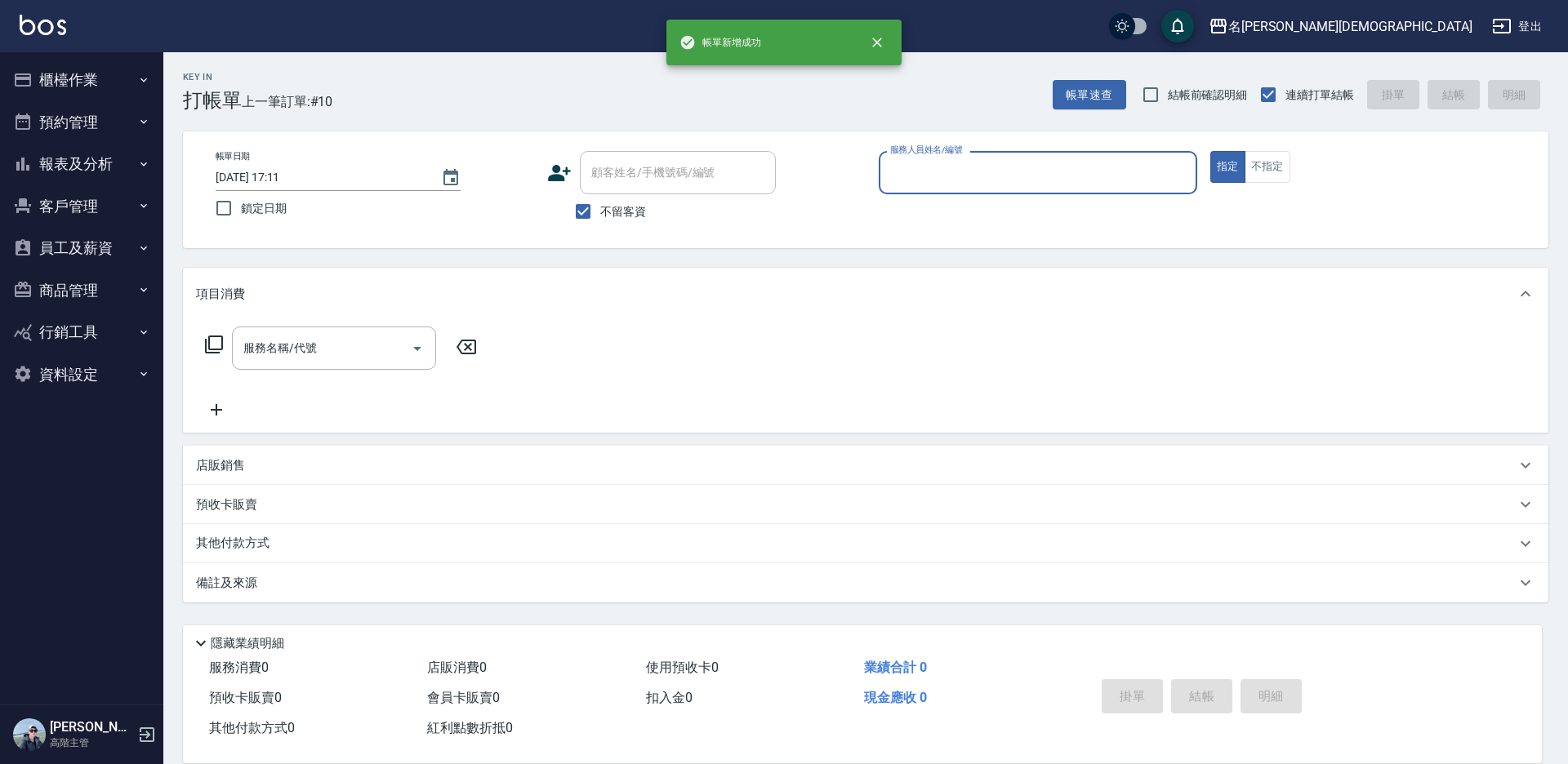
click at [929, 176] on input "服務人員姓名/編號" at bounding box center [1038, 172] width 304 height 28
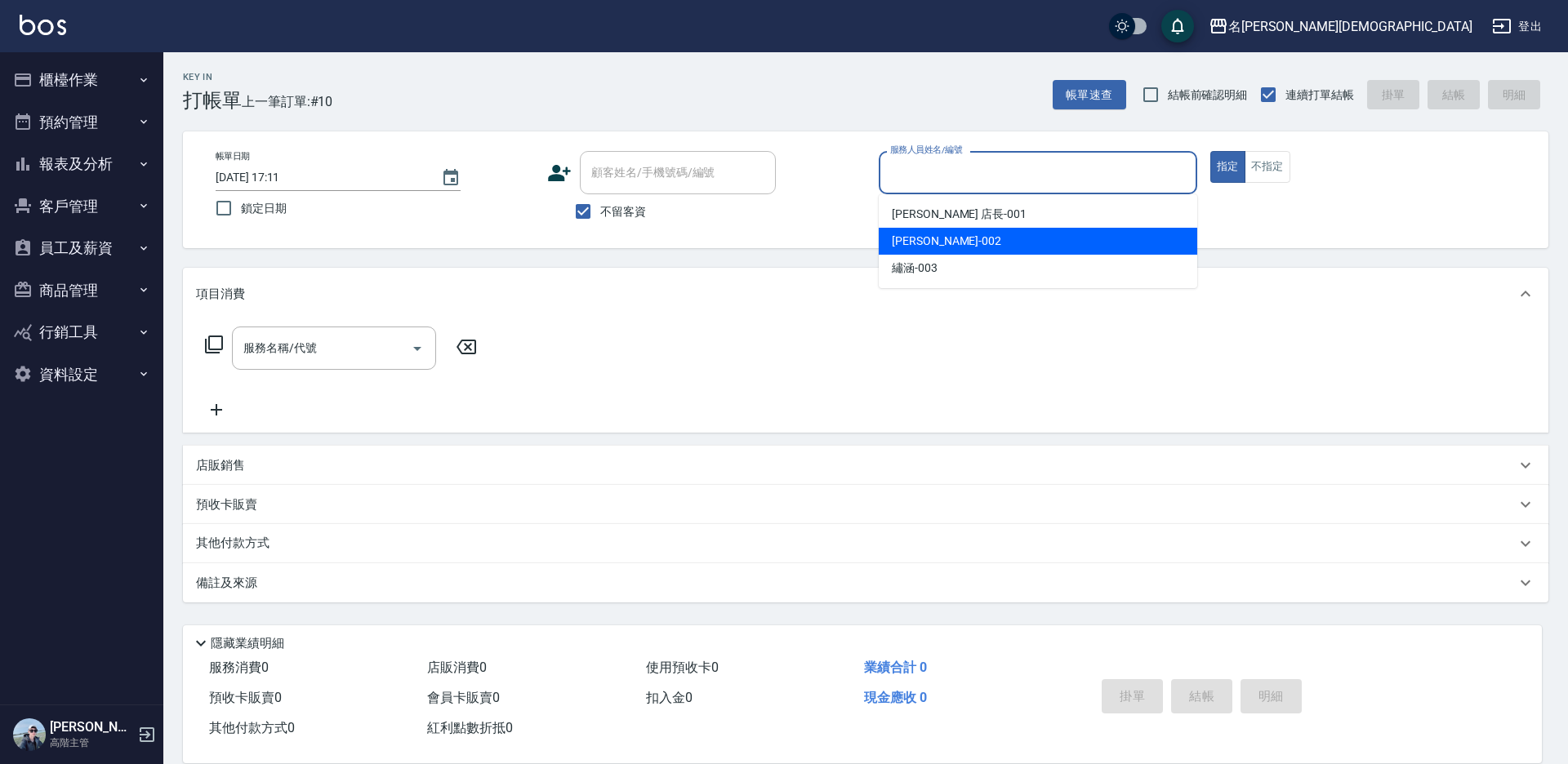
click at [937, 239] on div "香香 -002" at bounding box center [1038, 241] width 319 height 27
type input "香香-002"
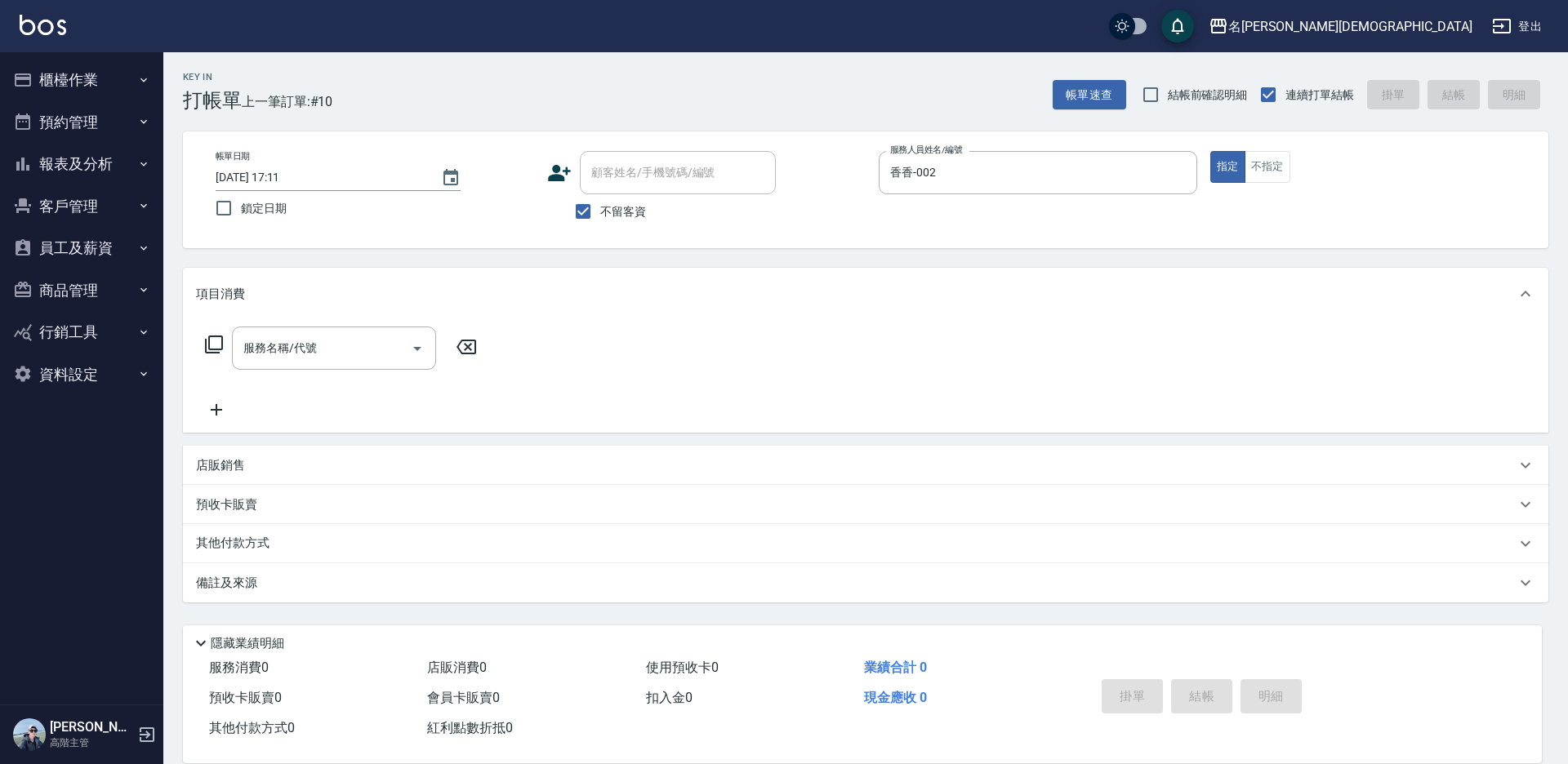
click at [213, 343] on icon at bounding box center [213, 344] width 20 height 20
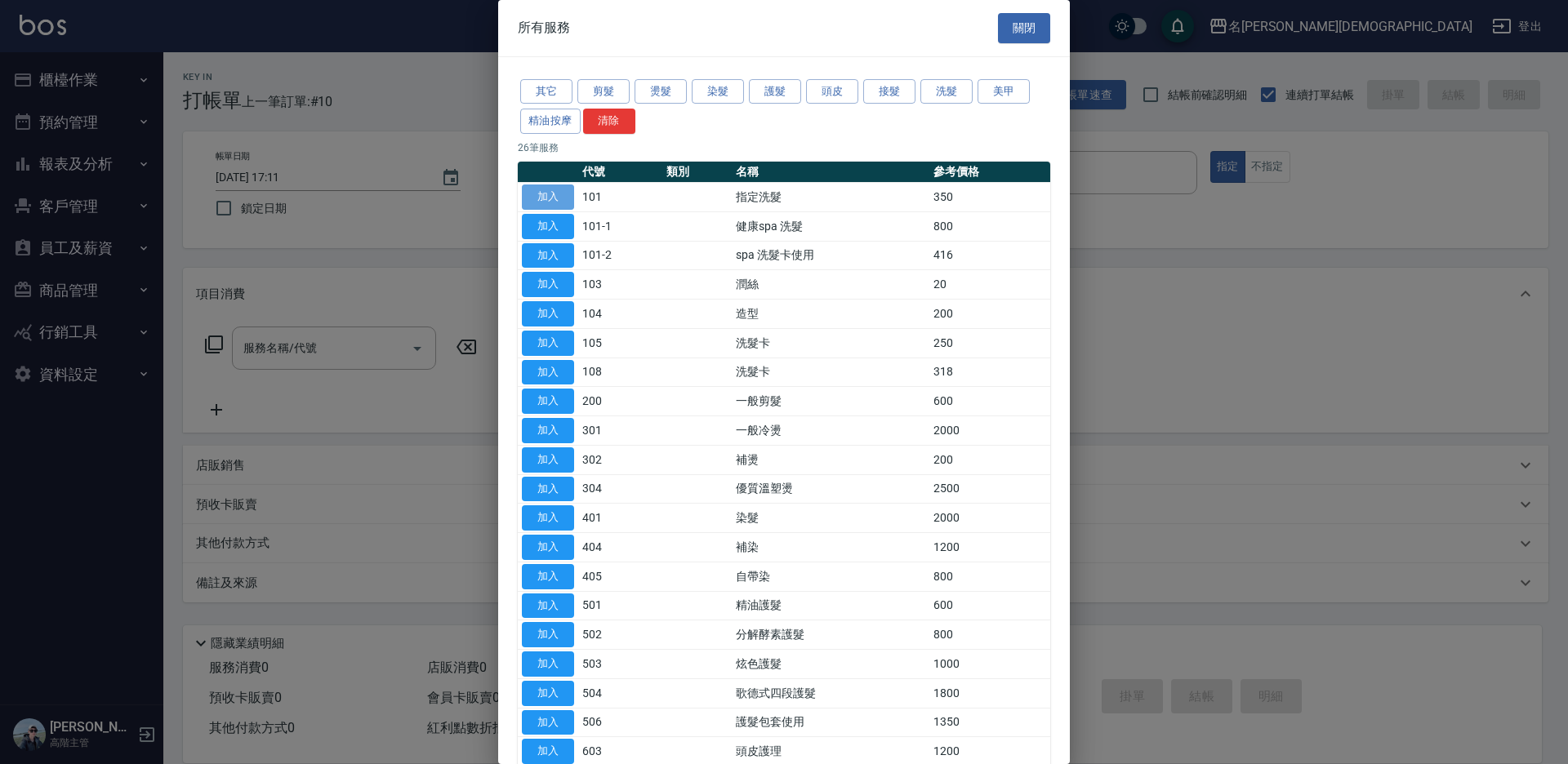
click at [557, 194] on button "加入" at bounding box center [548, 197] width 52 height 26
type input "指定洗髮(101)"
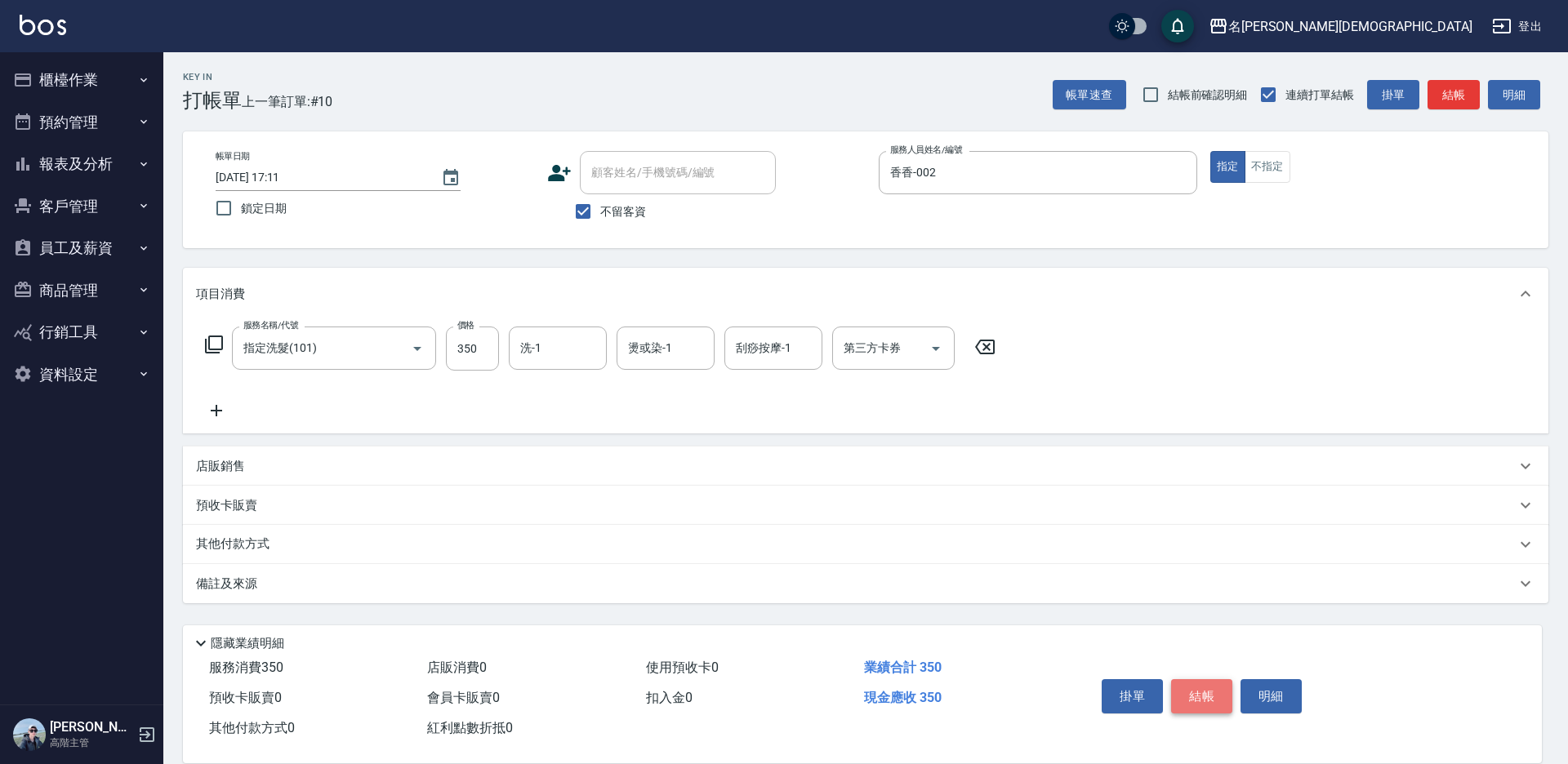
click at [1216, 687] on button "結帳" at bounding box center [1201, 696] width 61 height 34
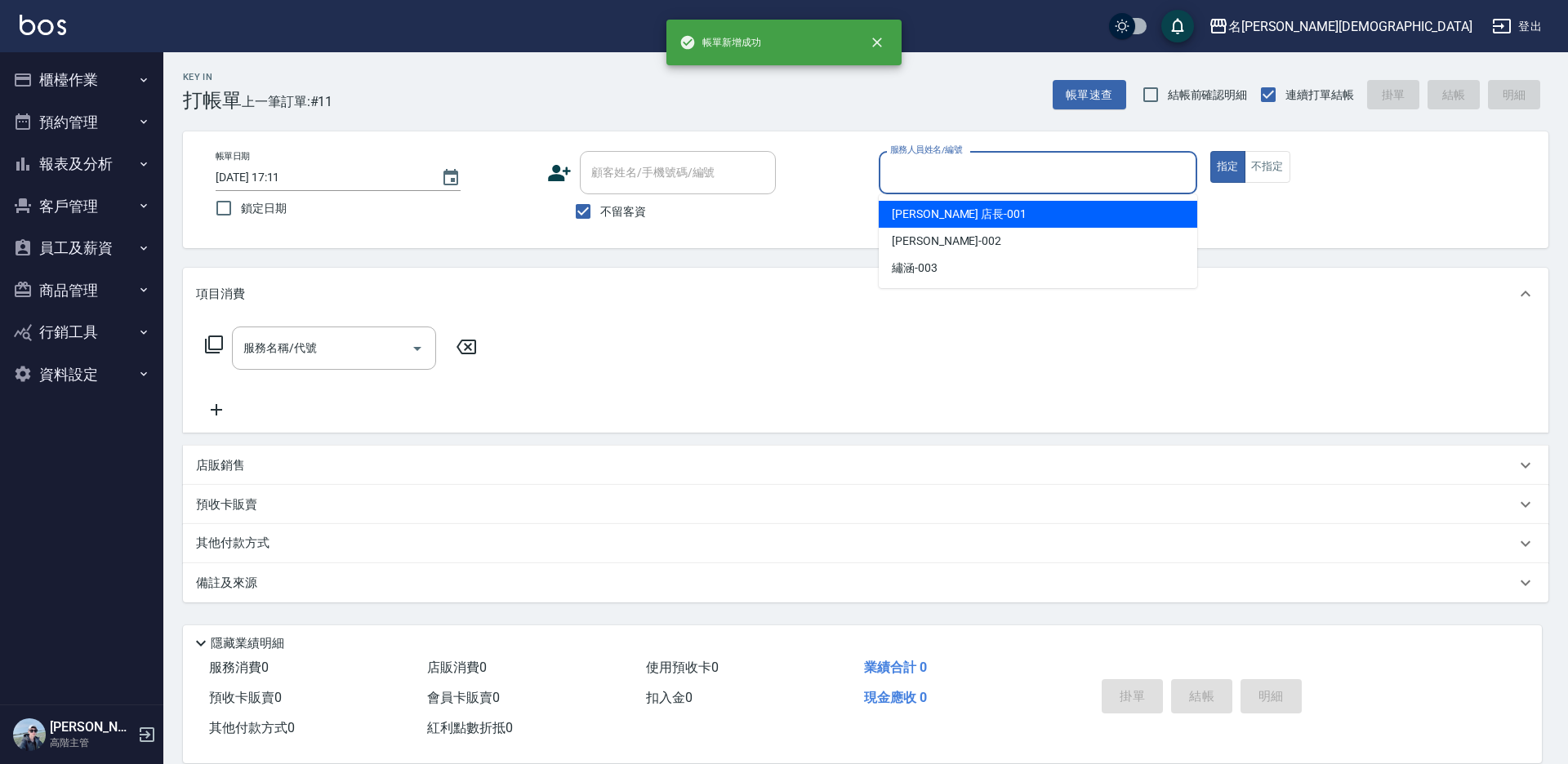
click at [898, 169] on input "服務人員姓名/編號" at bounding box center [1038, 172] width 304 height 28
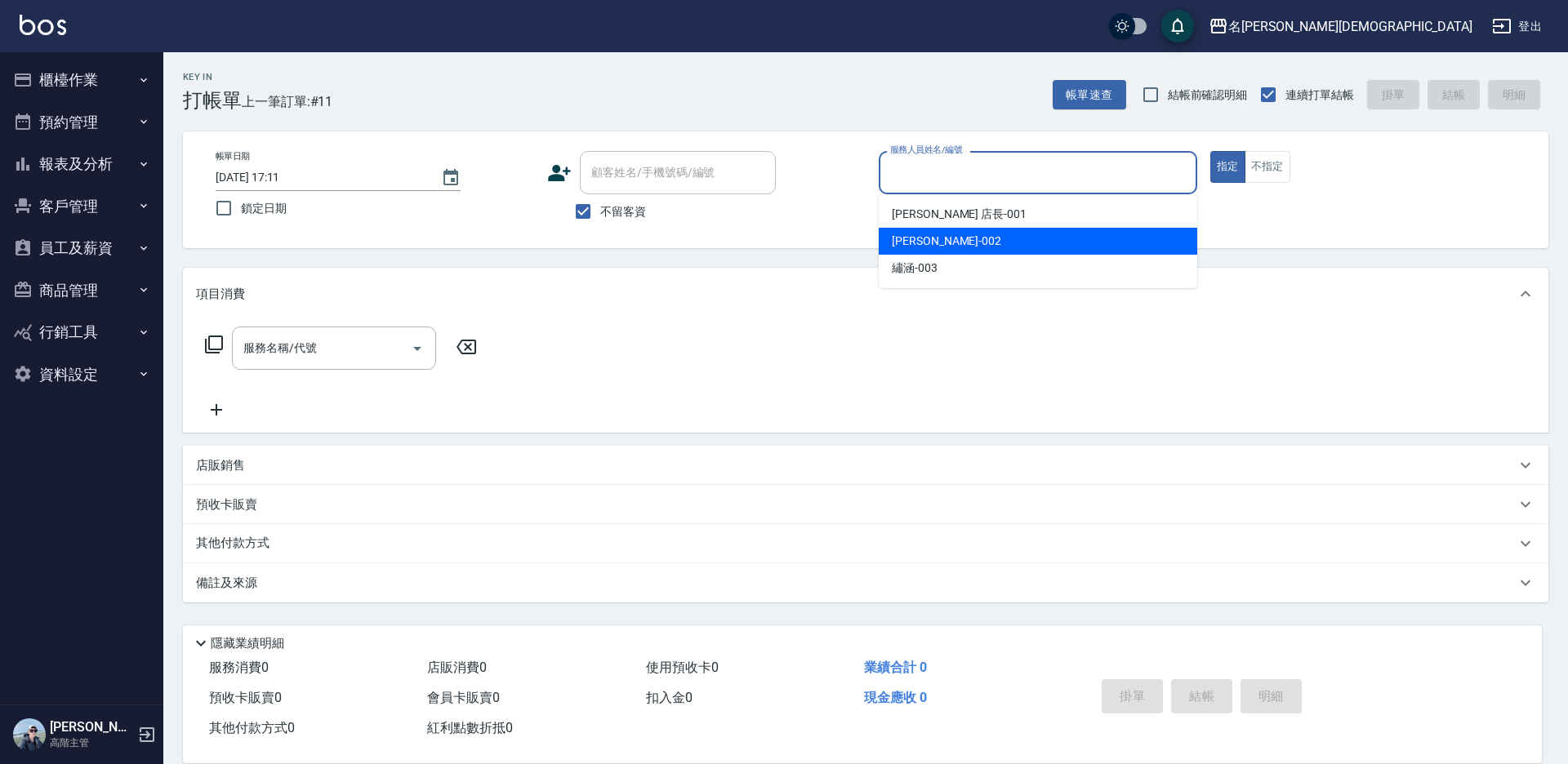
drag, startPoint x: 921, startPoint y: 242, endPoint x: 884, endPoint y: 242, distance: 37.0
click at [920, 242] on span "香香 -002" at bounding box center [947, 242] width 110 height 17
type input "香香-002"
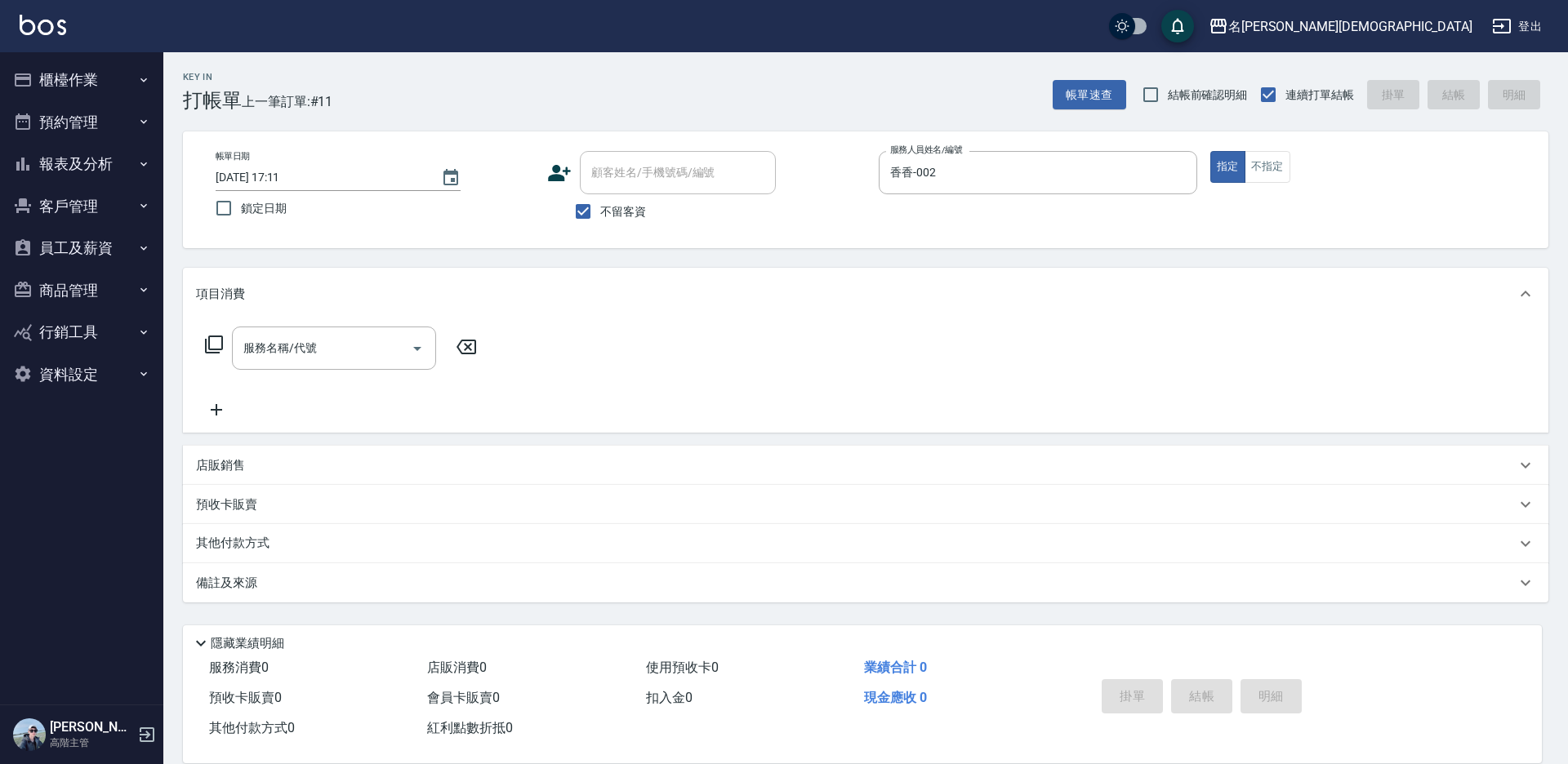
click at [207, 343] on icon at bounding box center [213, 344] width 20 height 20
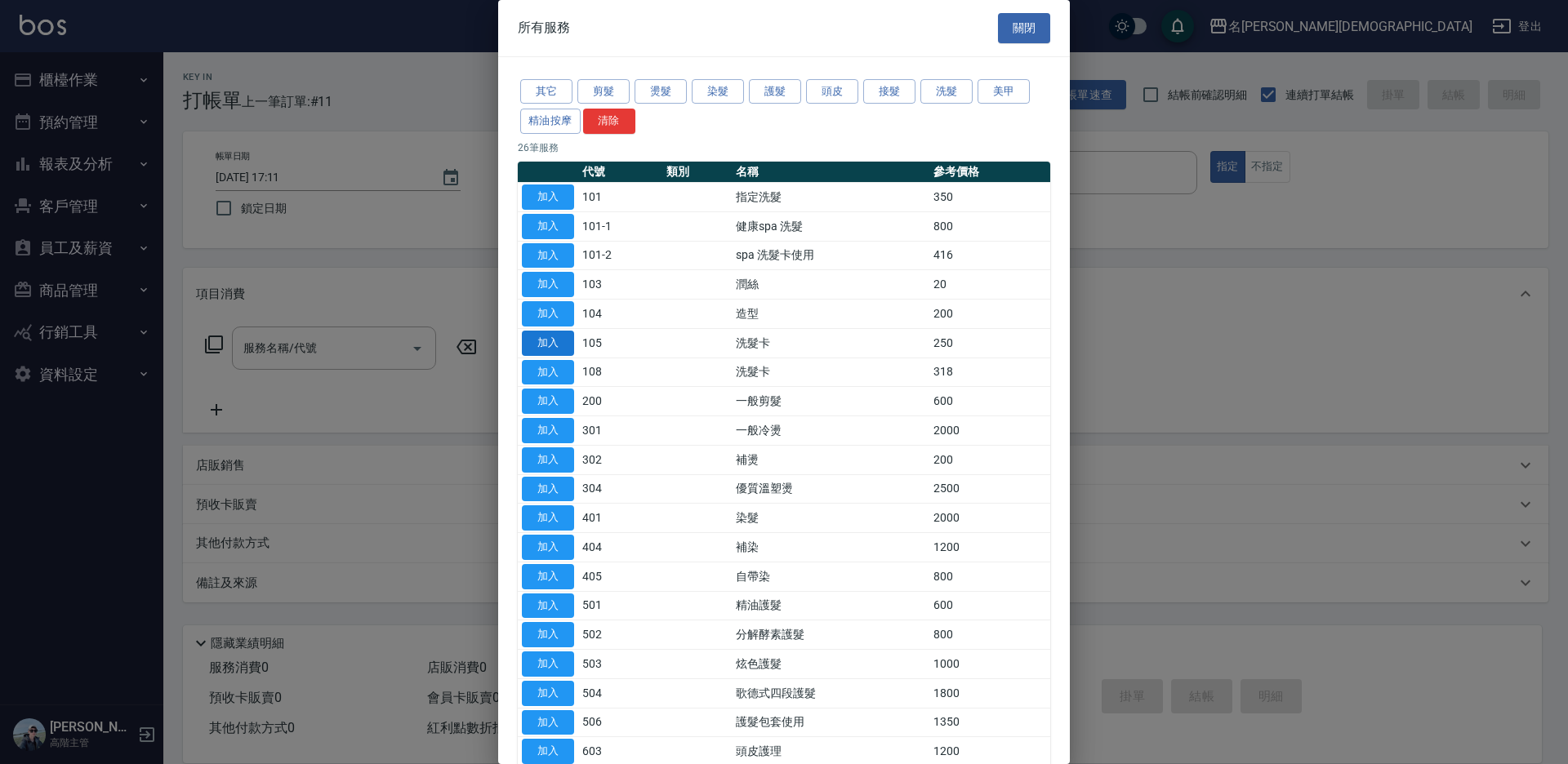
click at [544, 340] on button "加入" at bounding box center [548, 343] width 52 height 26
type input "洗髮卡(105)"
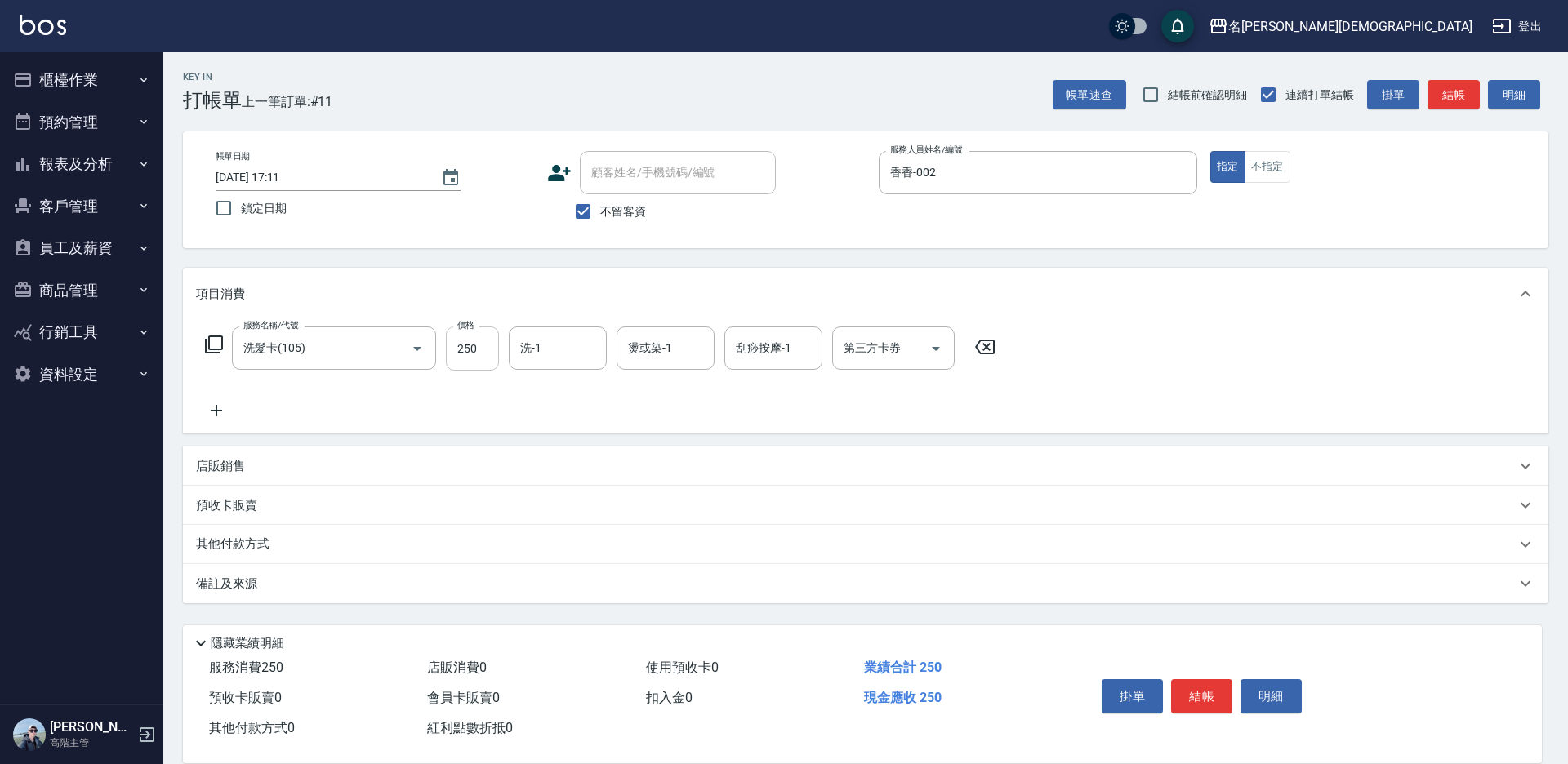
click at [477, 350] on input "250" at bounding box center [472, 348] width 53 height 44
type input "270"
click at [883, 349] on div "第三方卡券 第三方卡券" at bounding box center [893, 348] width 123 height 44
drag, startPoint x: 871, startPoint y: 410, endPoint x: 895, endPoint y: 423, distance: 27.3
click at [877, 409] on span "舊有卡券" at bounding box center [893, 416] width 123 height 27
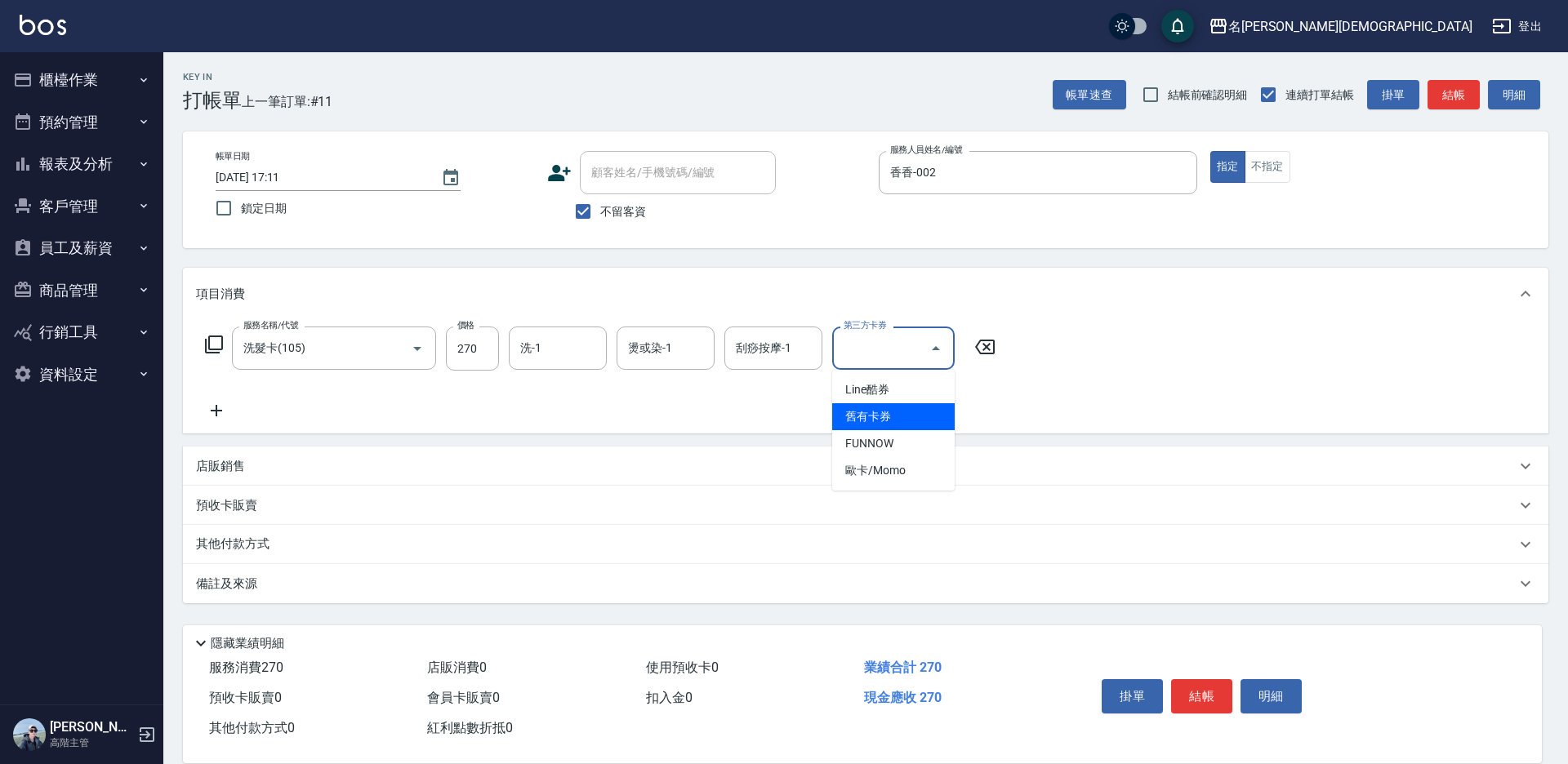
type input "舊有卡券"
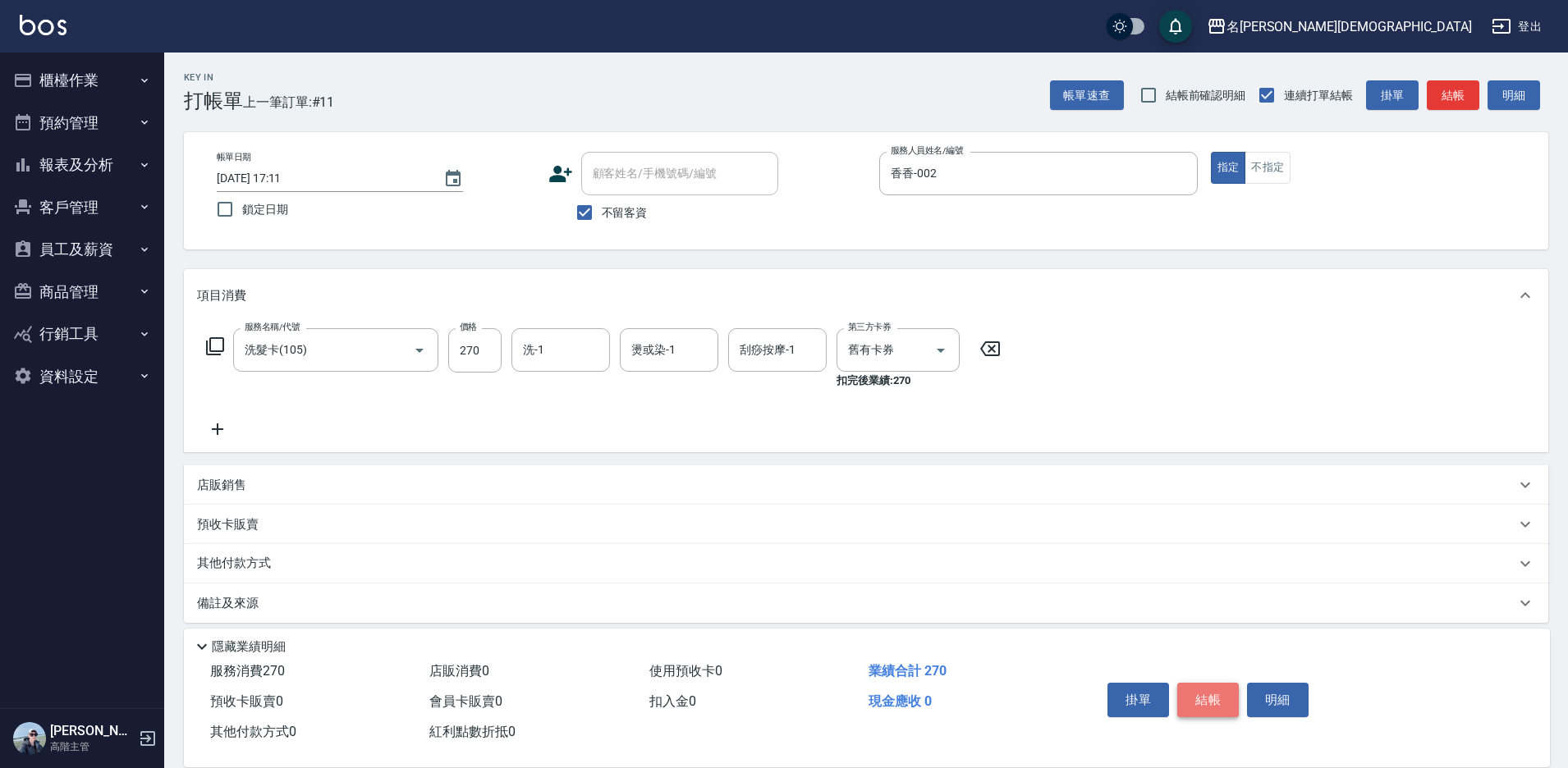
click at [1210, 698] on button "結帳" at bounding box center [1207, 700] width 61 height 34
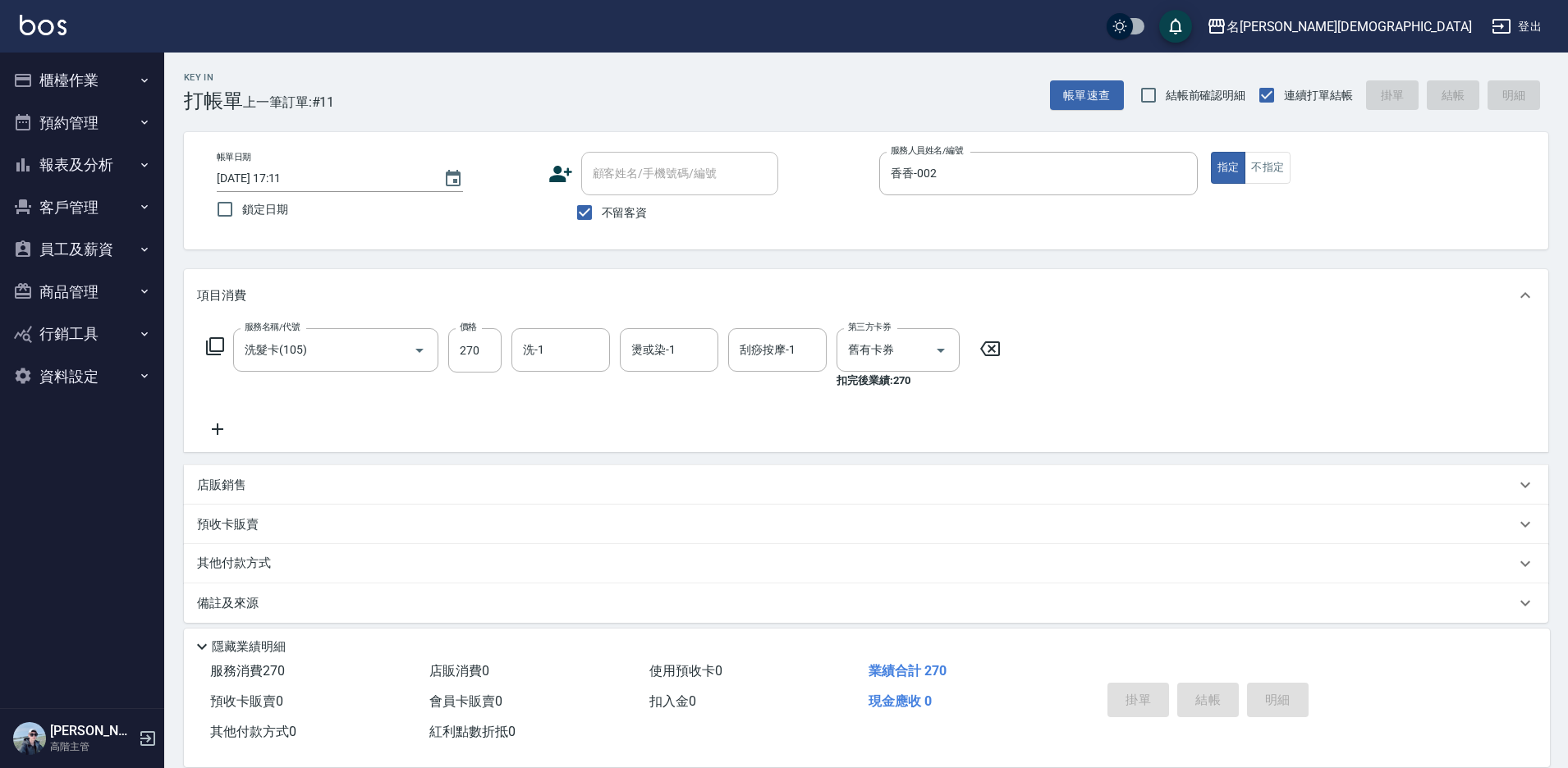
type input "[DATE] 17:12"
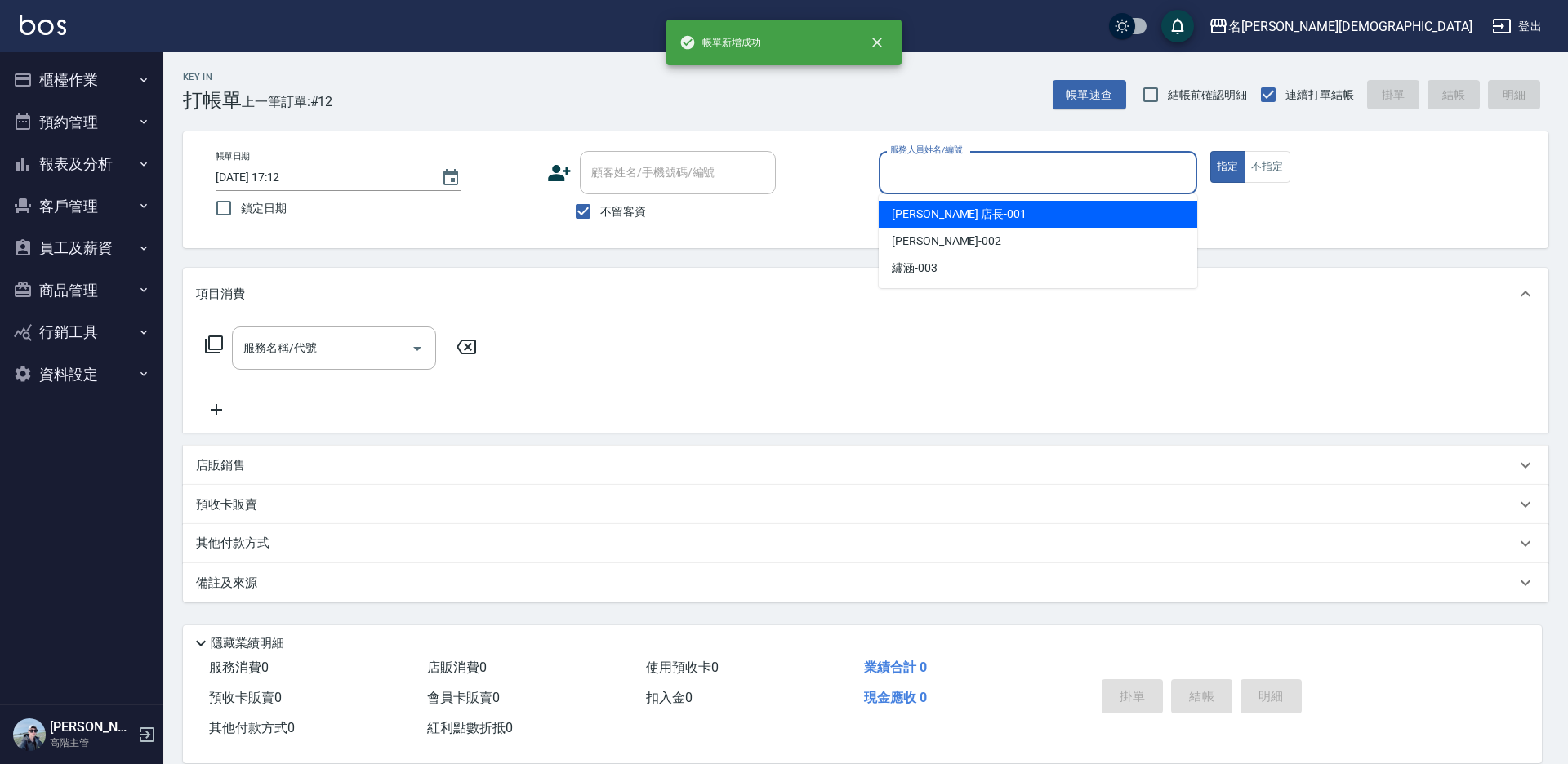
click at [924, 168] on input "服務人員姓名/編號" at bounding box center [1038, 172] width 304 height 28
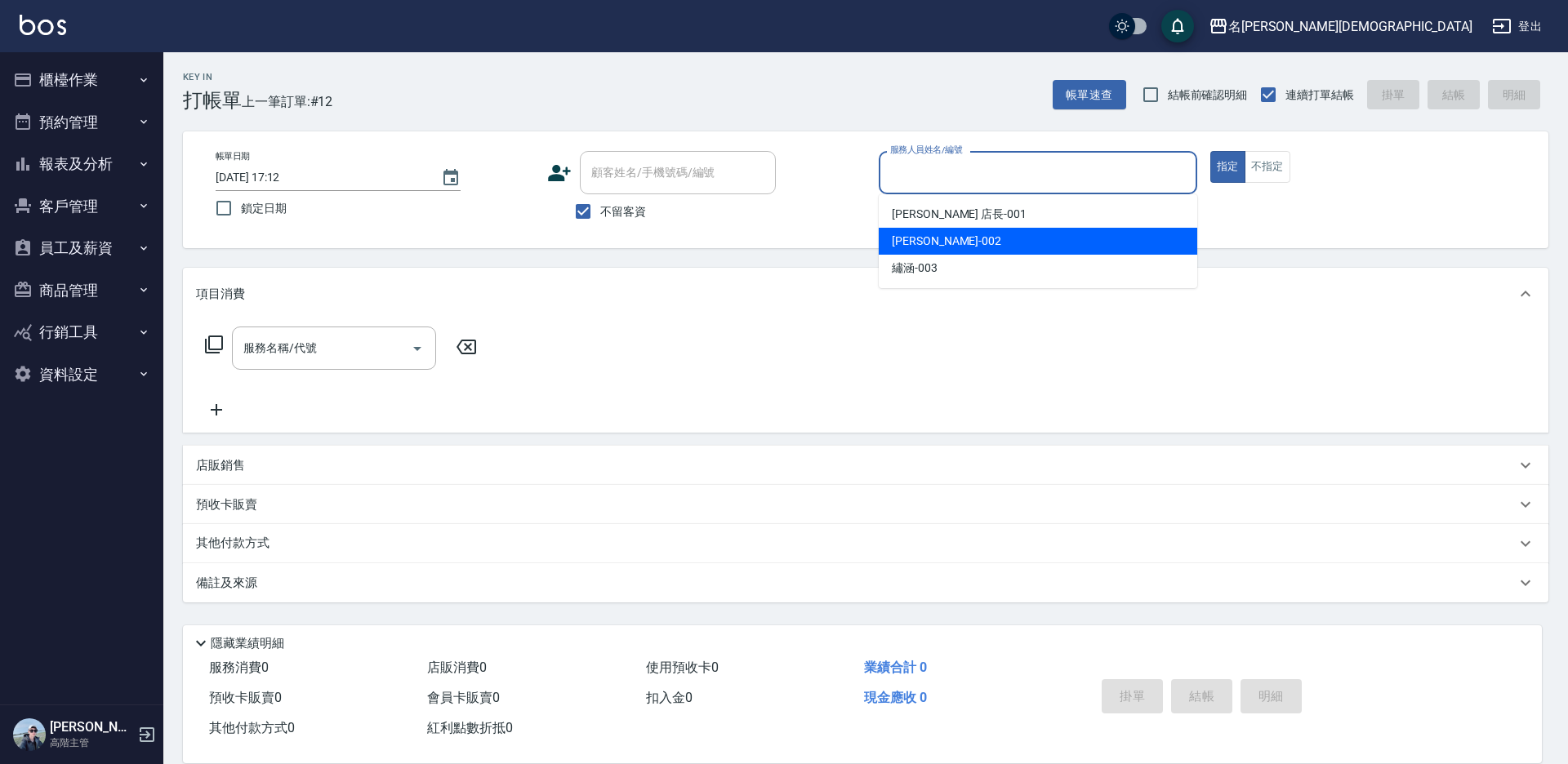
drag, startPoint x: 900, startPoint y: 236, endPoint x: 585, endPoint y: 220, distance: 315.4
click at [900, 236] on span "香香 -002" at bounding box center [947, 242] width 110 height 17
type input "香香-002"
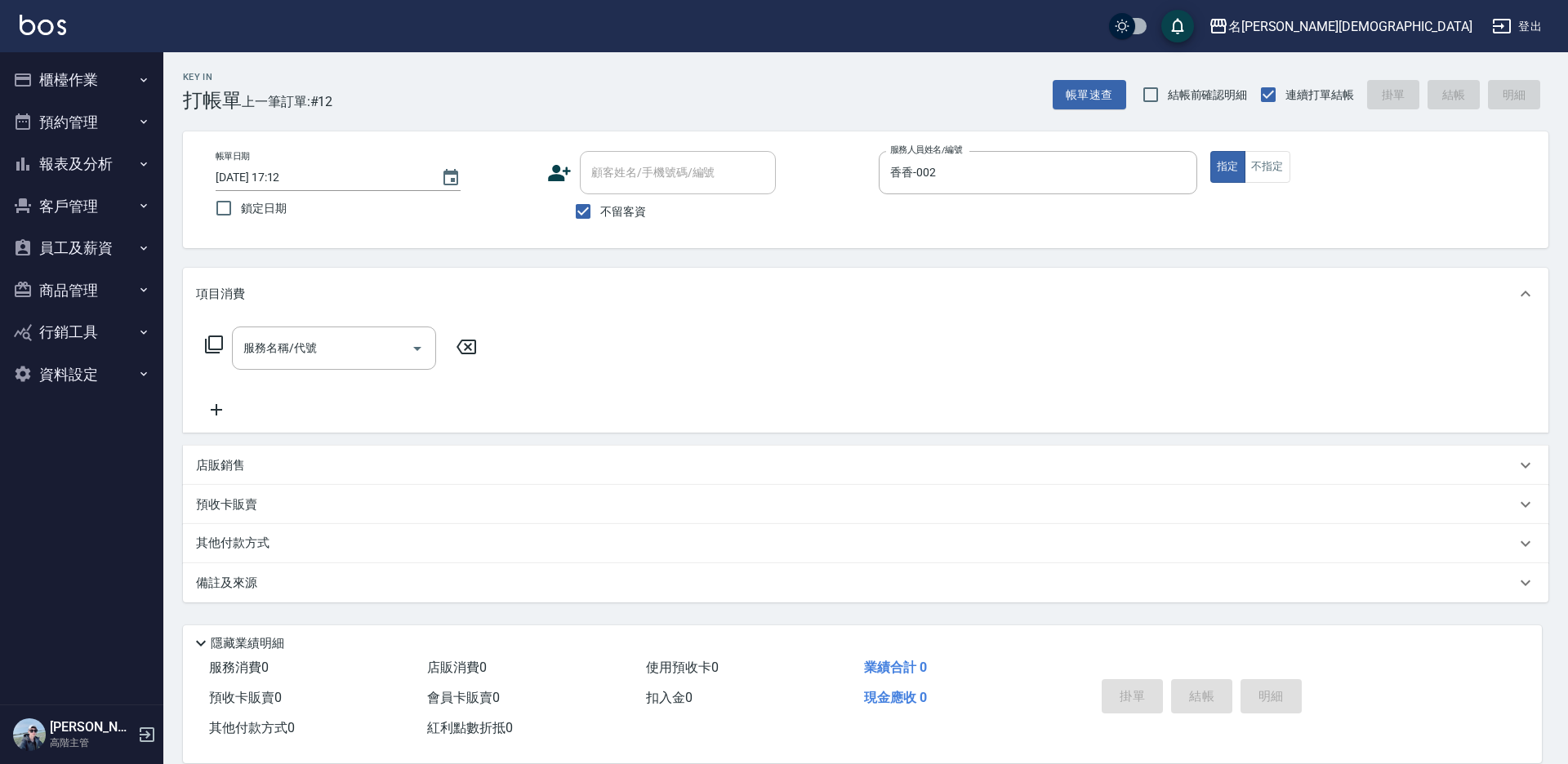
click at [218, 340] on icon at bounding box center [213, 344] width 20 height 20
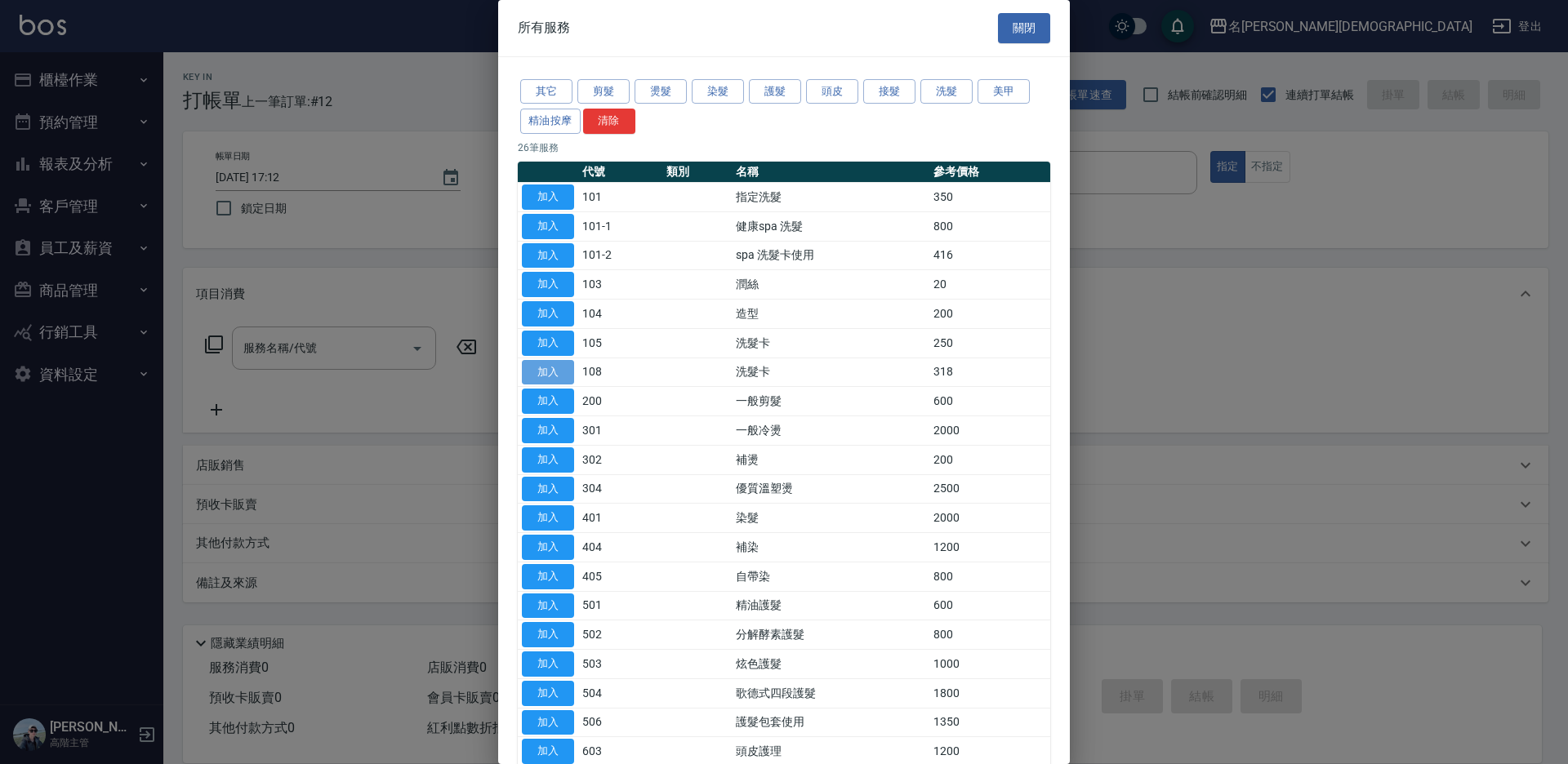
click at [551, 372] on button "加入" at bounding box center [548, 373] width 52 height 26
type input "洗髮卡(108)"
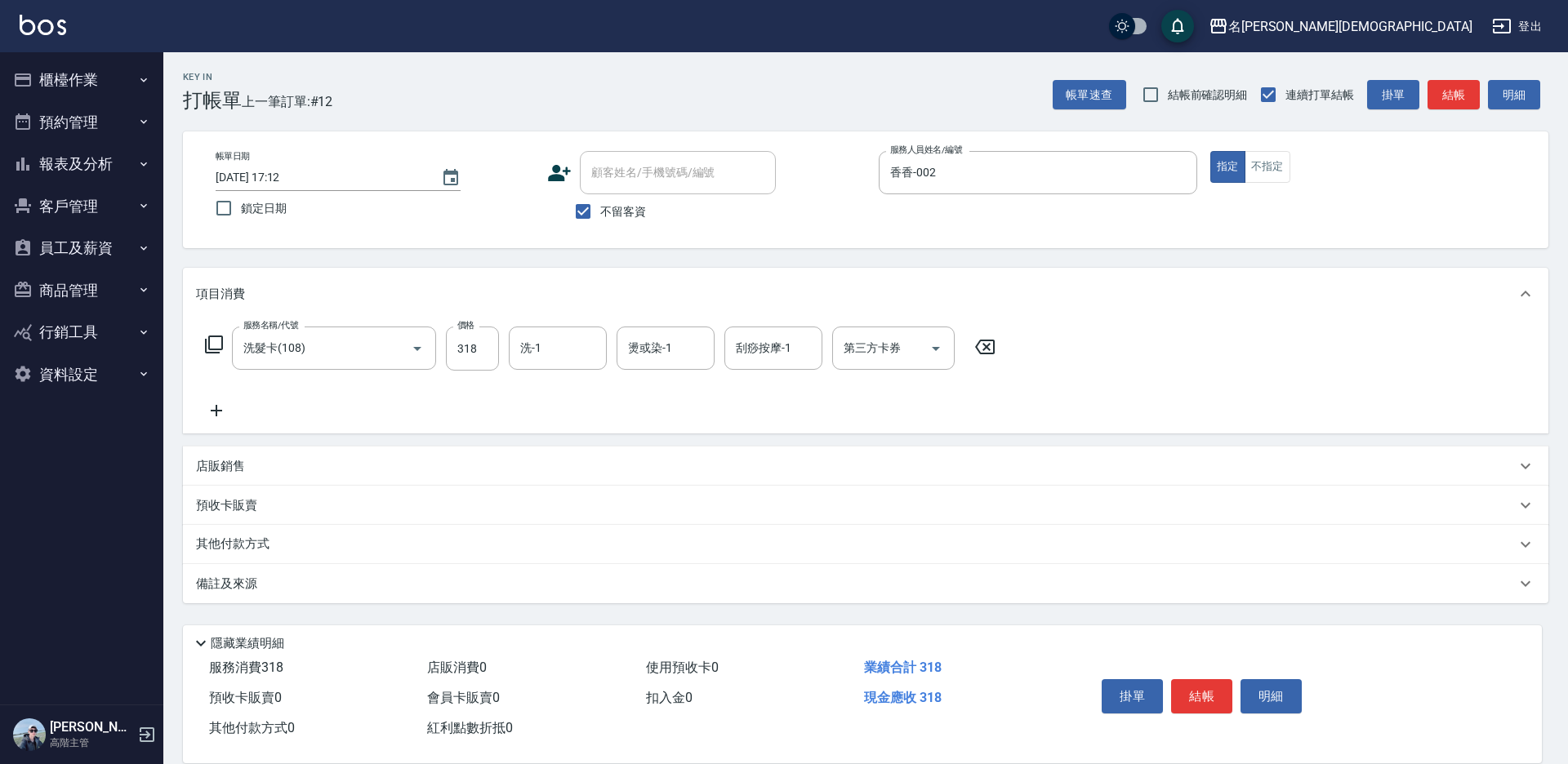
click at [871, 341] on div "第三方卡券 第三方卡券" at bounding box center [893, 348] width 123 height 44
click at [870, 412] on span "舊有卡券" at bounding box center [893, 416] width 123 height 27
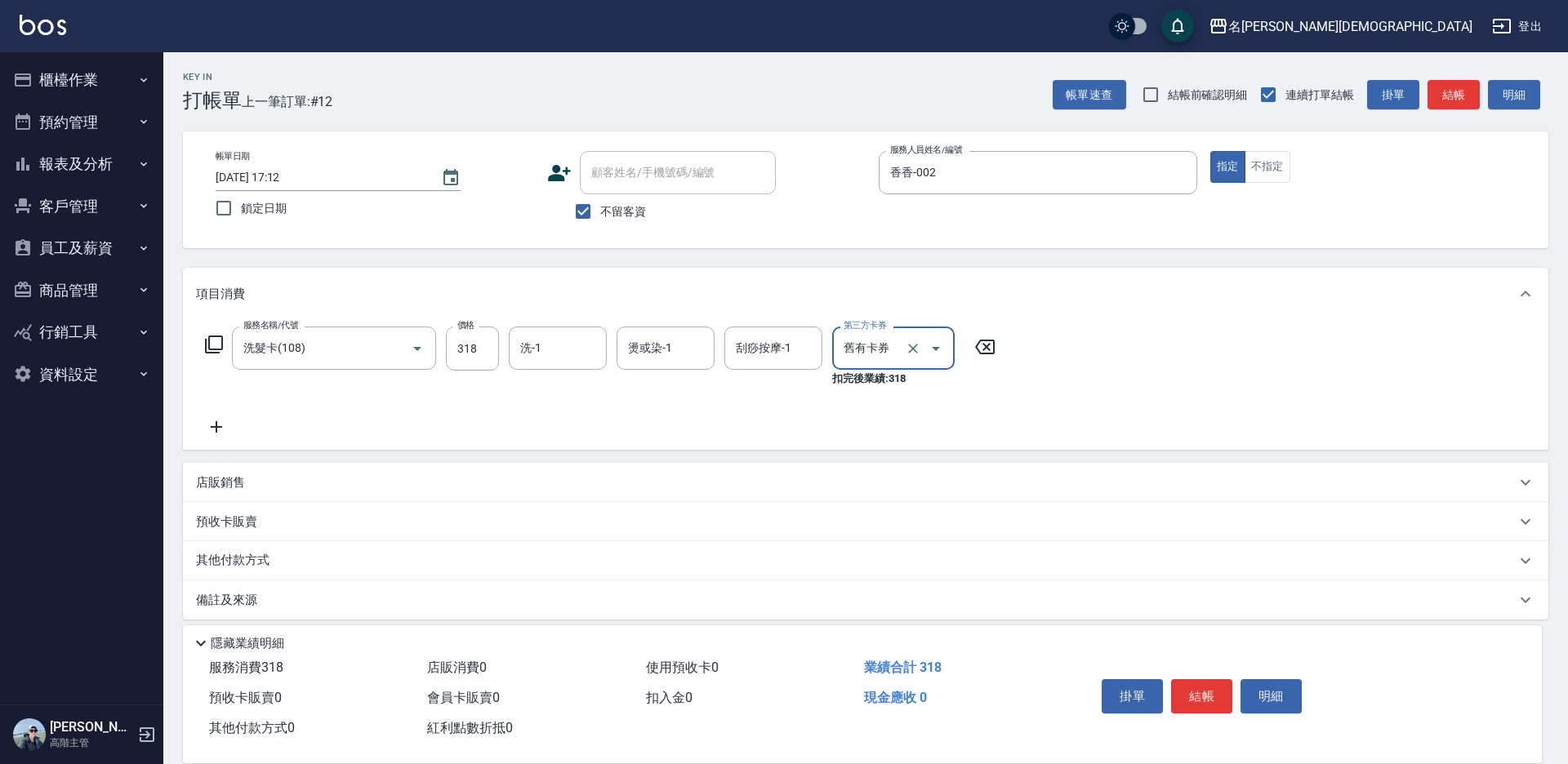
type input "舊有卡券"
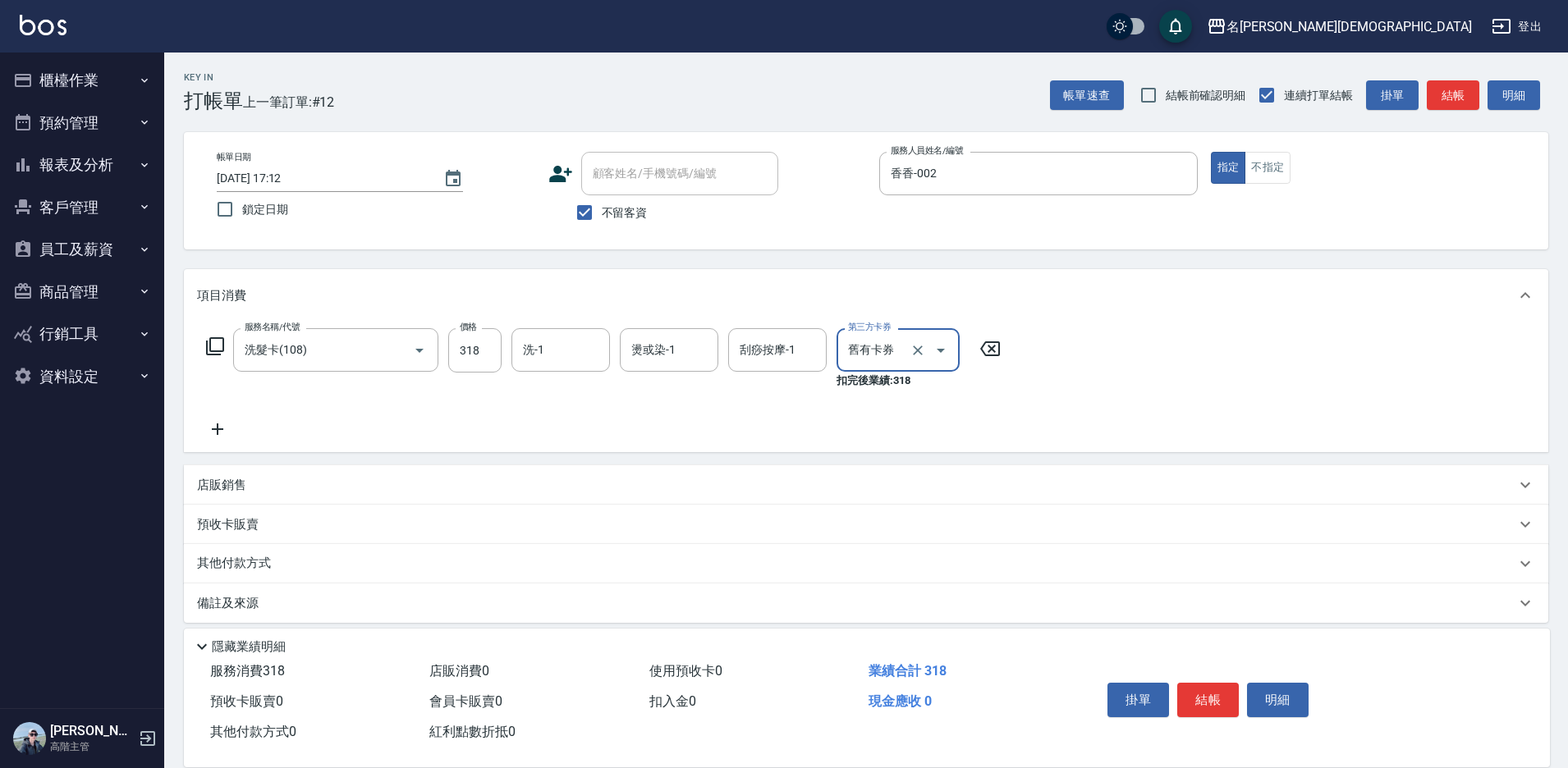
drag, startPoint x: 1217, startPoint y: 684, endPoint x: 1201, endPoint y: 665, distance: 24.8
click at [1214, 684] on button "結帳" at bounding box center [1207, 700] width 61 height 34
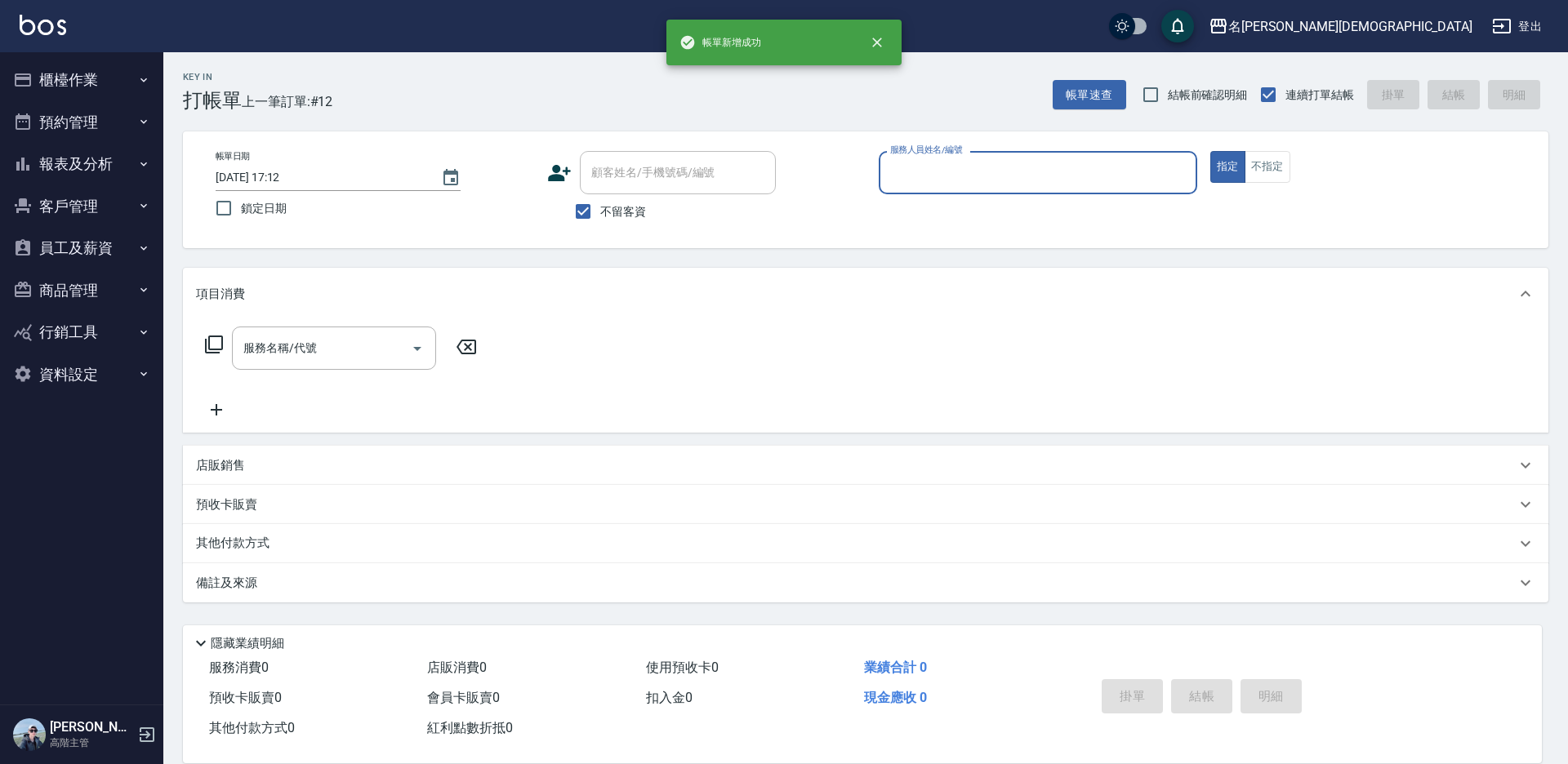
click at [928, 176] on input "服務人員姓名/編號" at bounding box center [1038, 172] width 304 height 28
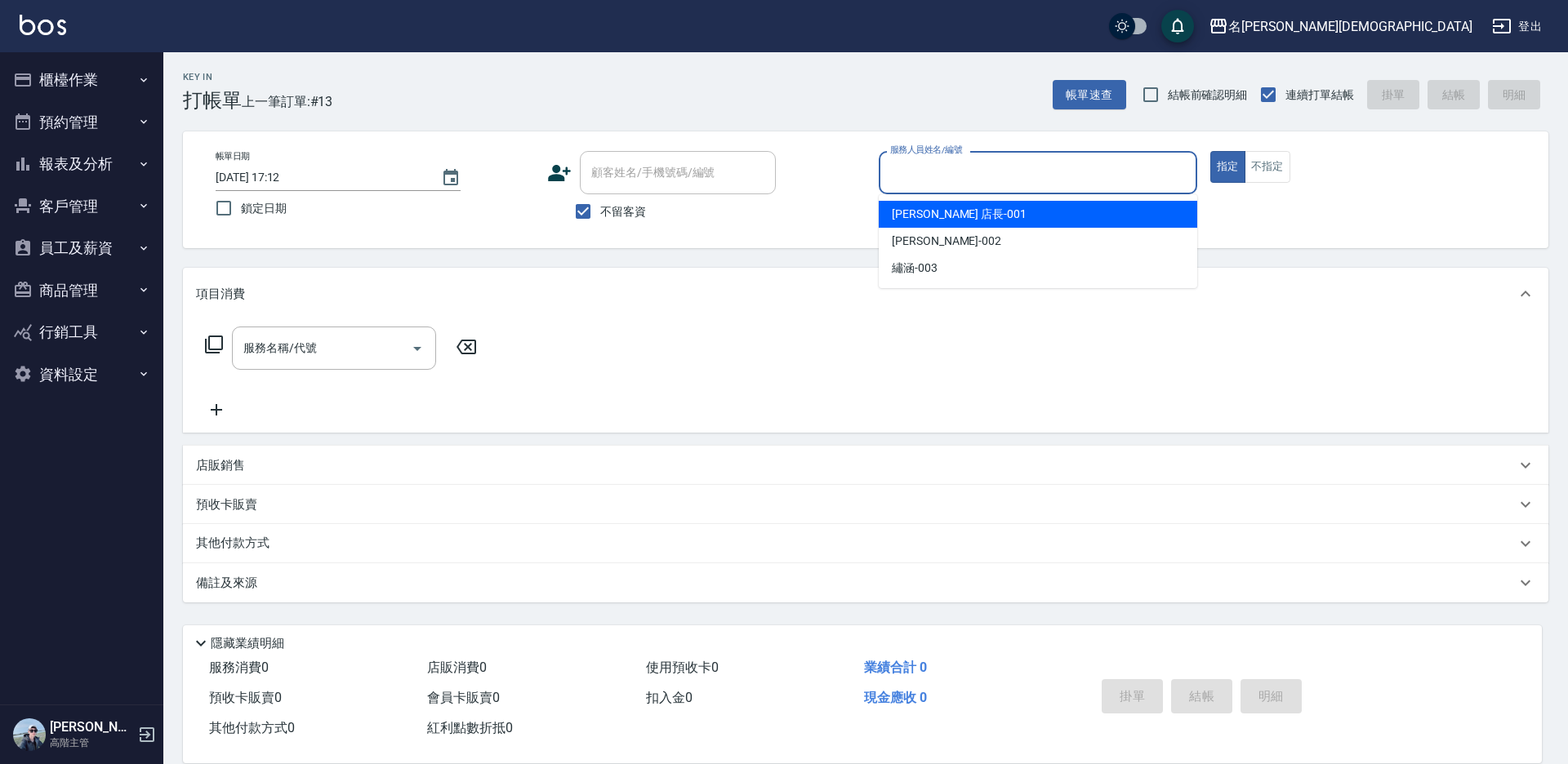
click at [921, 203] on div "[PERSON_NAME] 店長 -001" at bounding box center [1038, 213] width 319 height 27
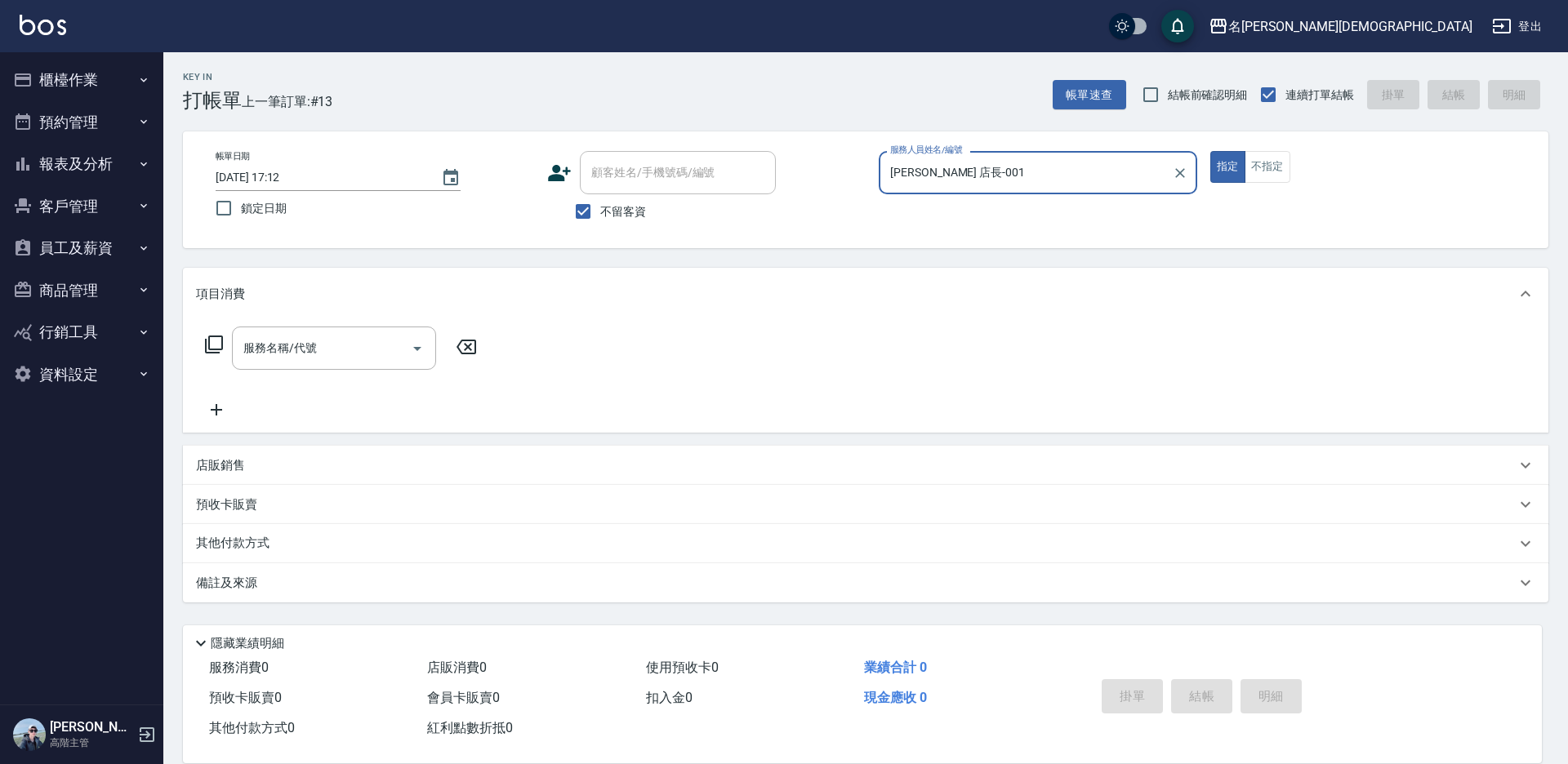
click at [944, 156] on label "服務人員姓名/編號" at bounding box center [926, 150] width 72 height 12
click at [944, 158] on input "[PERSON_NAME] 店長-001" at bounding box center [1026, 172] width 279 height 28
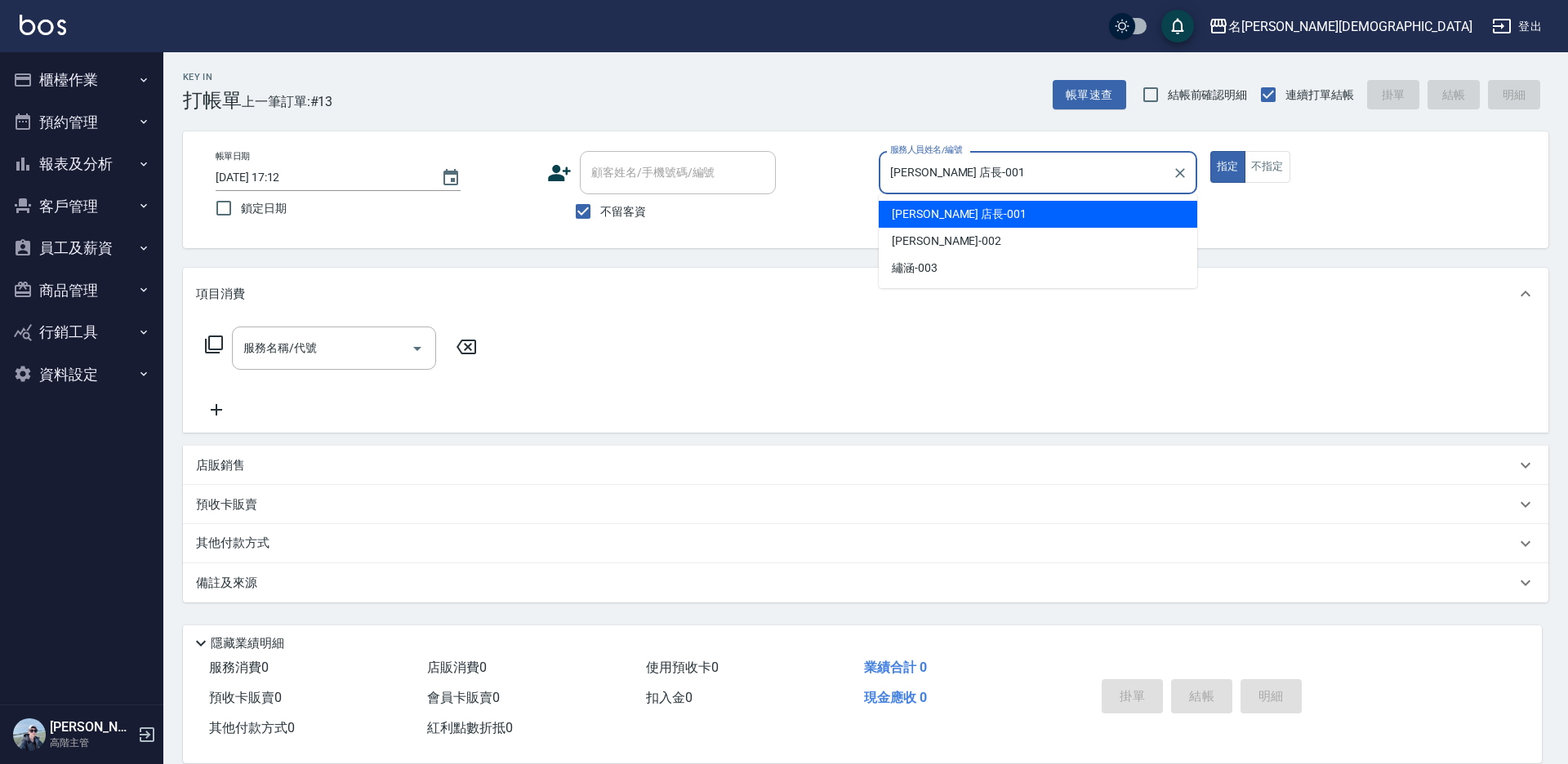
click at [938, 168] on input "[PERSON_NAME] 店長-001" at bounding box center [1026, 172] width 279 height 28
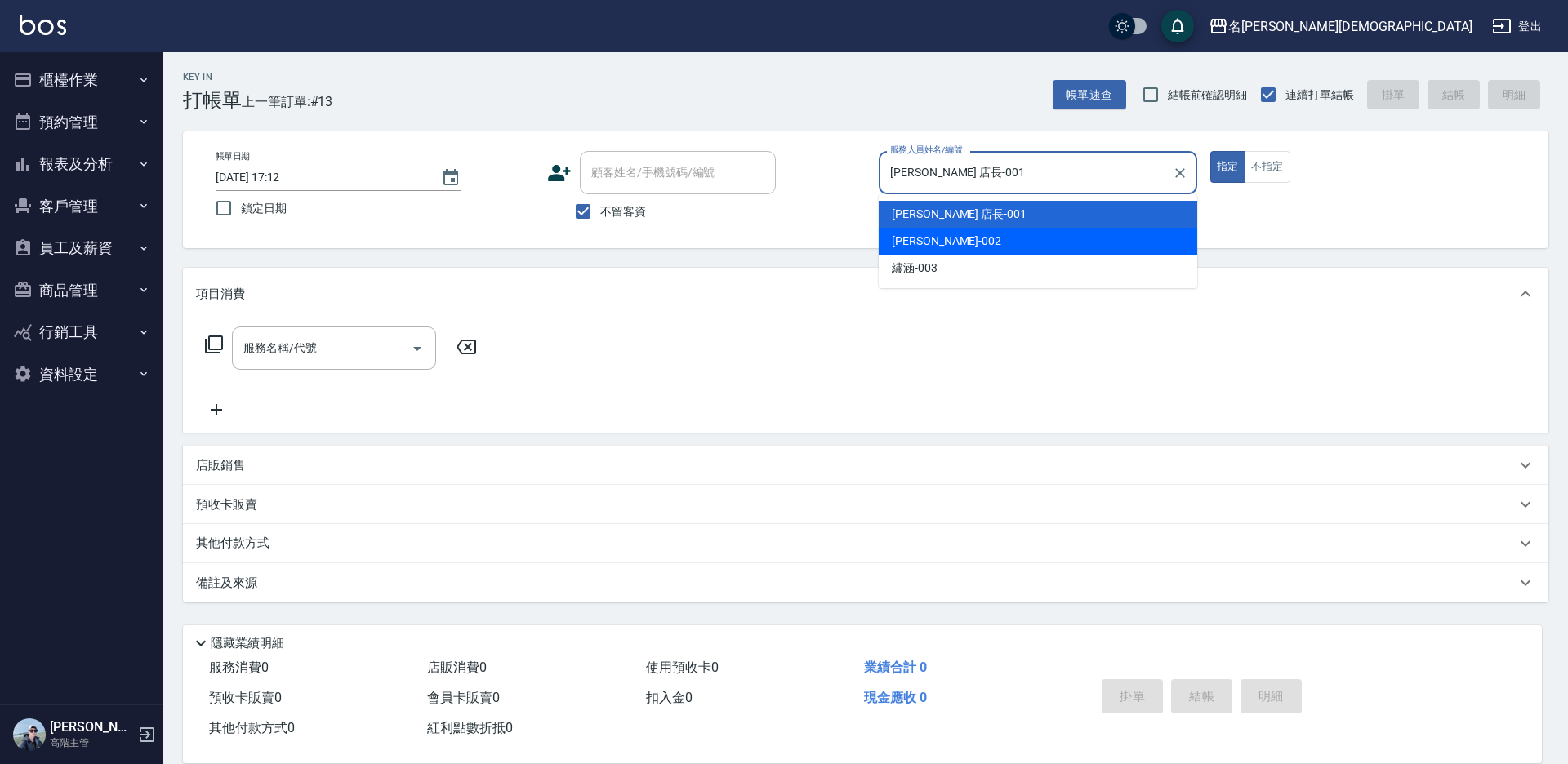
drag, startPoint x: 917, startPoint y: 246, endPoint x: 886, endPoint y: 231, distance: 34.4
click at [917, 242] on span "香香 -002" at bounding box center [947, 242] width 110 height 17
type input "香香-002"
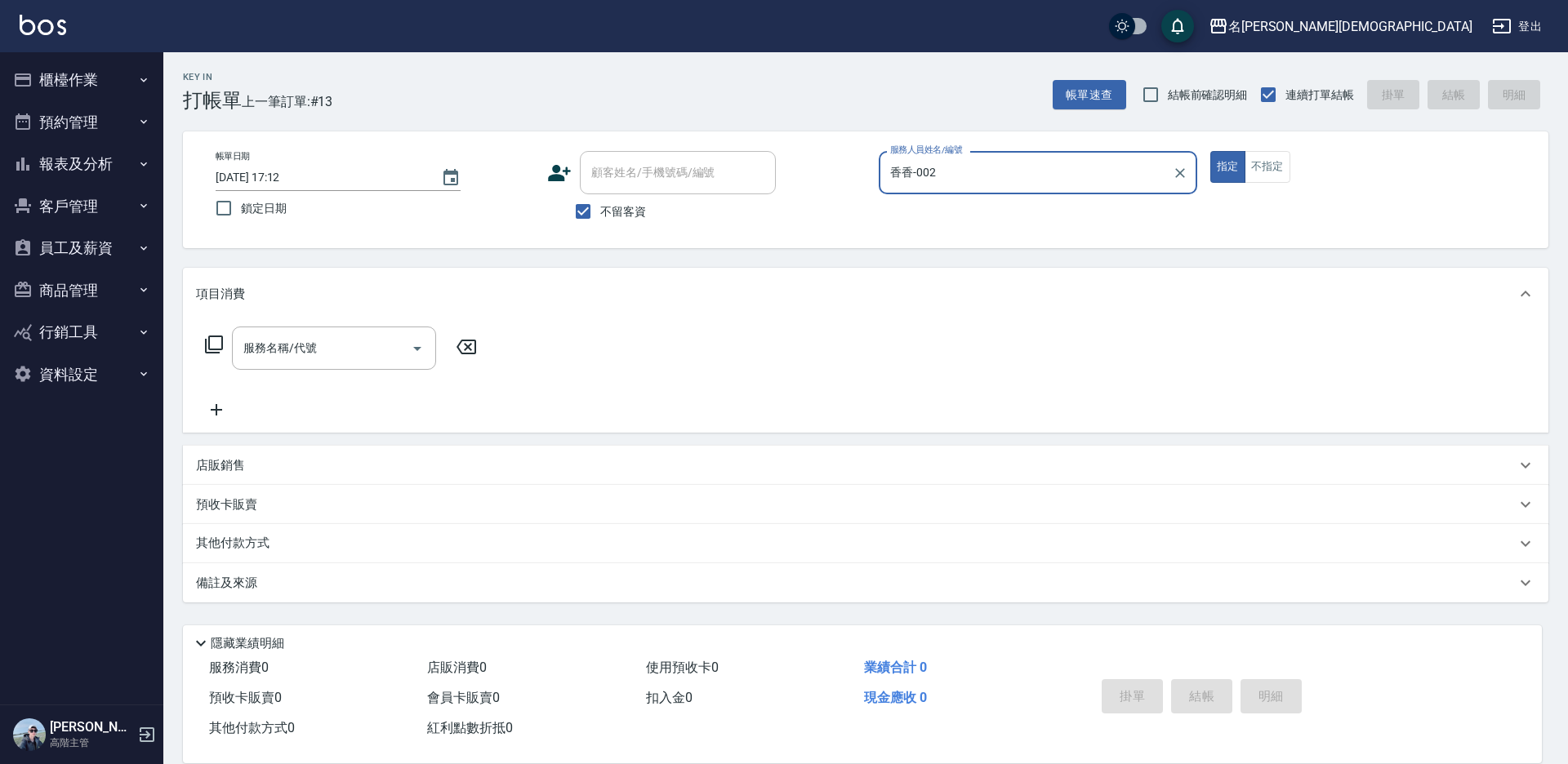
click at [206, 341] on icon at bounding box center [213, 344] width 18 height 18
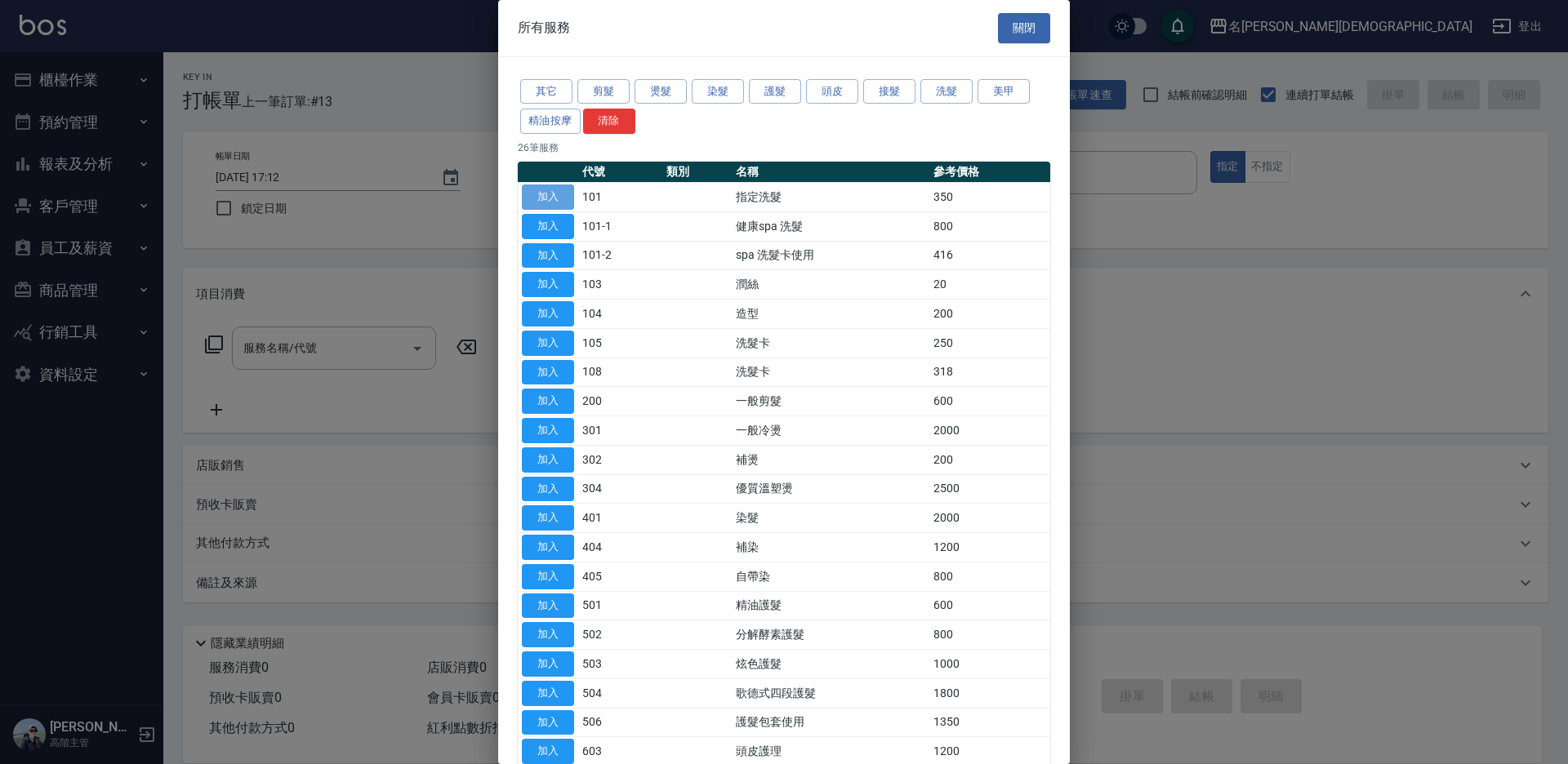
click at [539, 193] on button "加入" at bounding box center [548, 197] width 52 height 26
type input "指定洗髮(101)"
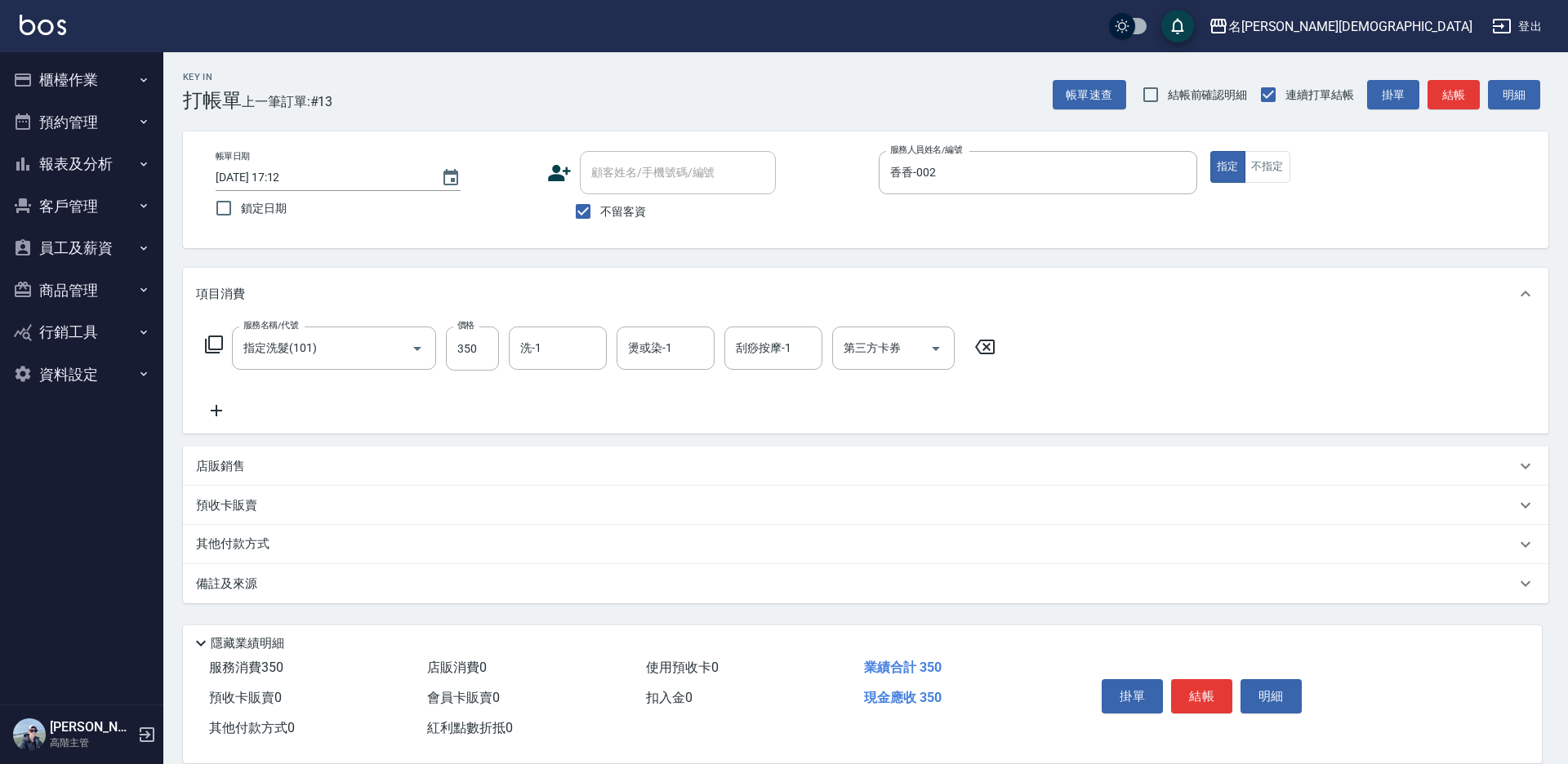
drag, startPoint x: 1205, startPoint y: 677, endPoint x: 1038, endPoint y: 608, distance: 180.7
click at [1204, 679] on button "結帳" at bounding box center [1201, 696] width 61 height 34
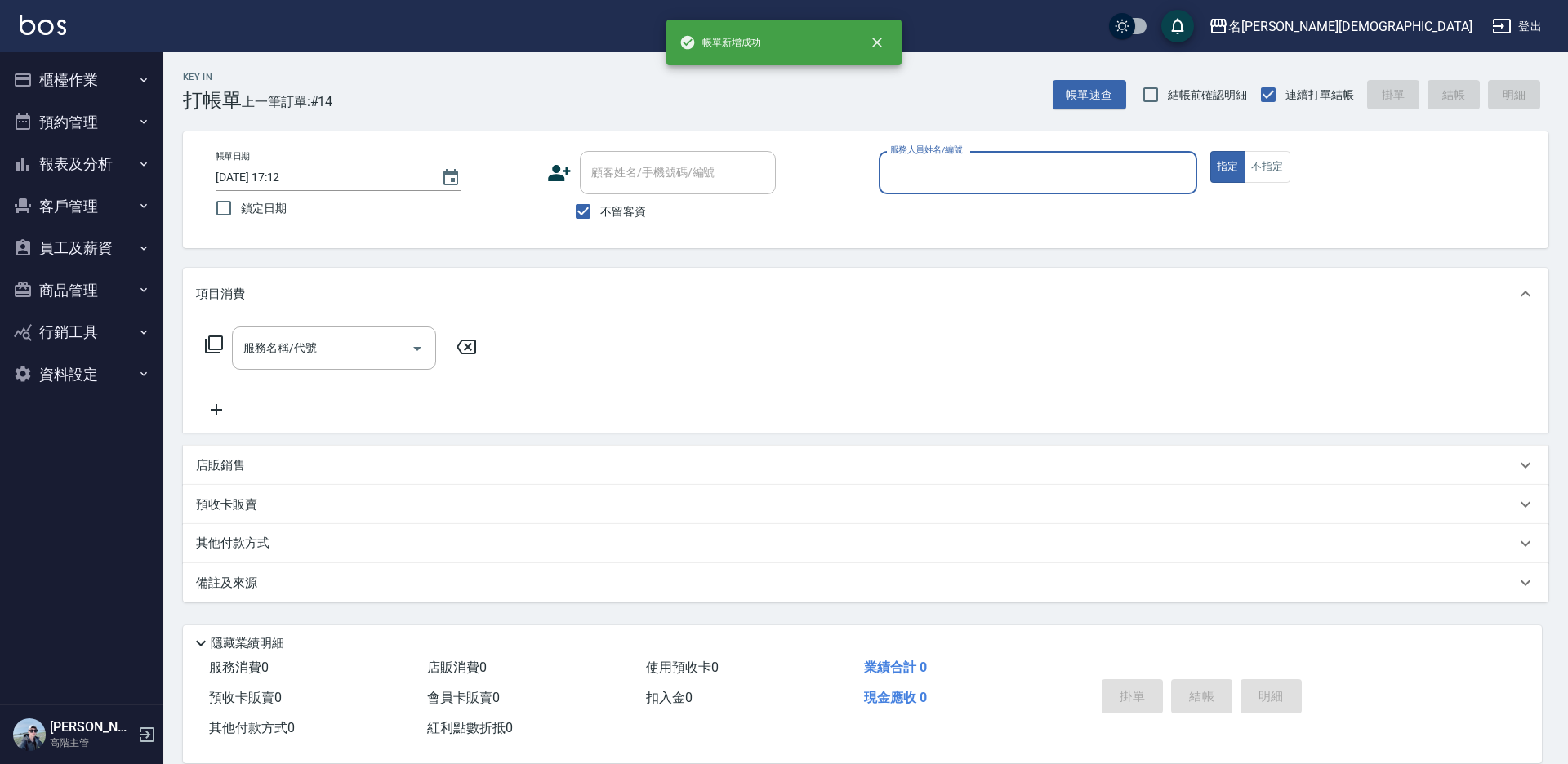
click at [95, 79] on button "櫃檯作業" at bounding box center [81, 81] width 150 height 43
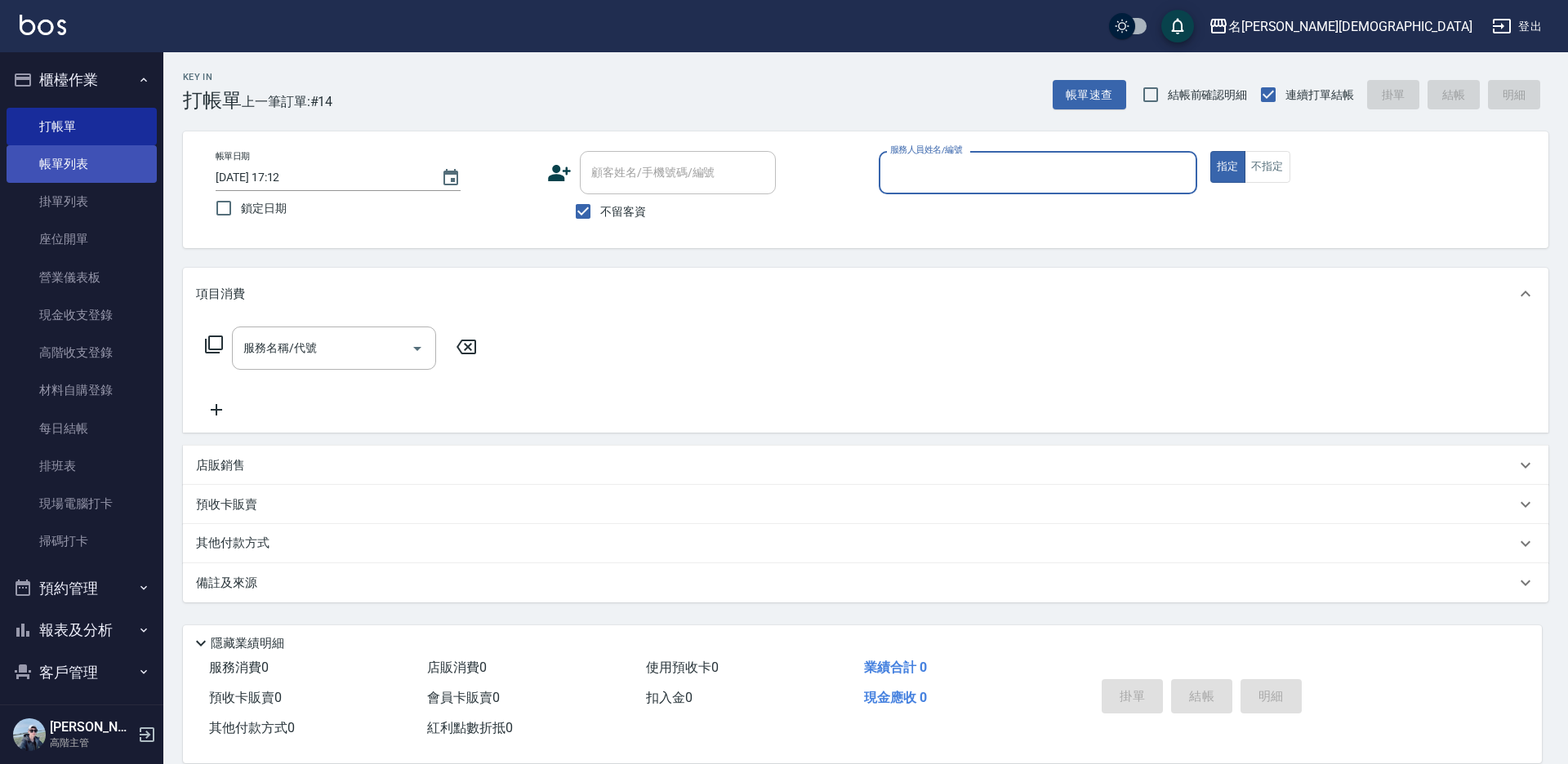
click at [79, 166] on link "帳單列表" at bounding box center [81, 164] width 150 height 38
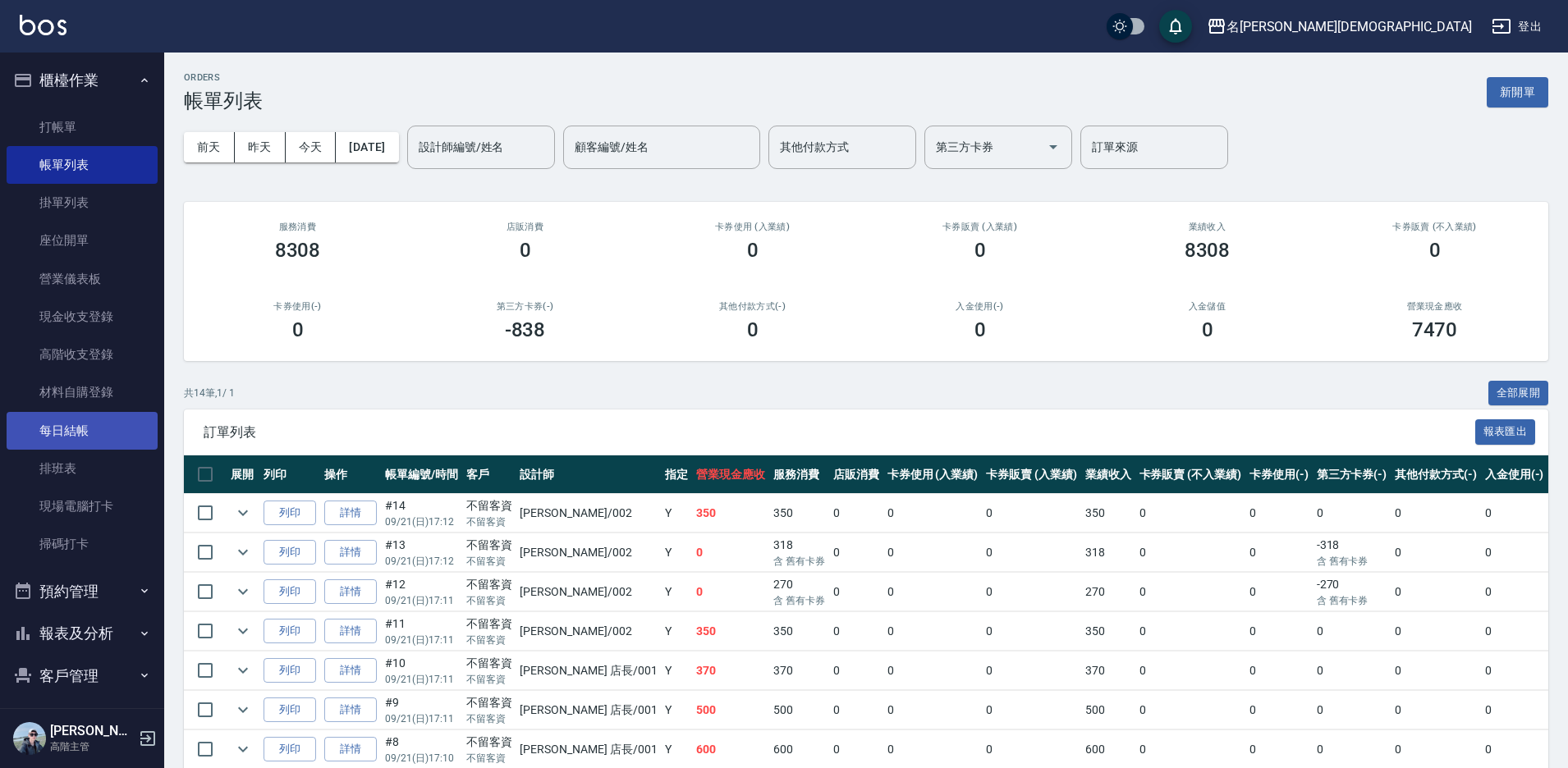
click at [89, 433] on link "每日結帳" at bounding box center [82, 431] width 151 height 38
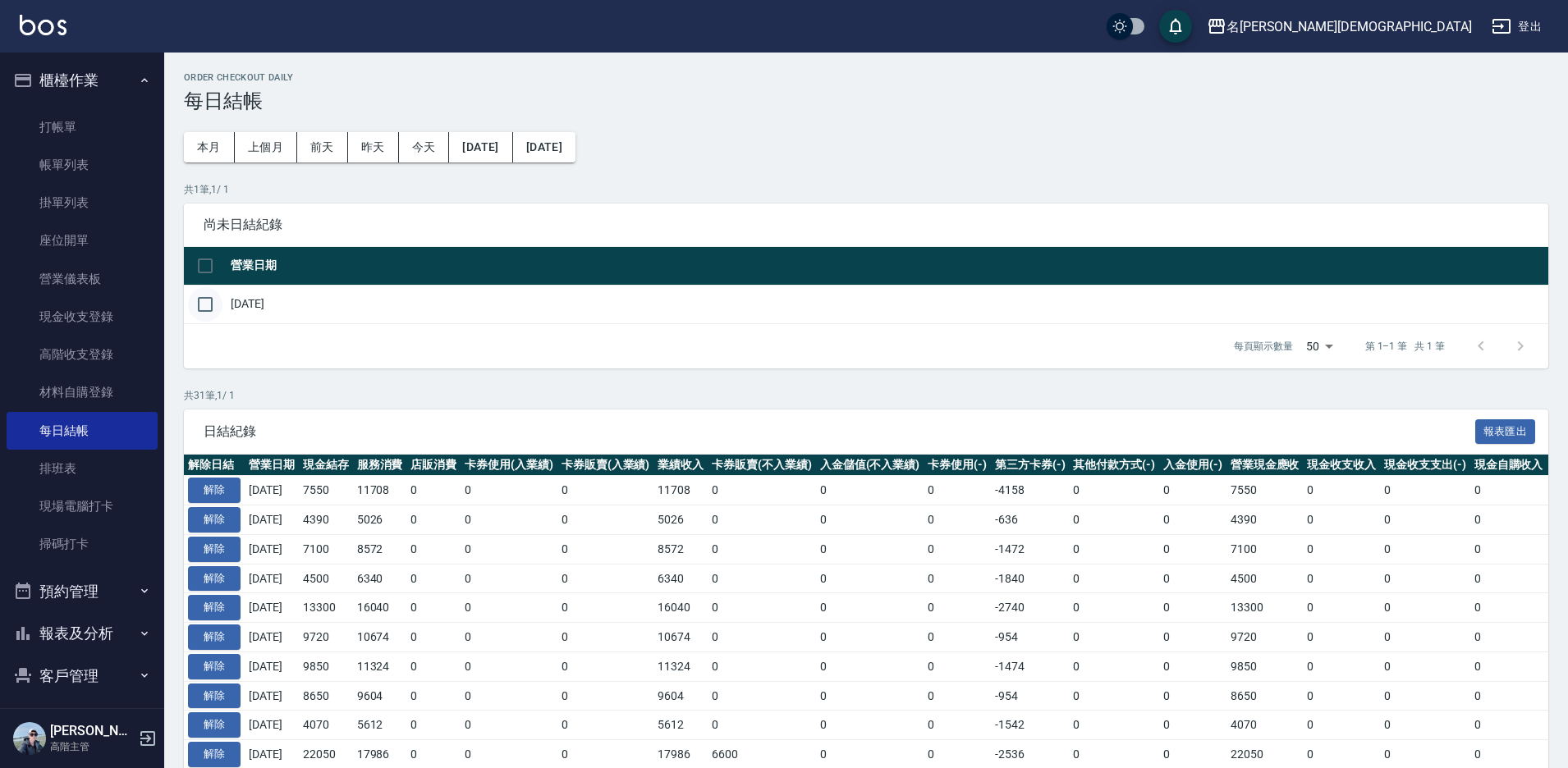
click at [213, 304] on input "checkbox" at bounding box center [205, 305] width 34 height 34
checkbox input "true"
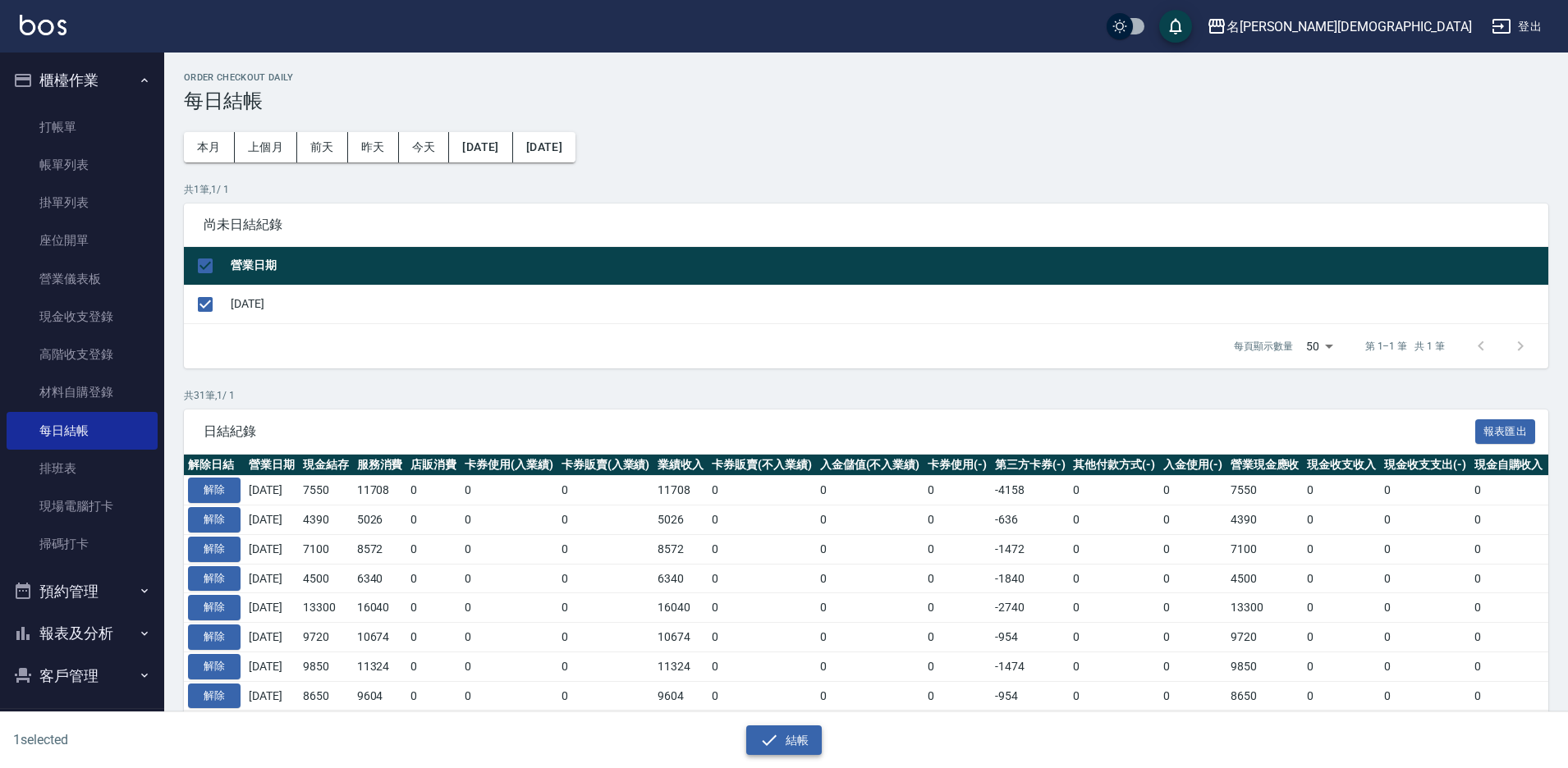
click at [788, 729] on button "結帳" at bounding box center [784, 740] width 77 height 30
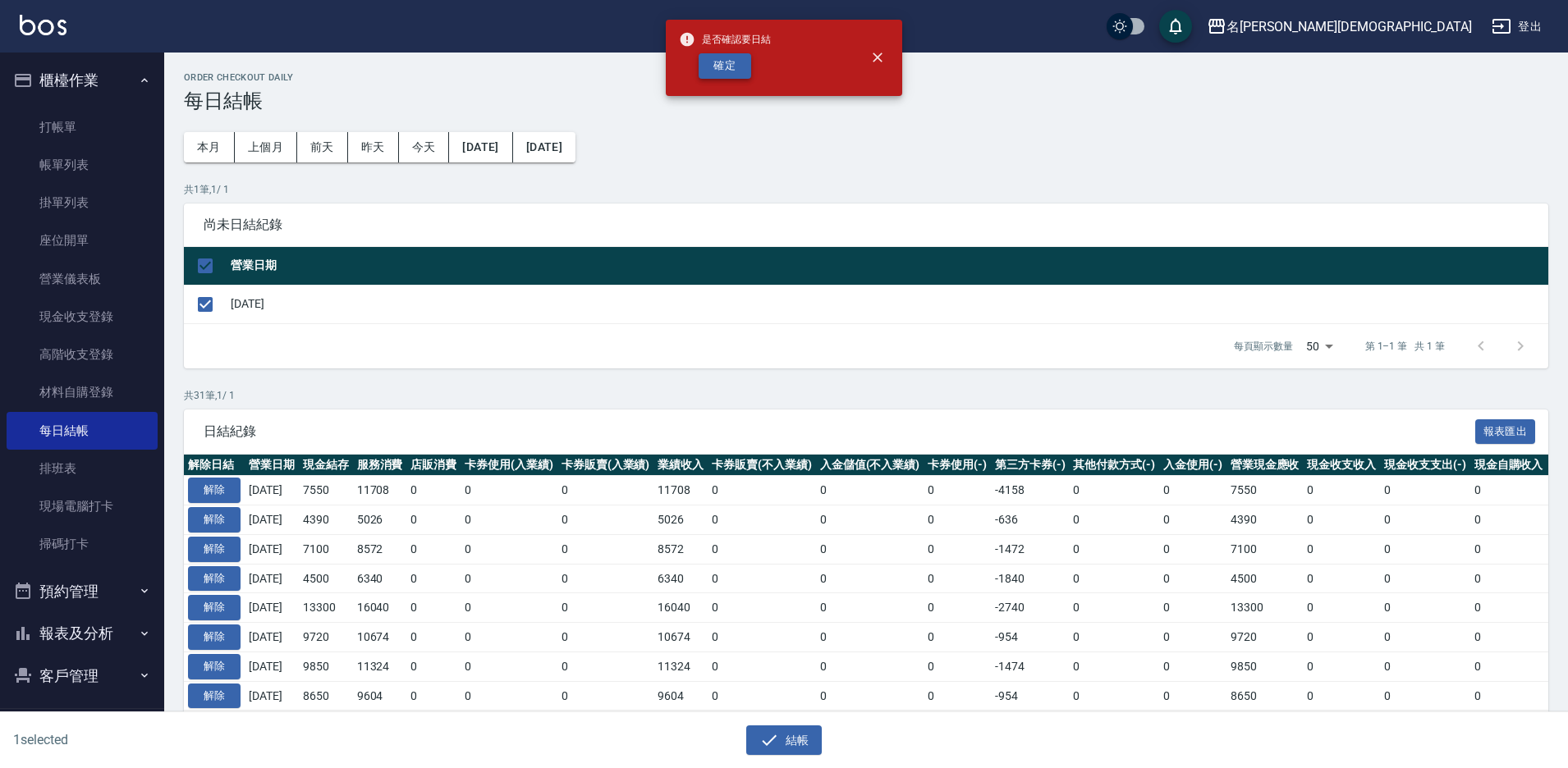
click at [722, 65] on button "確定" at bounding box center [724, 66] width 53 height 26
checkbox input "false"
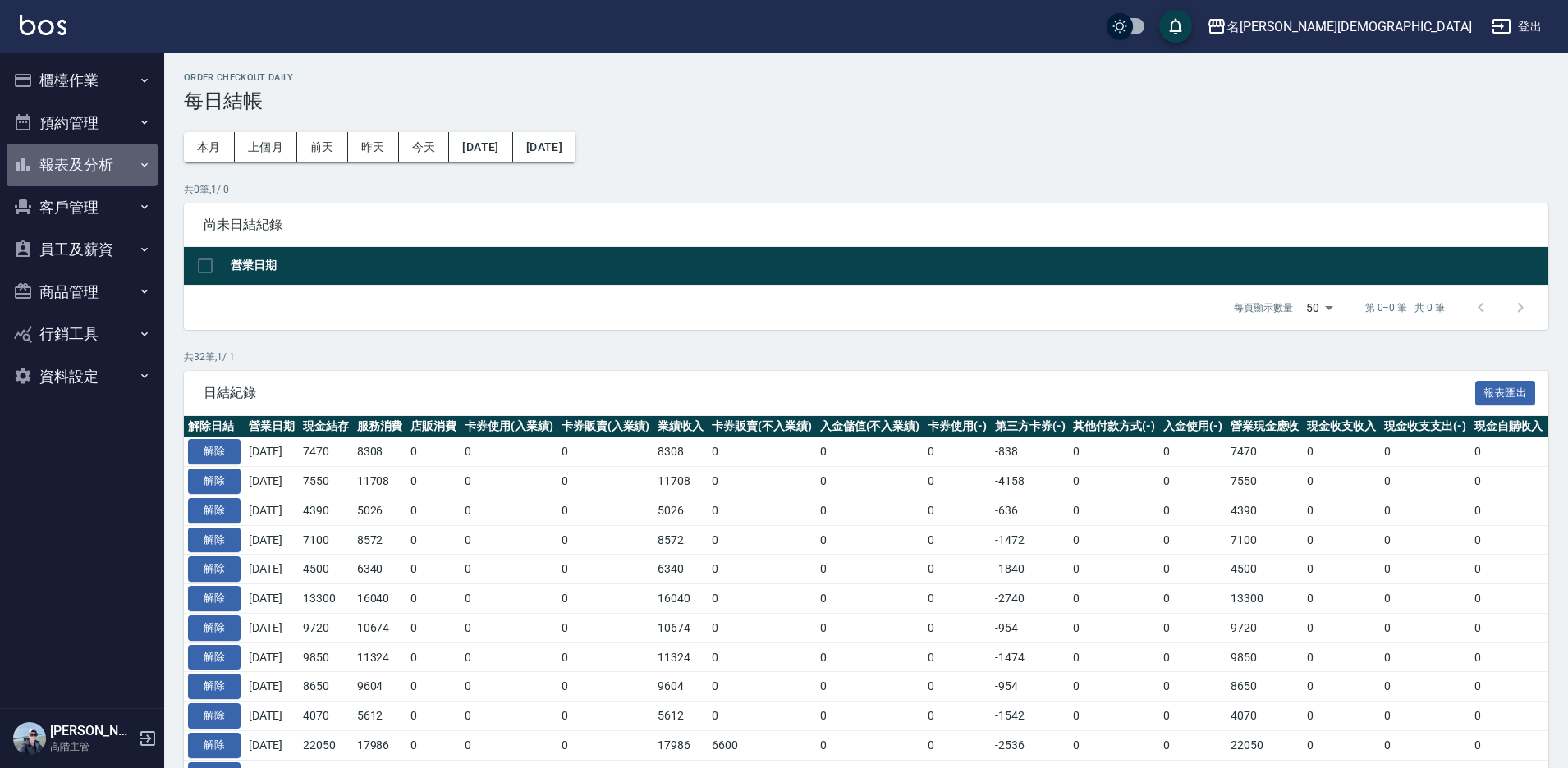
click at [119, 163] on button "報表及分析" at bounding box center [82, 165] width 151 height 43
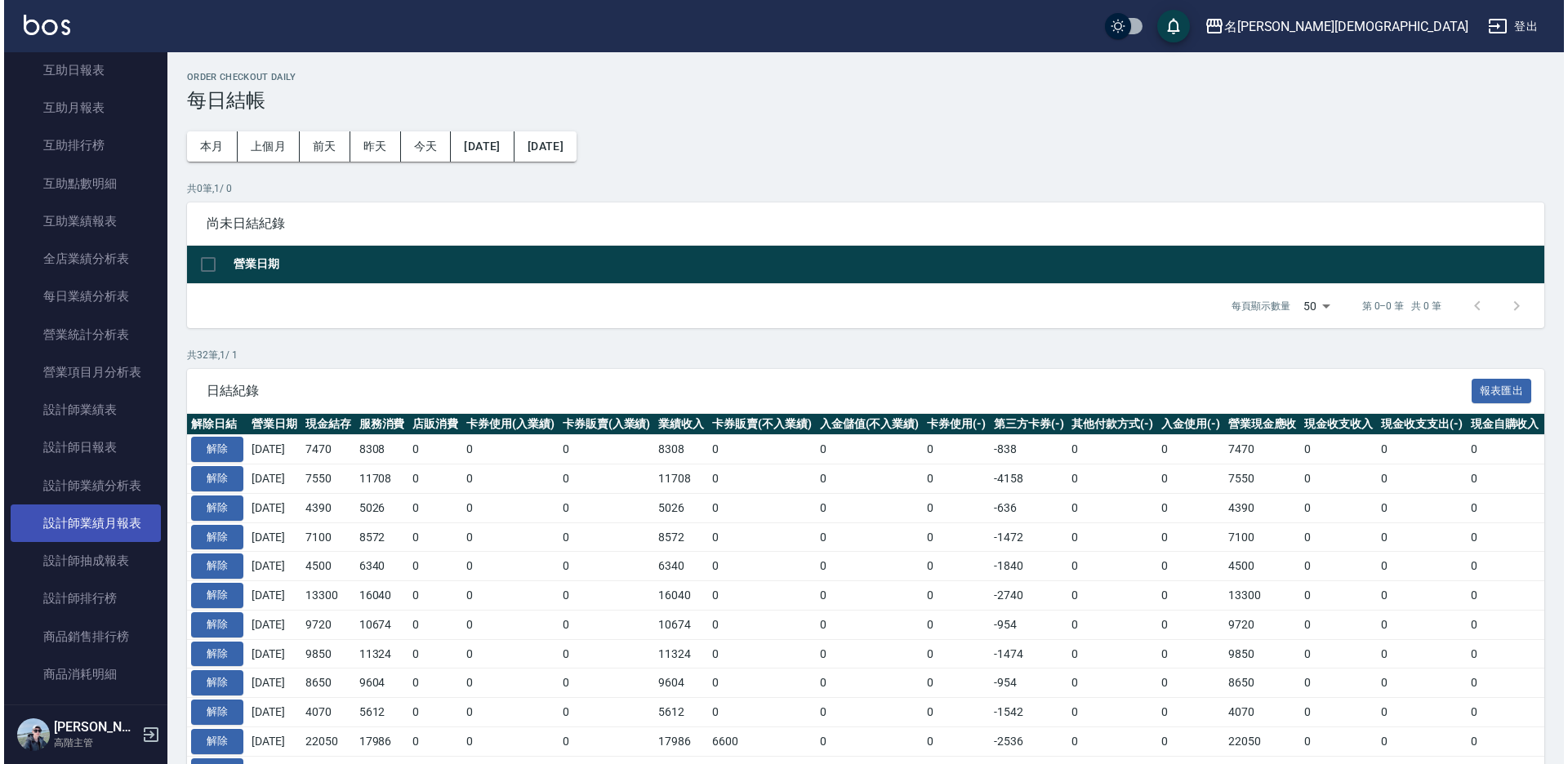
scroll to position [409, 0]
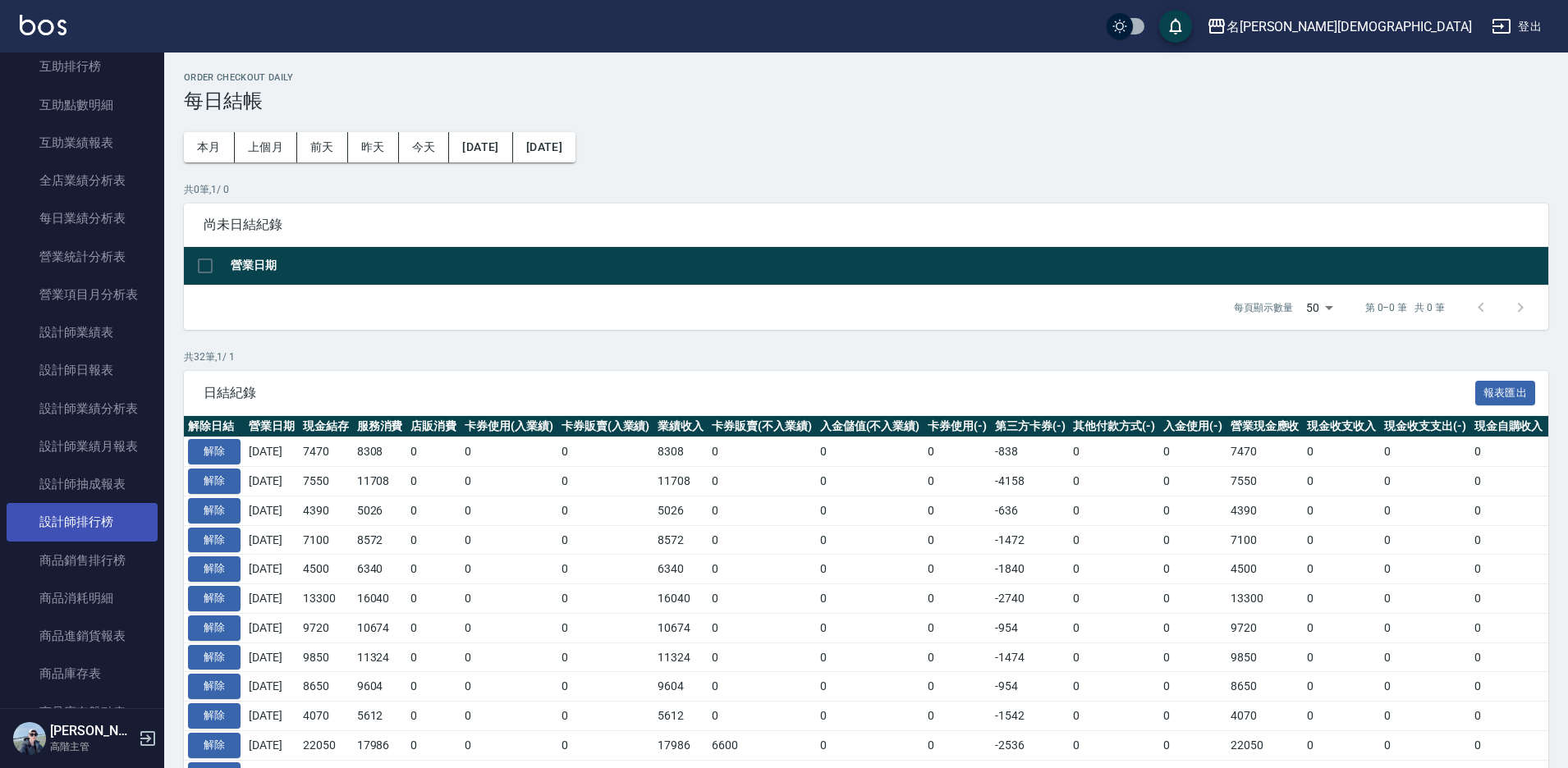
click at [81, 528] on link "設計師排行榜" at bounding box center [82, 522] width 151 height 38
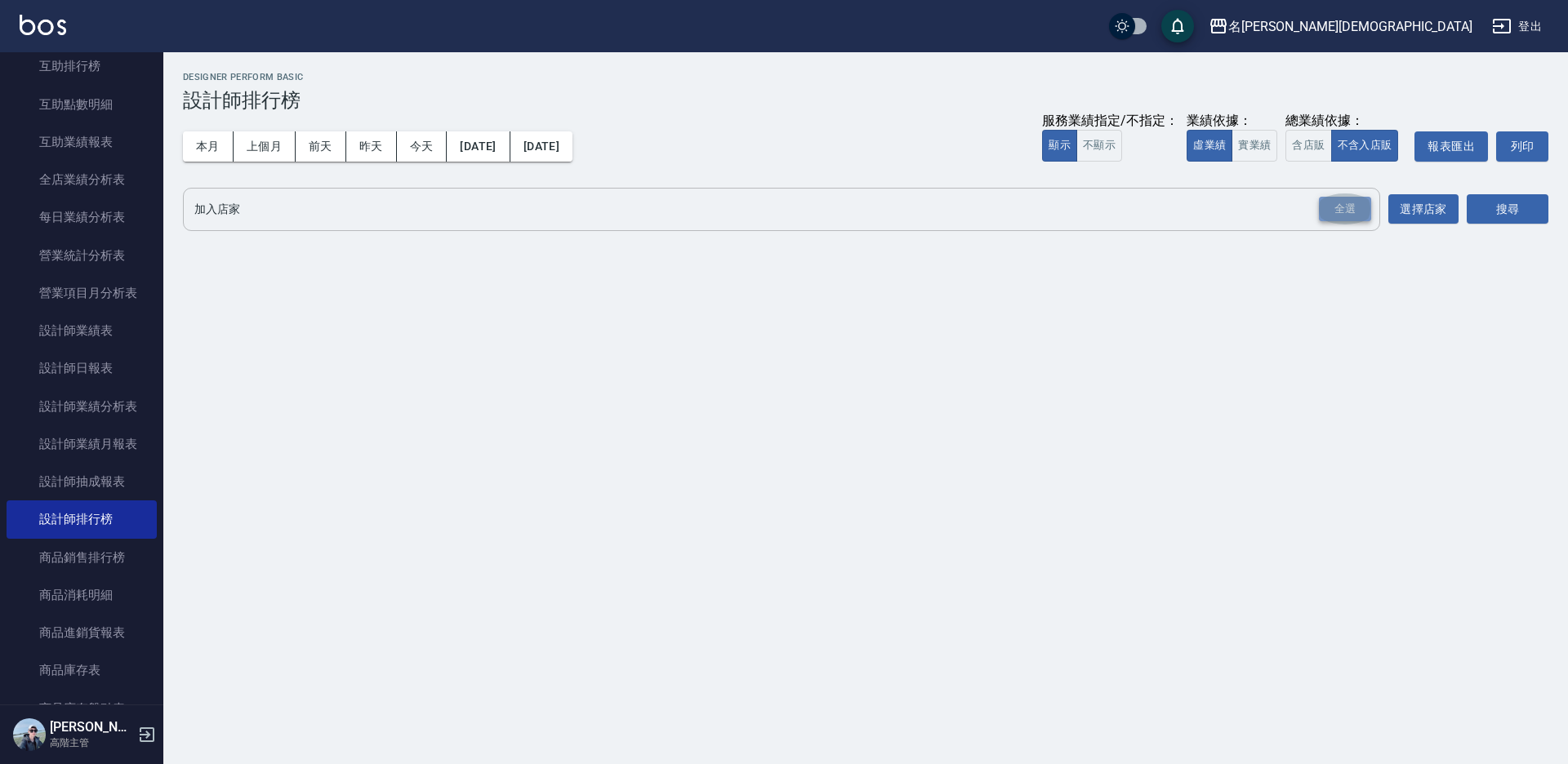
click at [1340, 202] on div "全選" at bounding box center [1344, 210] width 52 height 26
click at [1511, 201] on button "搜尋" at bounding box center [1507, 210] width 81 height 30
